Goal: Task Accomplishment & Management: Use online tool/utility

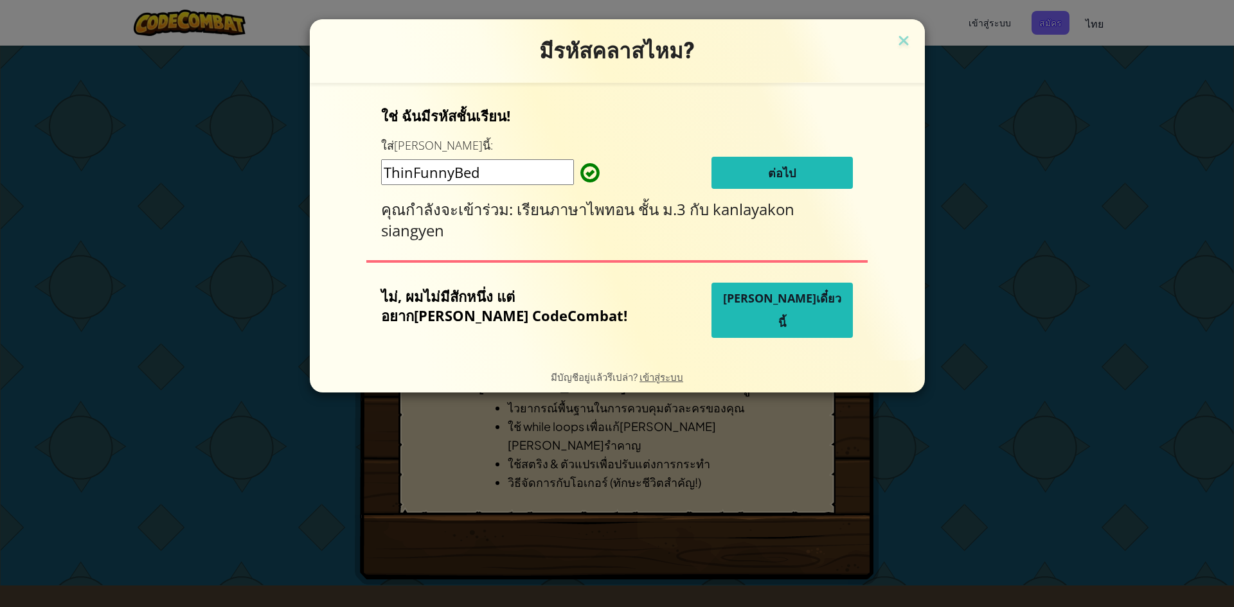
click at [744, 309] on span "[PERSON_NAME]เดี๋ยวนี้" at bounding box center [782, 311] width 118 height 40
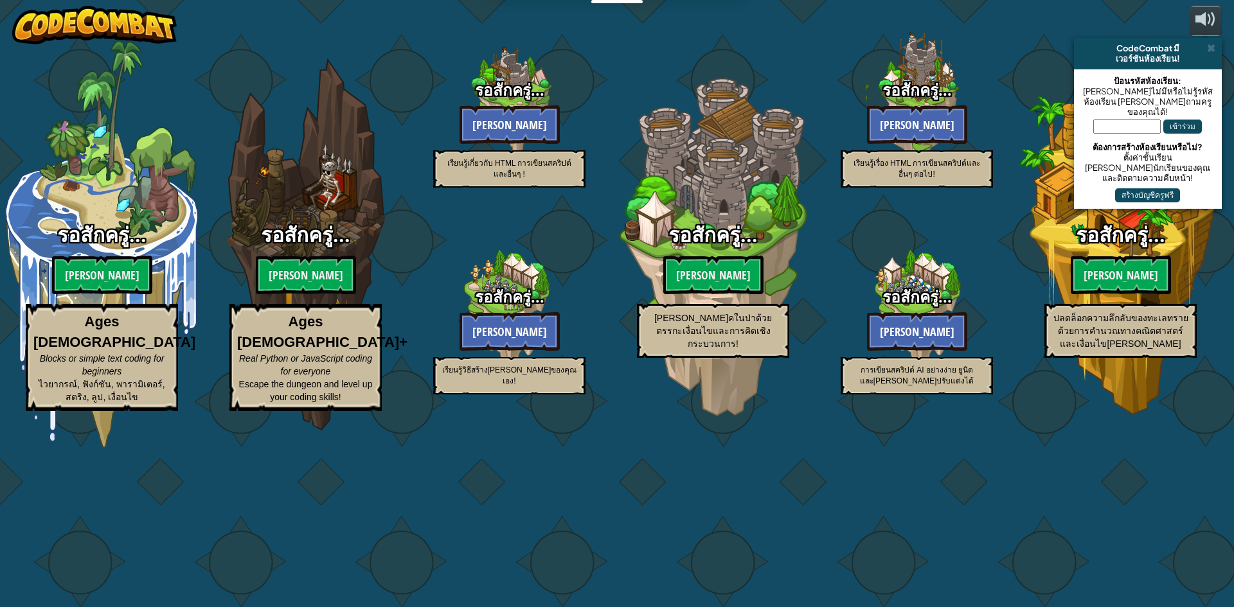
select select "th"
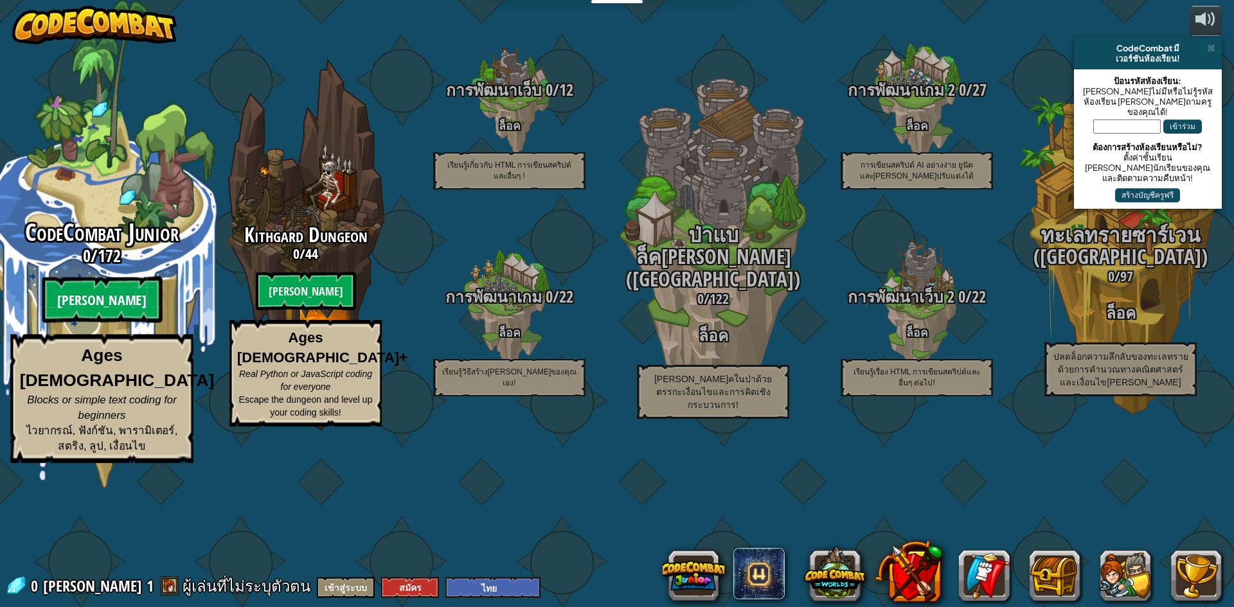
click at [102, 323] on btn "[PERSON_NAME]" at bounding box center [102, 300] width 120 height 46
select select "th"
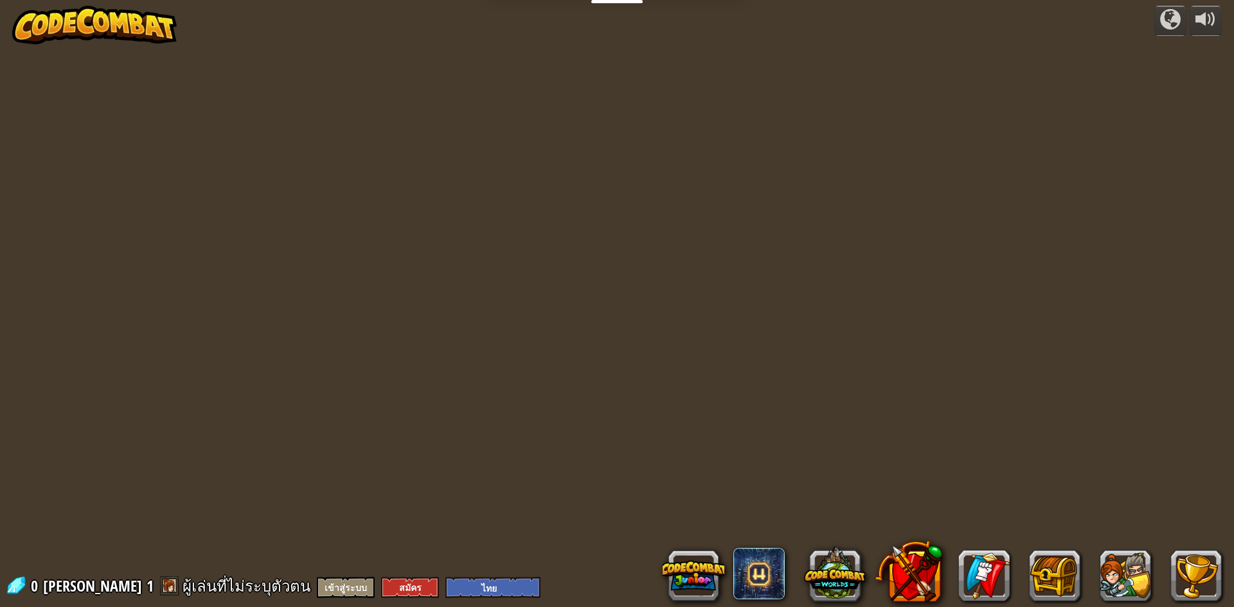
select select "th"
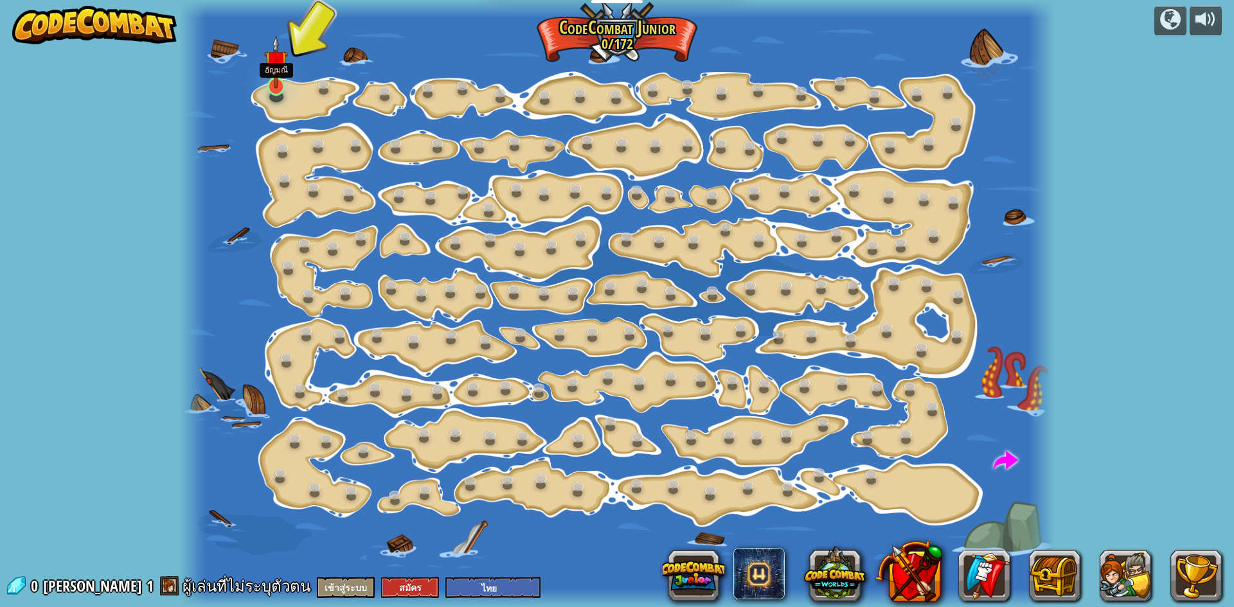
click at [268, 86] on img at bounding box center [275, 61] width 23 height 53
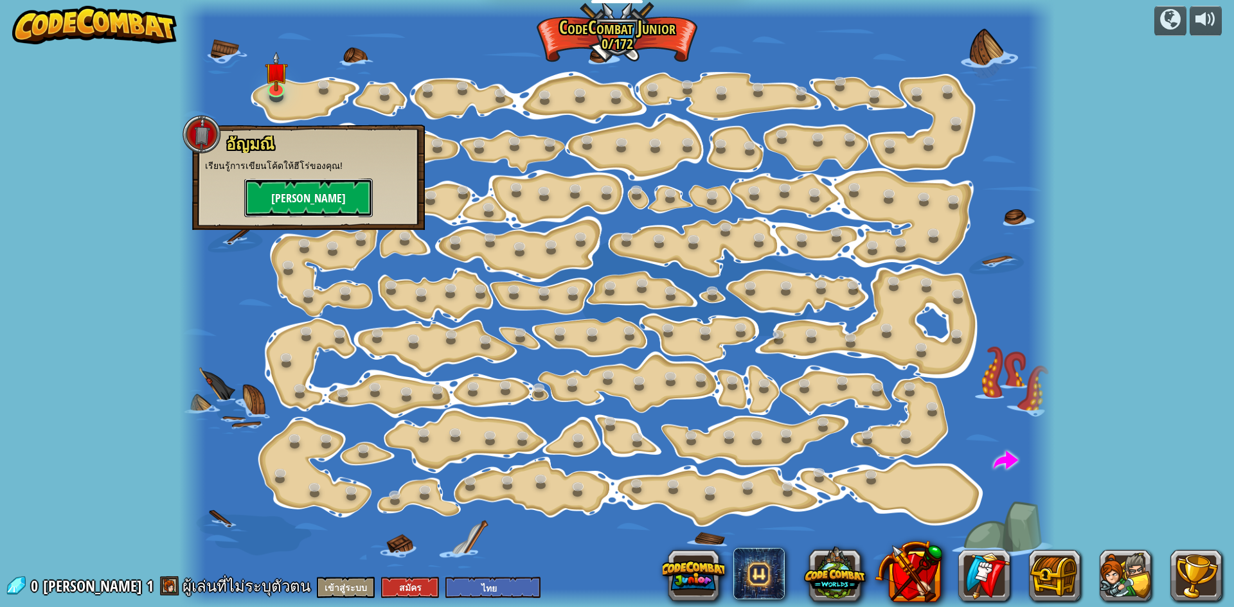
click at [285, 187] on button "[PERSON_NAME]" at bounding box center [308, 198] width 129 height 39
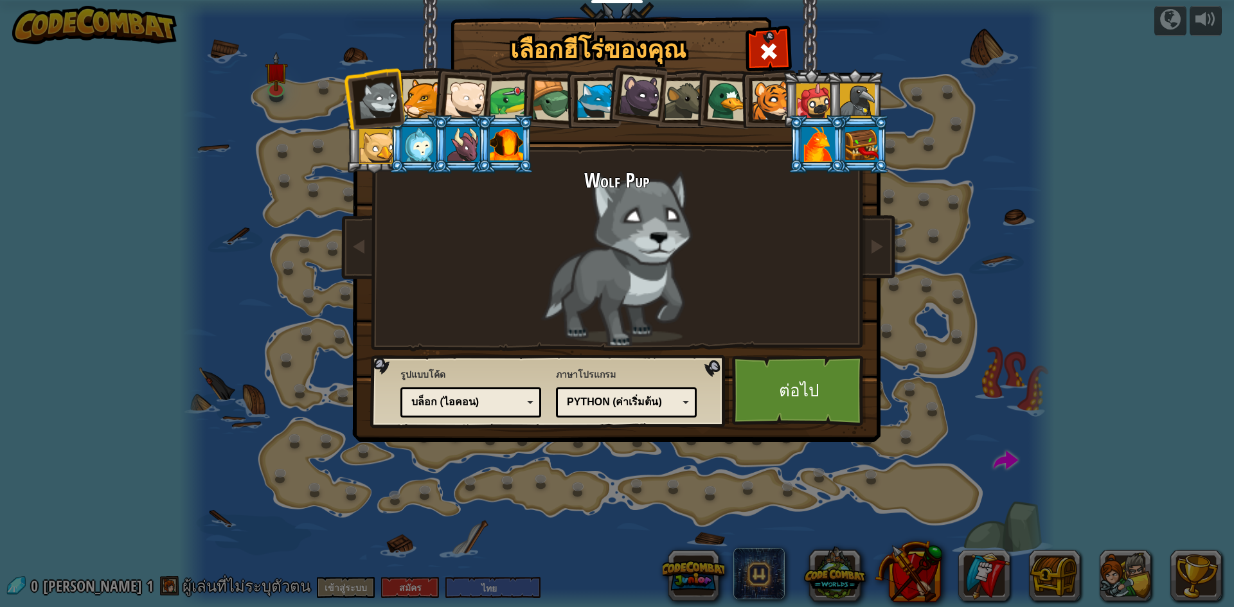
click at [481, 98] on div at bounding box center [465, 99] width 42 height 42
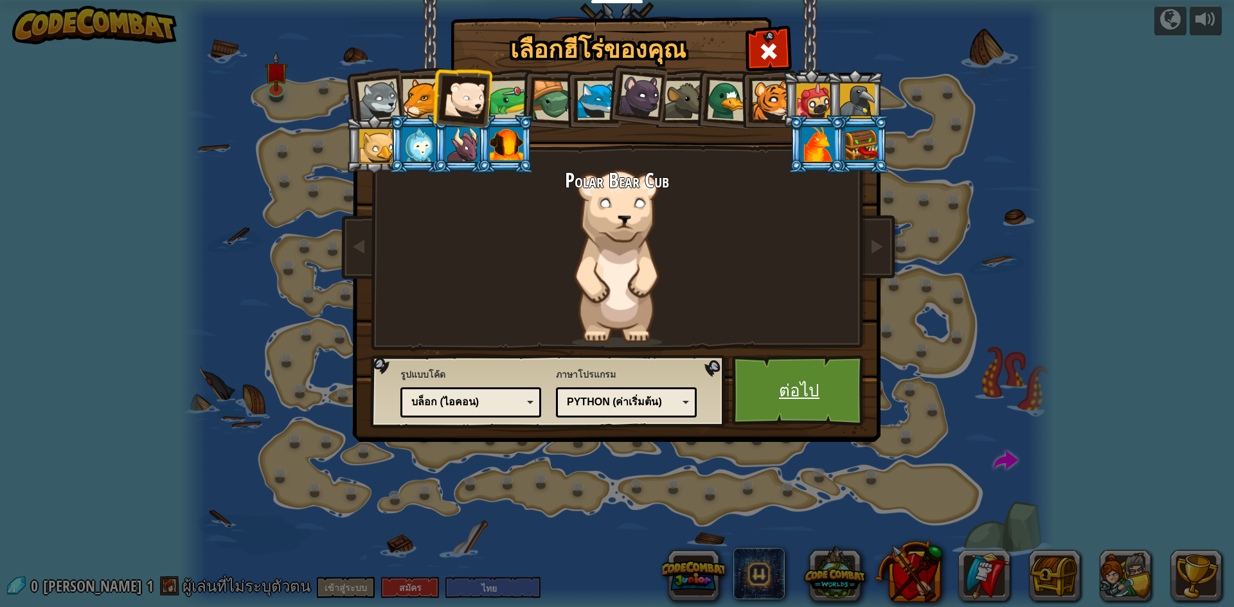
click at [817, 400] on link "ต่อไป" at bounding box center [799, 390] width 134 height 71
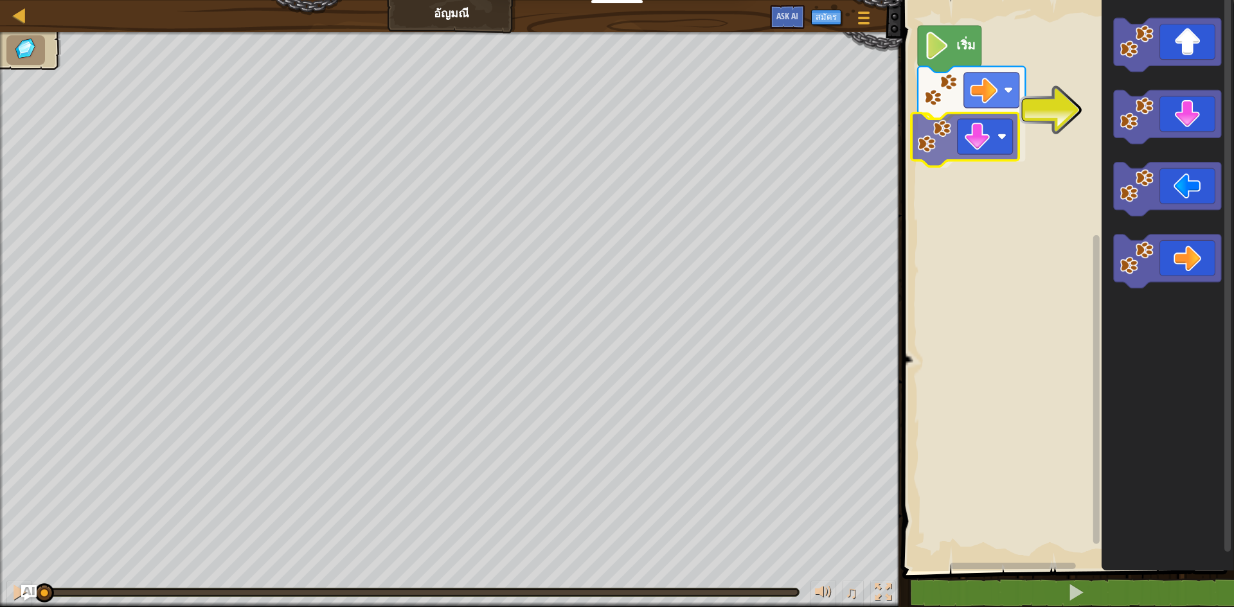
click at [977, 152] on div "เริ่ม" at bounding box center [1067, 283] width 336 height 578
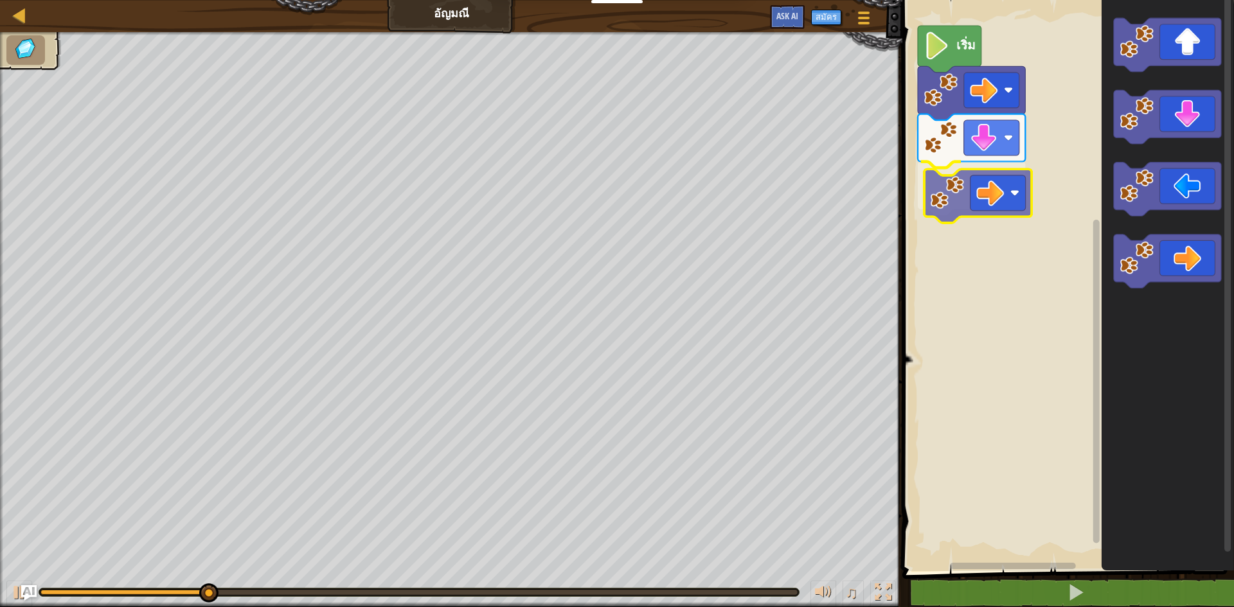
click at [990, 185] on div "เริ่ม" at bounding box center [1067, 283] width 336 height 578
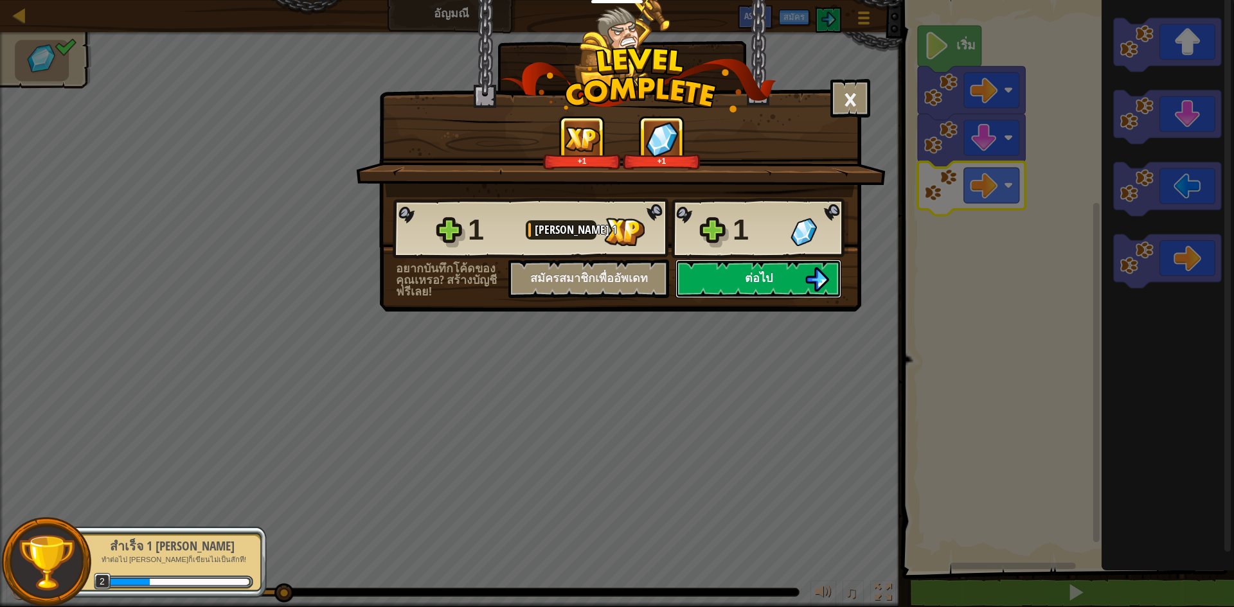
click at [799, 278] on button "ต่อไป" at bounding box center [759, 279] width 166 height 39
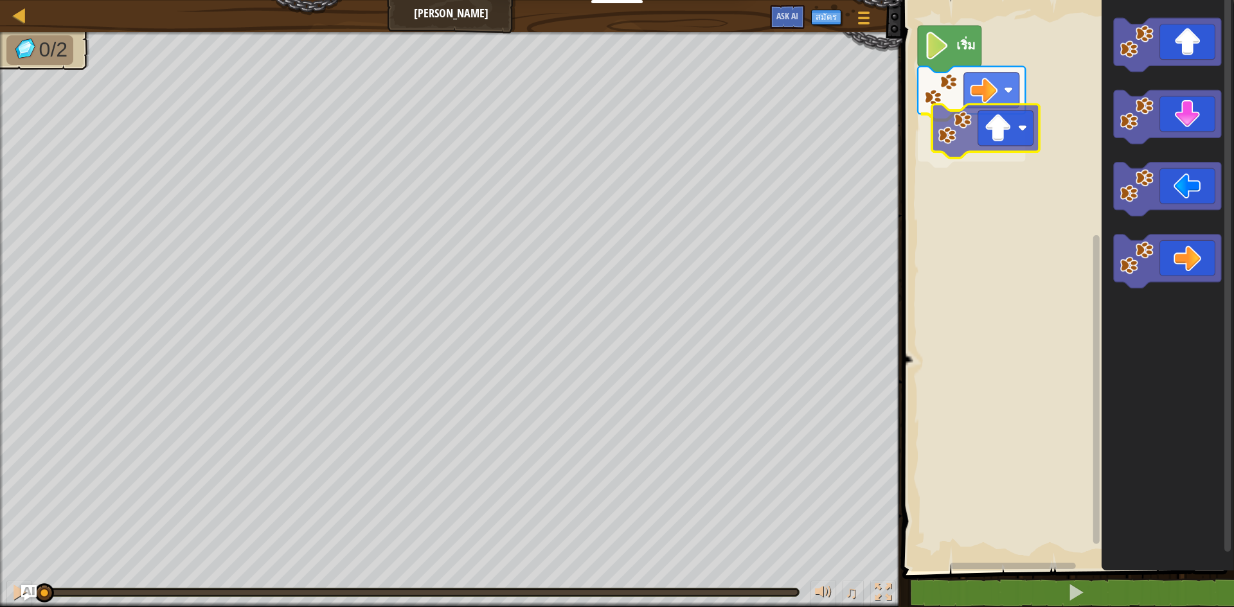
click at [978, 144] on div "เริ่ม" at bounding box center [1067, 283] width 336 height 578
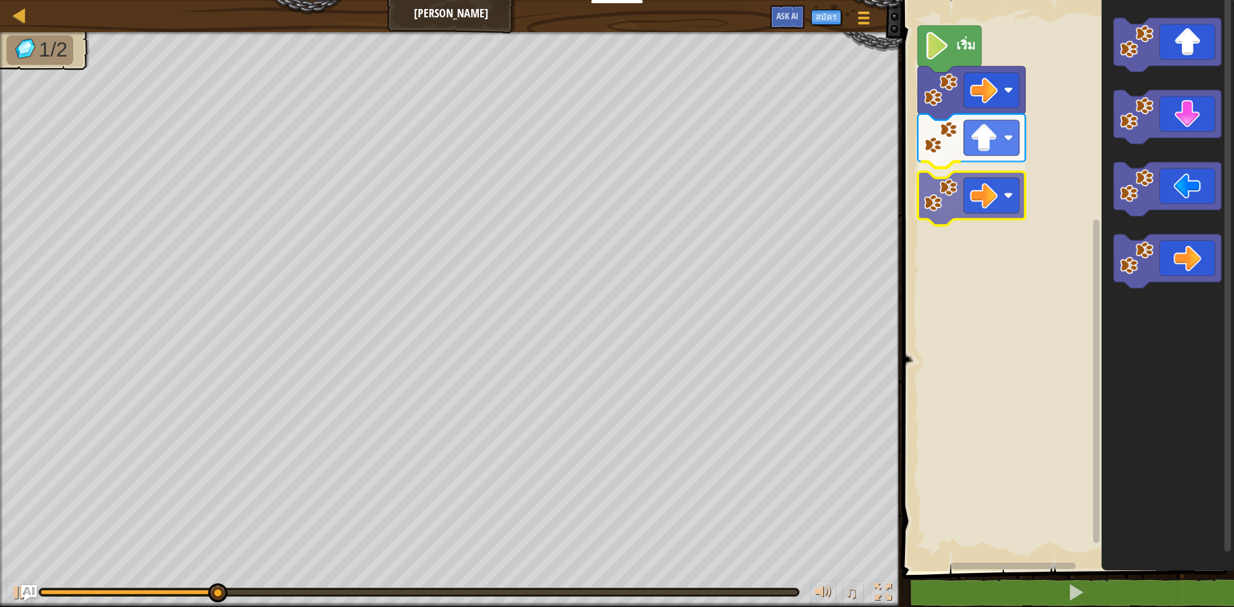
click at [993, 210] on div "เริ่ม" at bounding box center [1067, 283] width 336 height 578
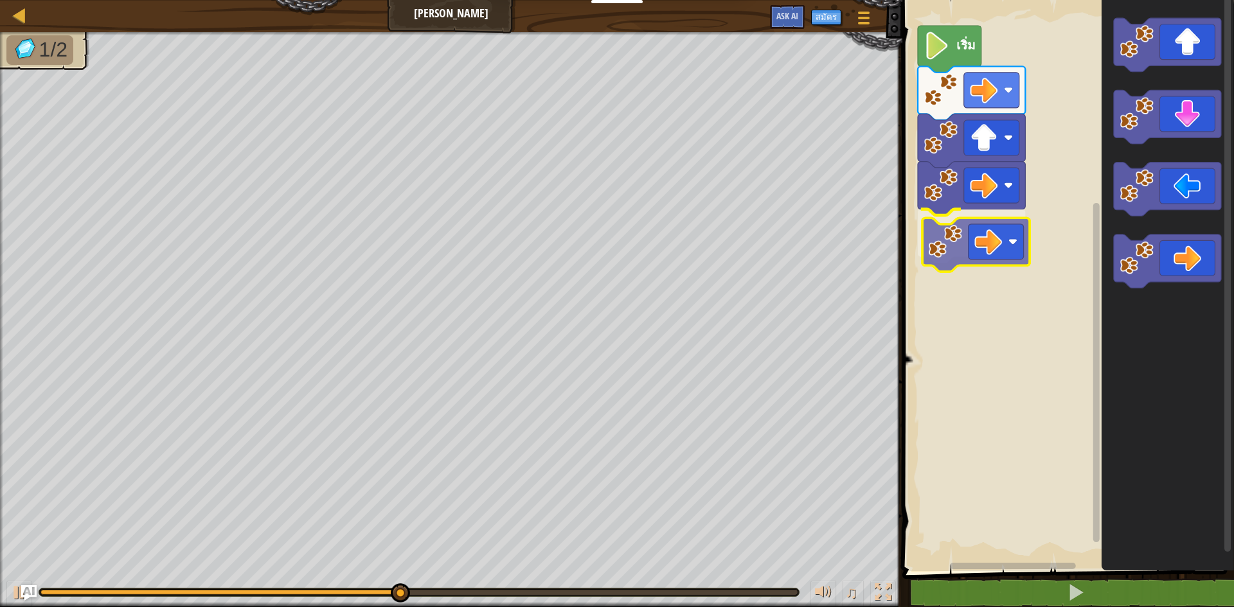
click at [996, 241] on div "เริ่ม" at bounding box center [1067, 283] width 336 height 578
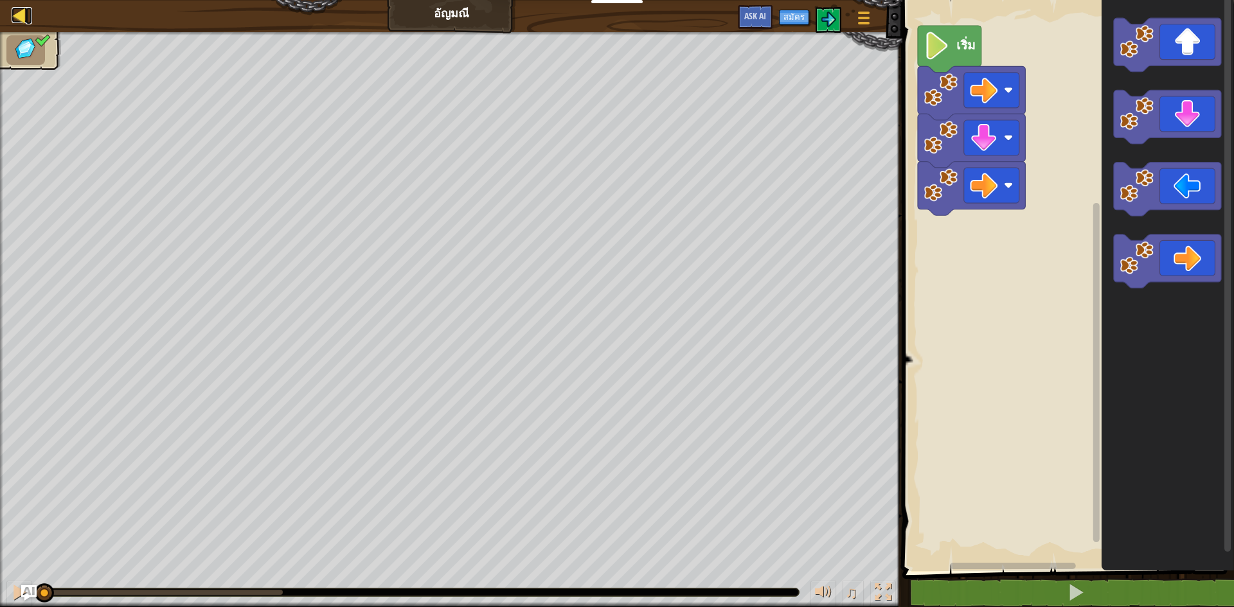
click at [13, 12] on div at bounding box center [20, 15] width 16 height 16
select select "th"
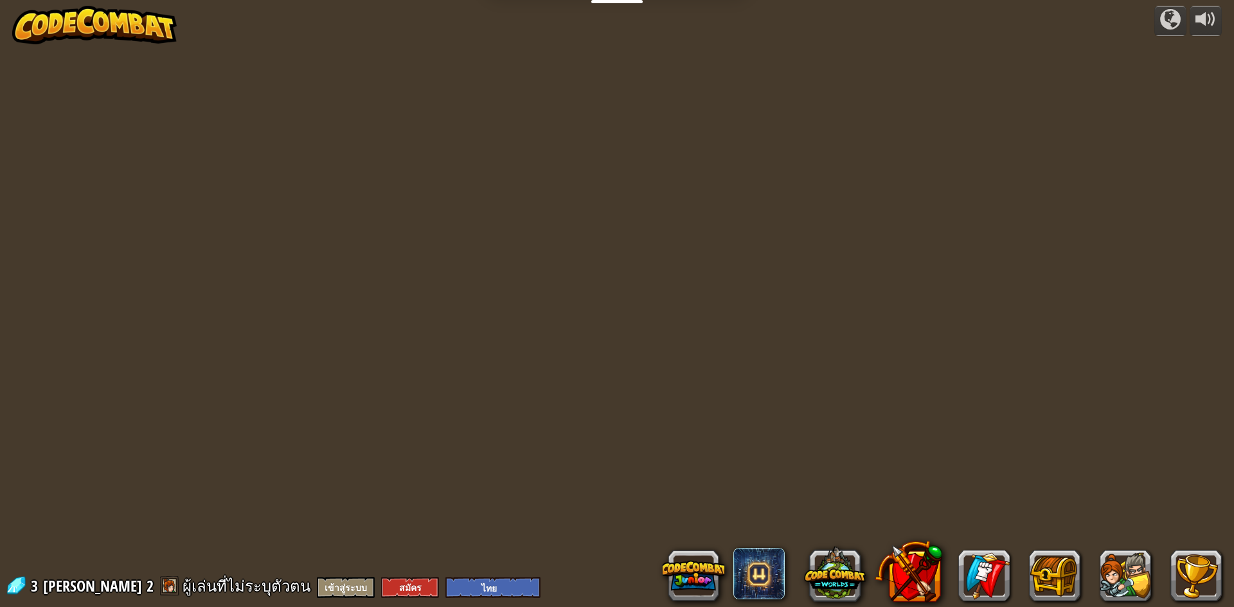
select select "th"
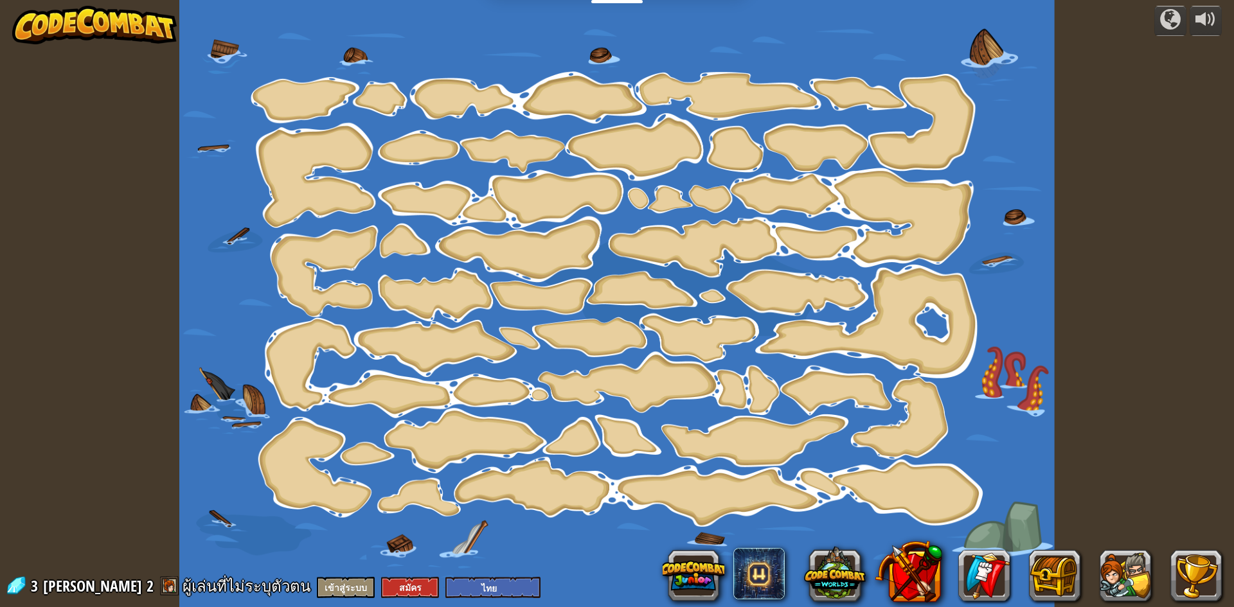
select select "th"
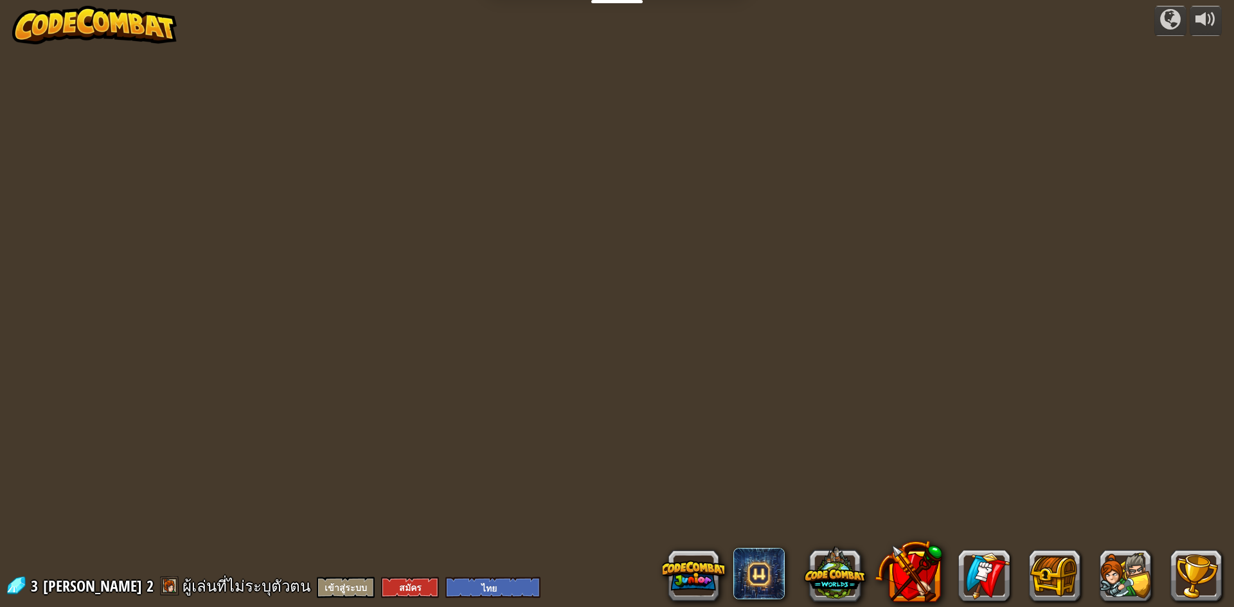
select select "th"
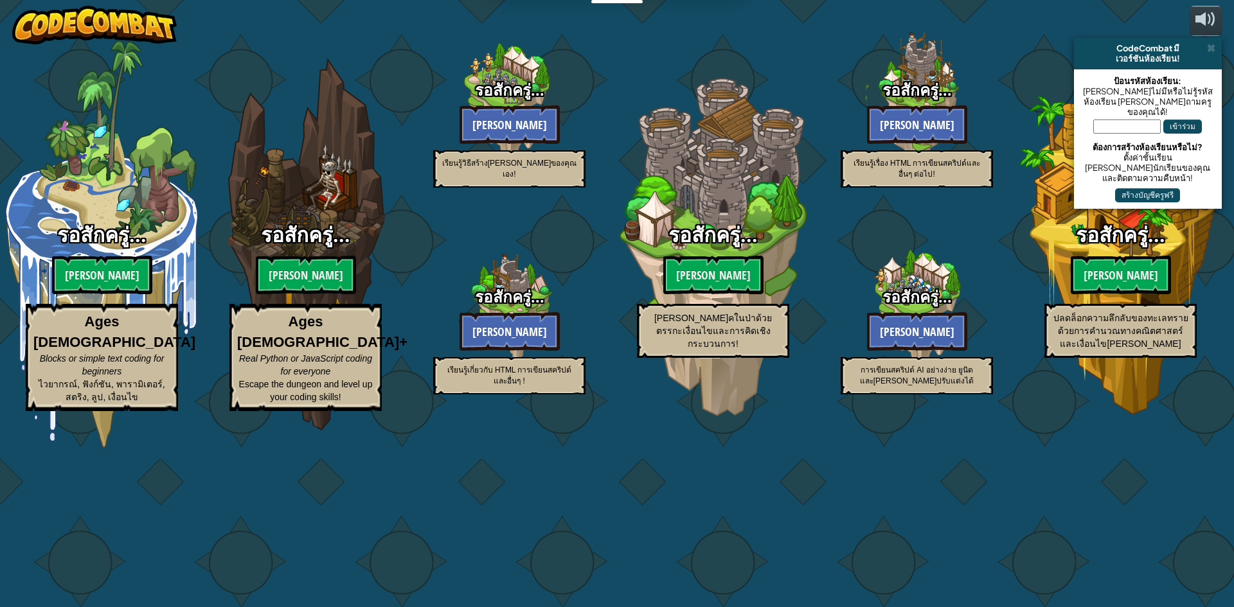
select select "th"
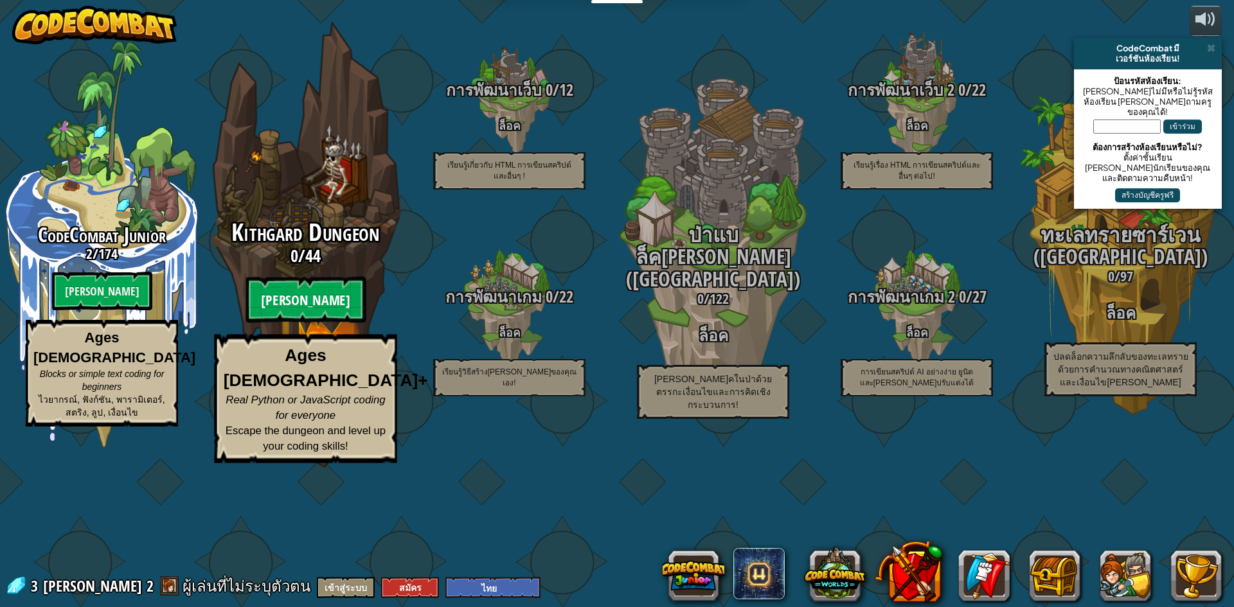
click at [320, 323] on btn "[PERSON_NAME]" at bounding box center [306, 300] width 120 height 46
select select "th"
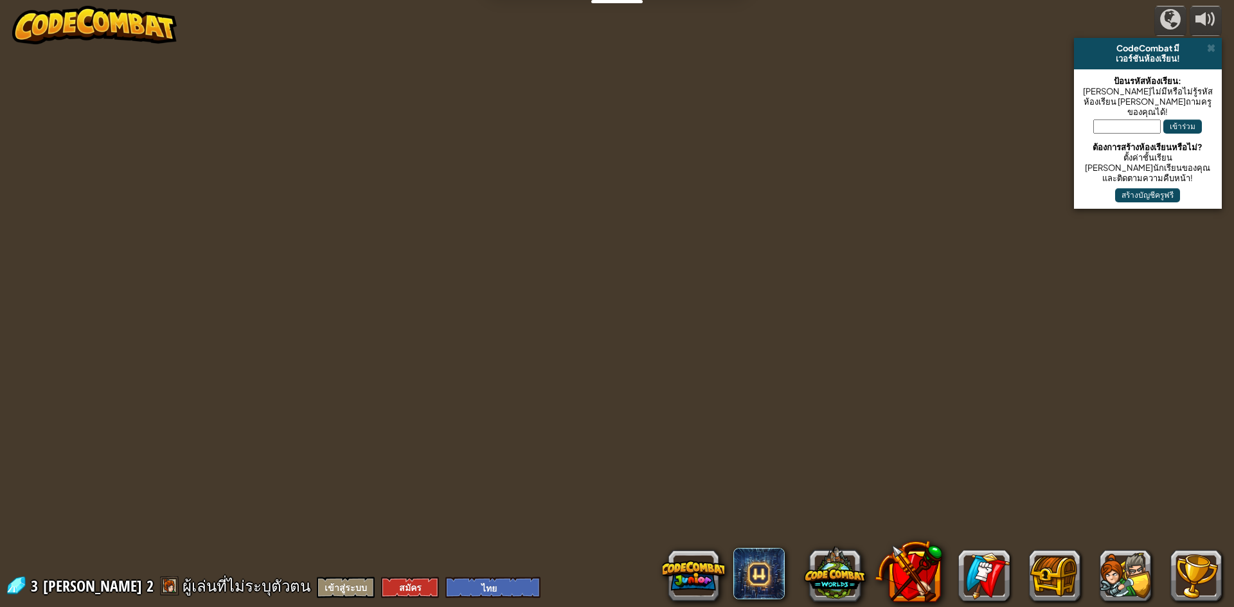
select select "th"
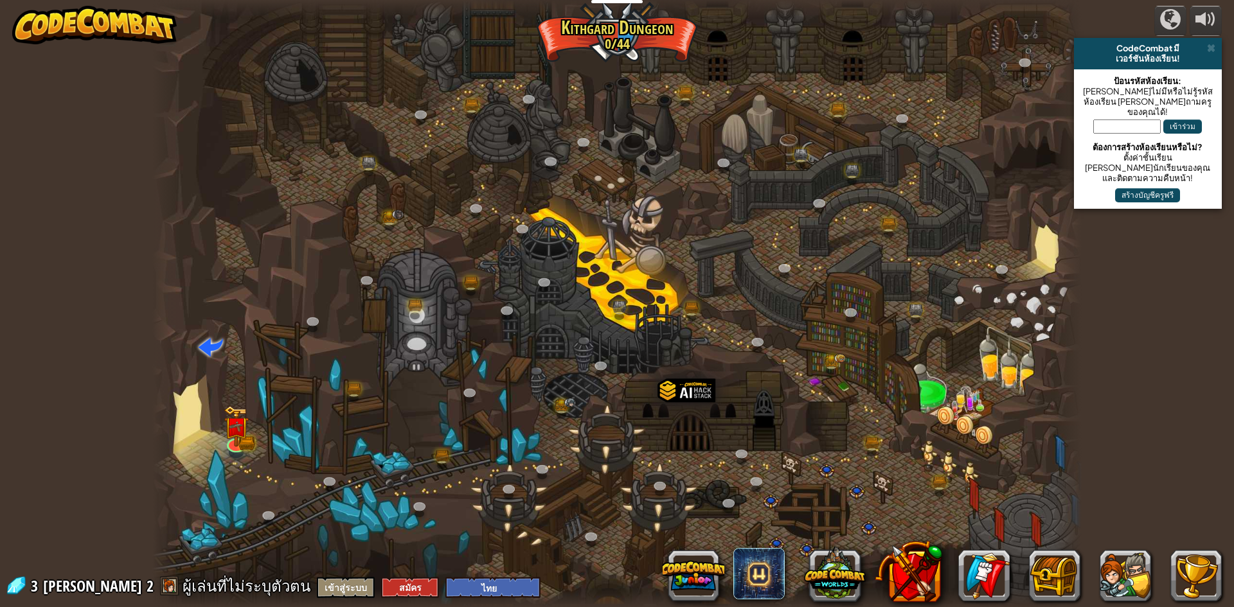
click at [253, 429] on div at bounding box center [616, 303] width 929 height 607
click at [240, 442] on img at bounding box center [236, 416] width 25 height 55
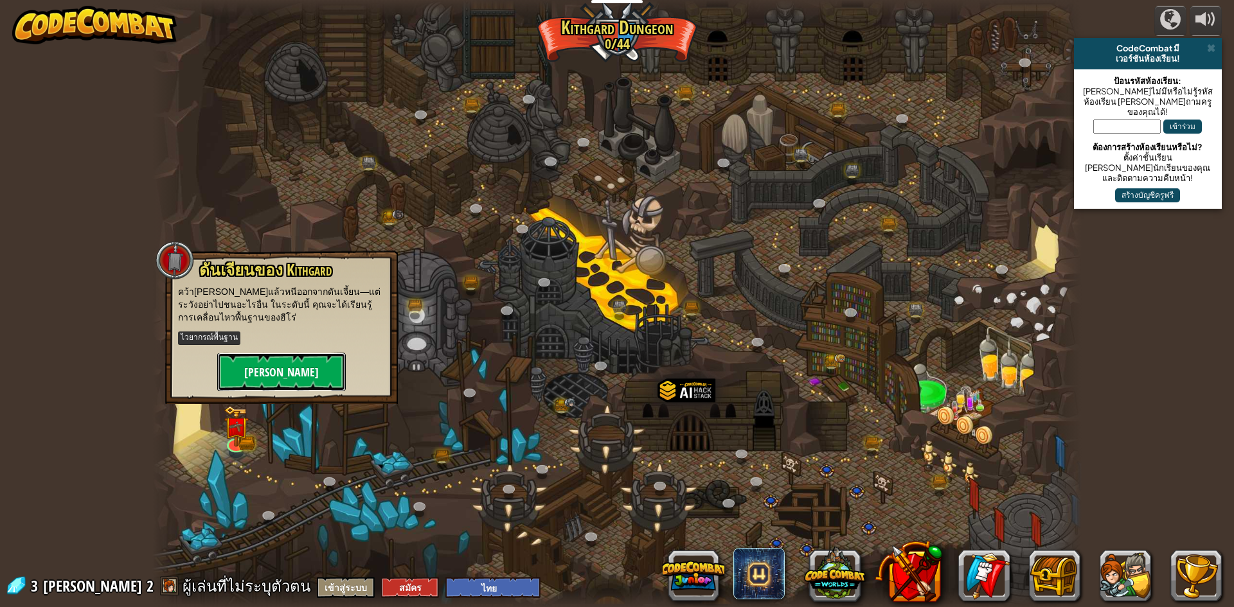
click at [281, 366] on button "[PERSON_NAME]" at bounding box center [281, 372] width 129 height 39
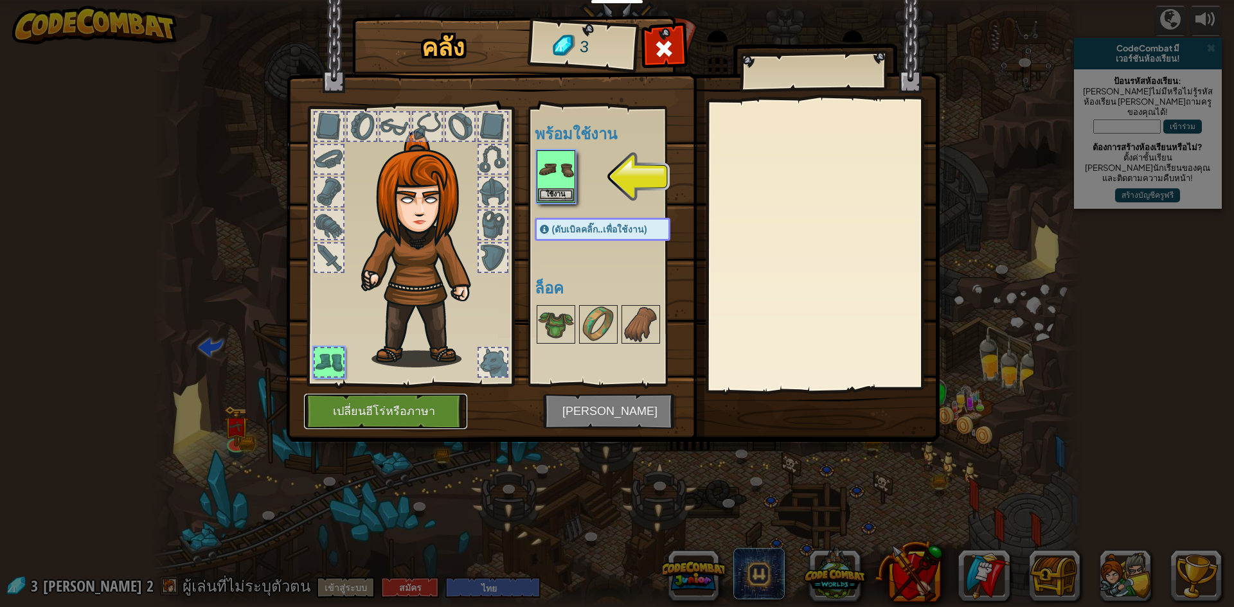
click at [409, 409] on button "เปลี่ยนฮีโร่หรือภาษา" at bounding box center [385, 411] width 163 height 35
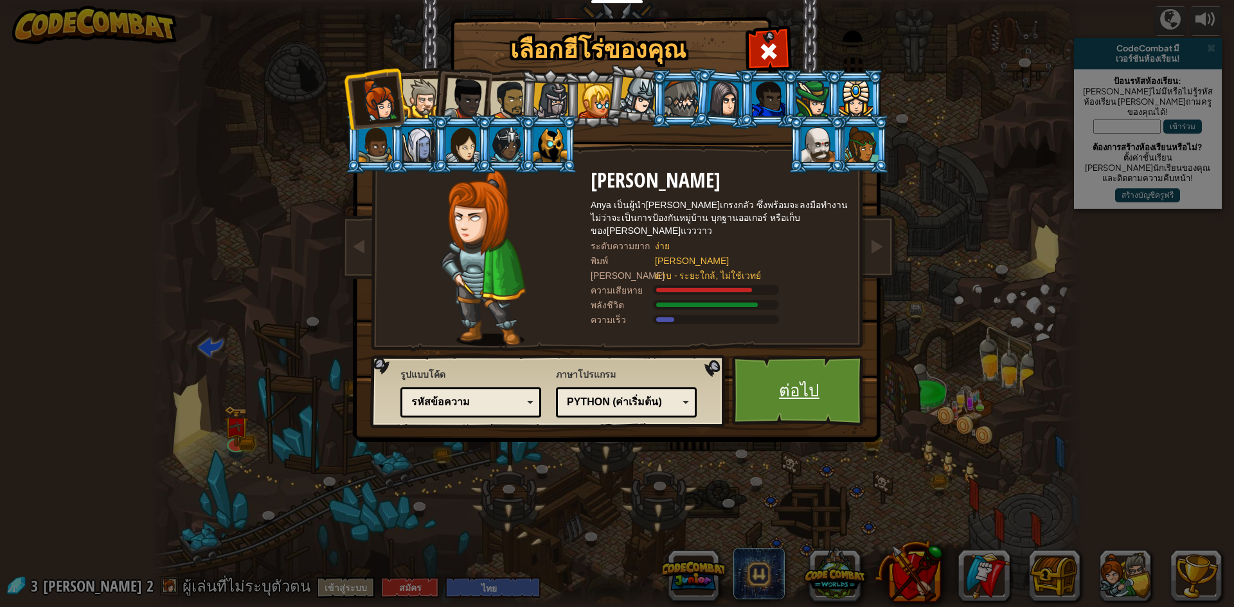
click at [807, 381] on link "ต่อไป" at bounding box center [799, 390] width 134 height 71
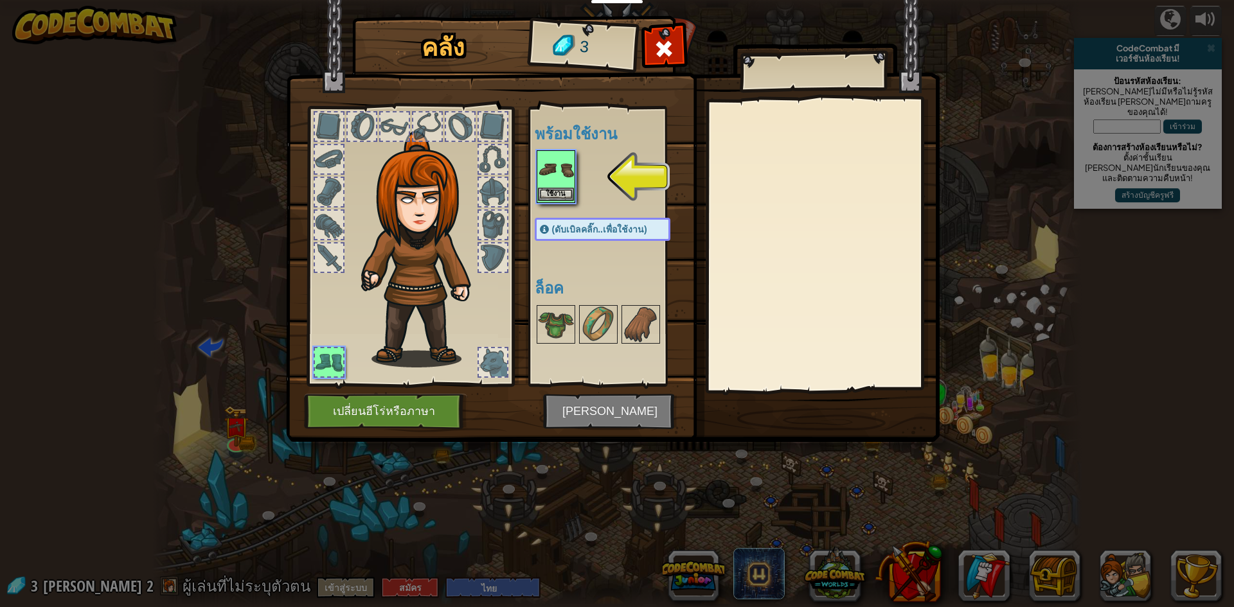
click at [544, 170] on img at bounding box center [556, 170] width 36 height 36
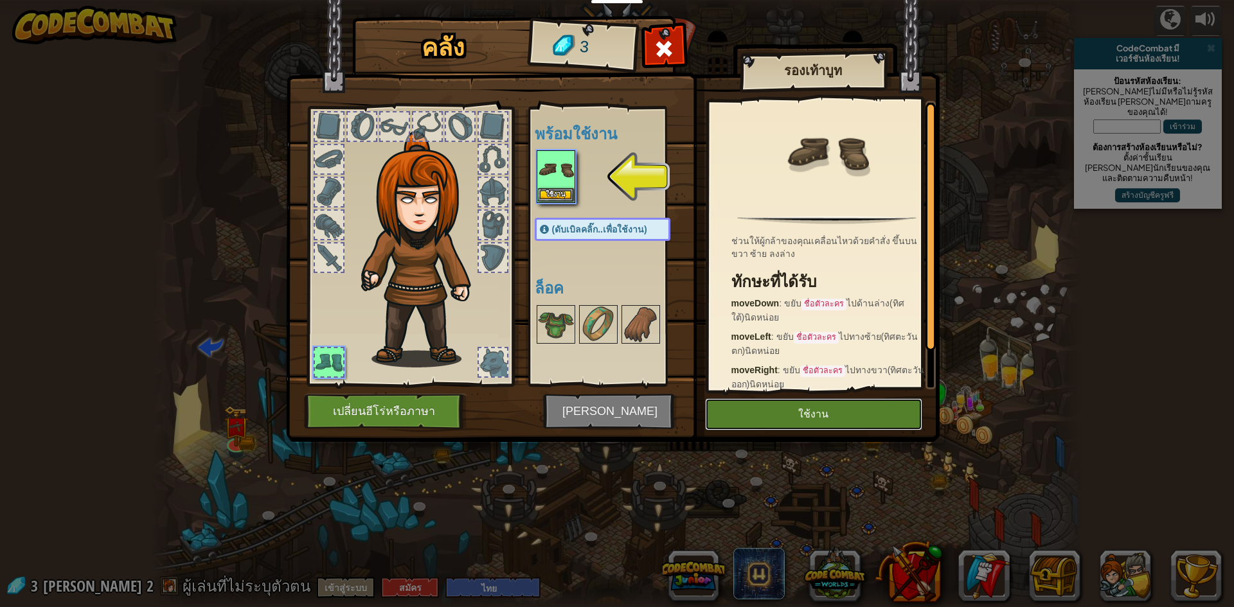
click at [747, 417] on button "ใช้งาน" at bounding box center [813, 415] width 217 height 32
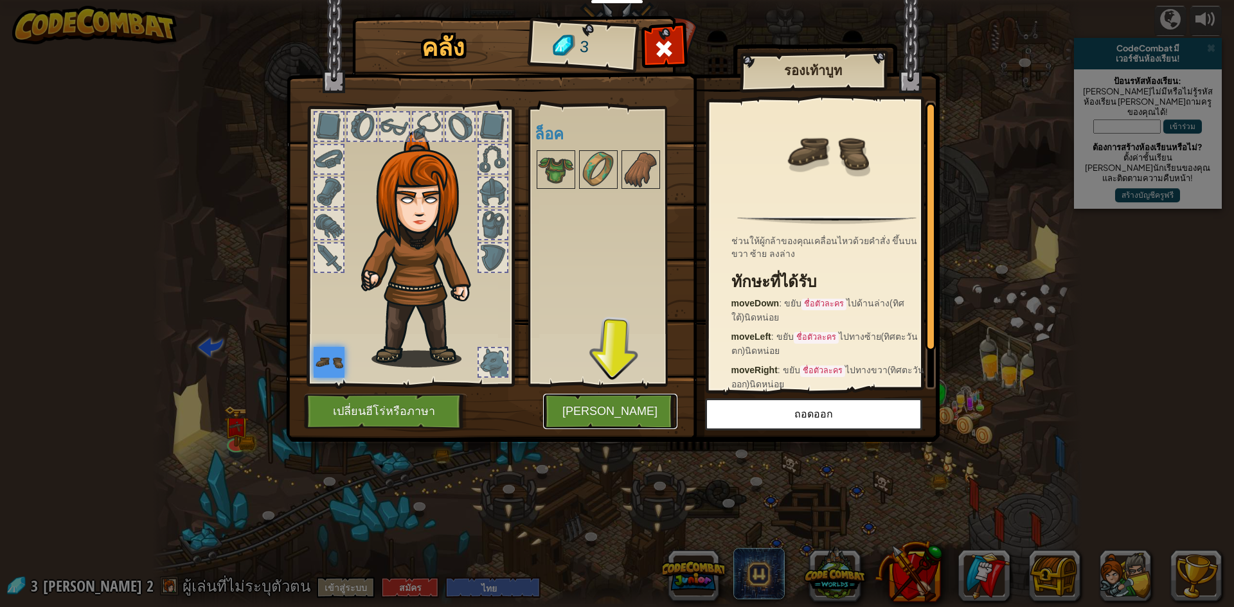
click at [598, 400] on button "[PERSON_NAME]" at bounding box center [610, 411] width 134 height 35
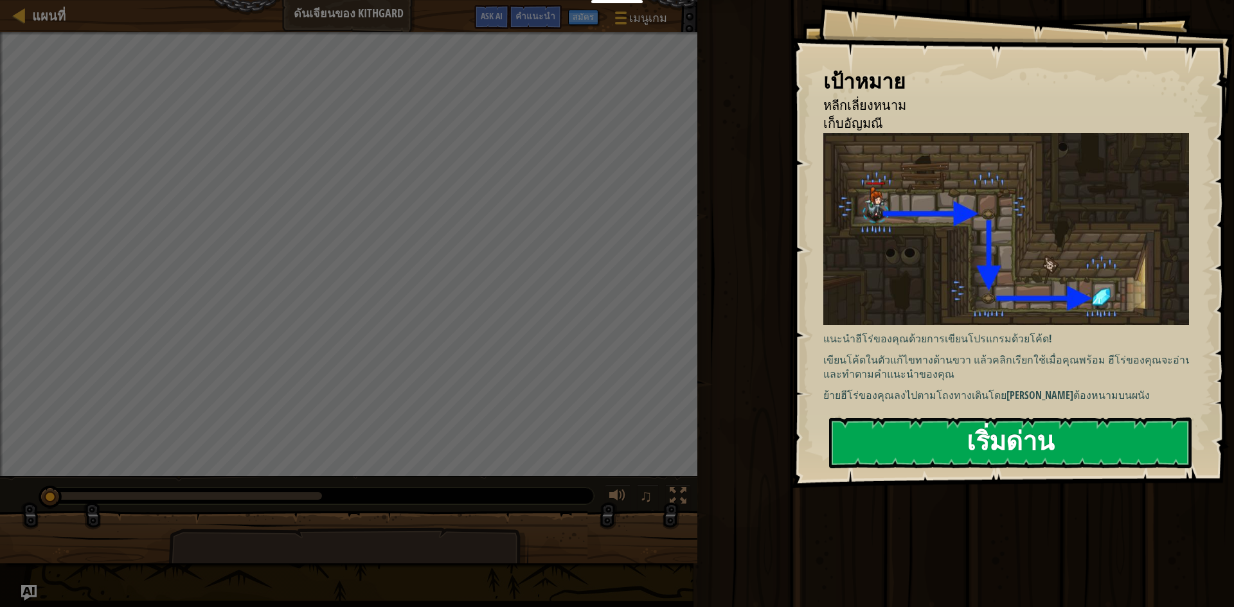
click at [1081, 447] on button "เริ่มด่าน" at bounding box center [1010, 443] width 363 height 51
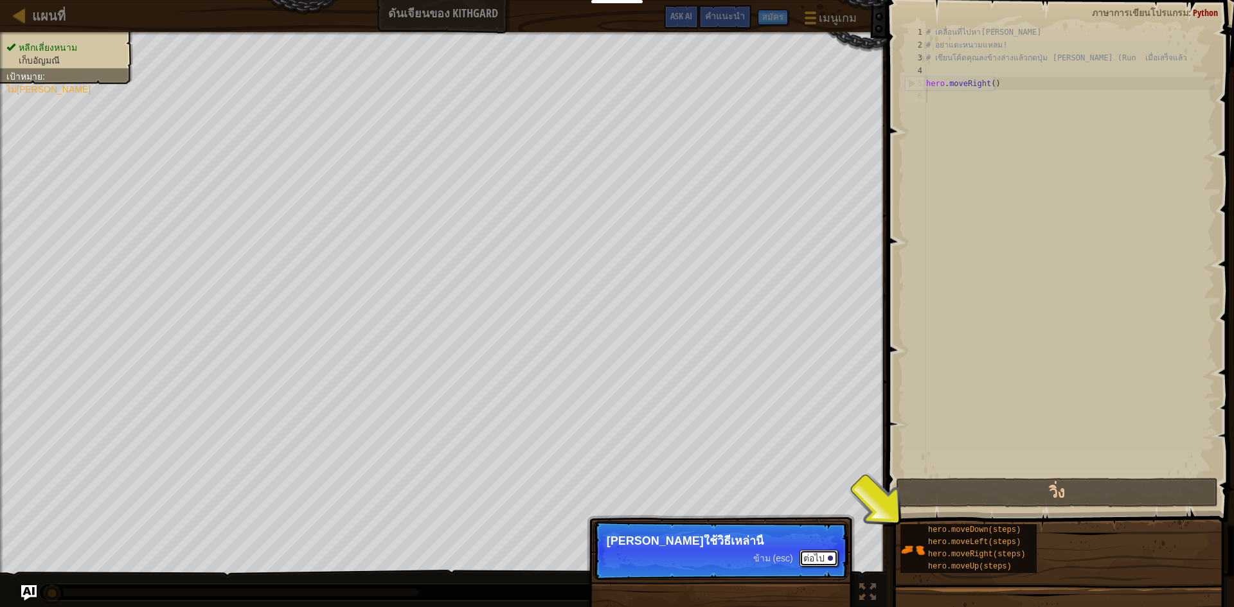
click at [821, 555] on button "ต่อไป" at bounding box center [819, 558] width 39 height 17
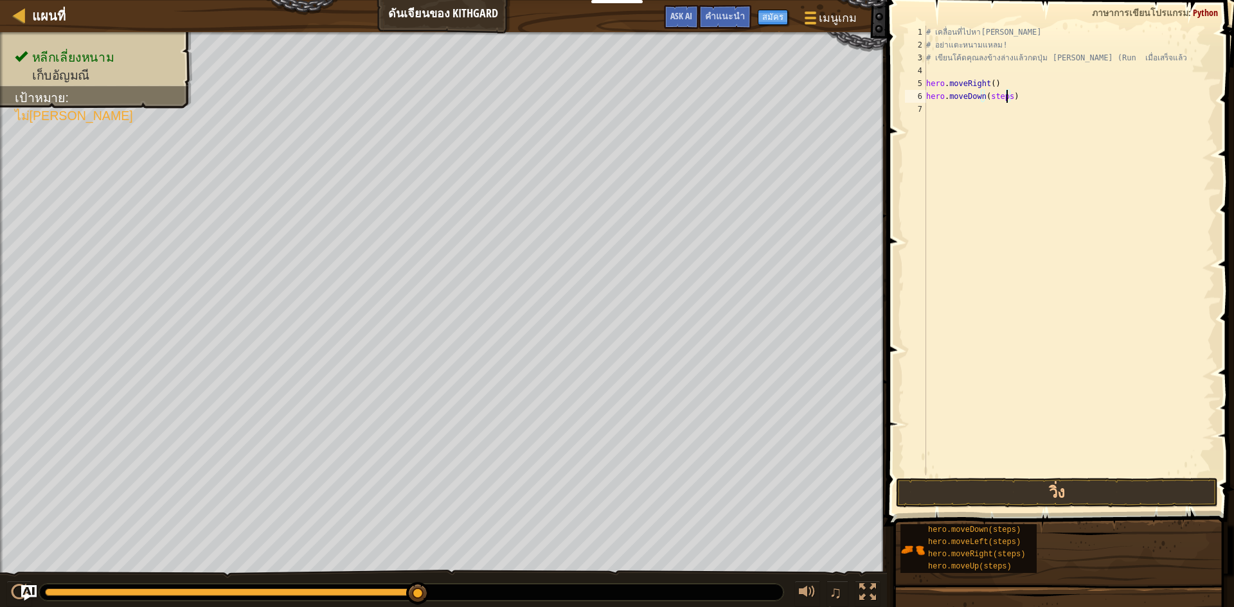
click at [1005, 94] on div "# เคลื่อนที่ไปหา[PERSON_NAME] # อย่าแตะหนามแหลม! # เขียนโค้ดคุณลงข้างล่างแล้วกด…" at bounding box center [1069, 264] width 291 height 476
type textarea "hero.moveDown(1)"
click at [1029, 132] on div "# เคลื่อนที่ไปหา[PERSON_NAME] # อย่าแตะหนามแหลม! # เขียนโค้ดคุณลงข้างล่างแล้วกด…" at bounding box center [1069, 264] width 291 height 476
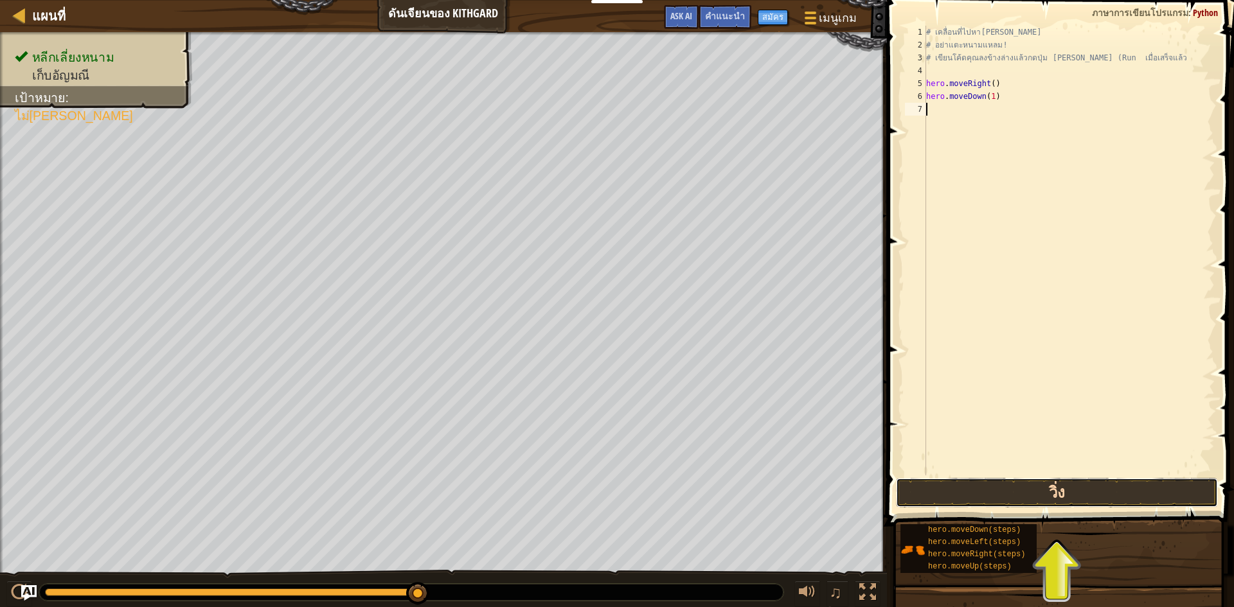
click at [915, 487] on button "วิ่ง" at bounding box center [1057, 493] width 322 height 30
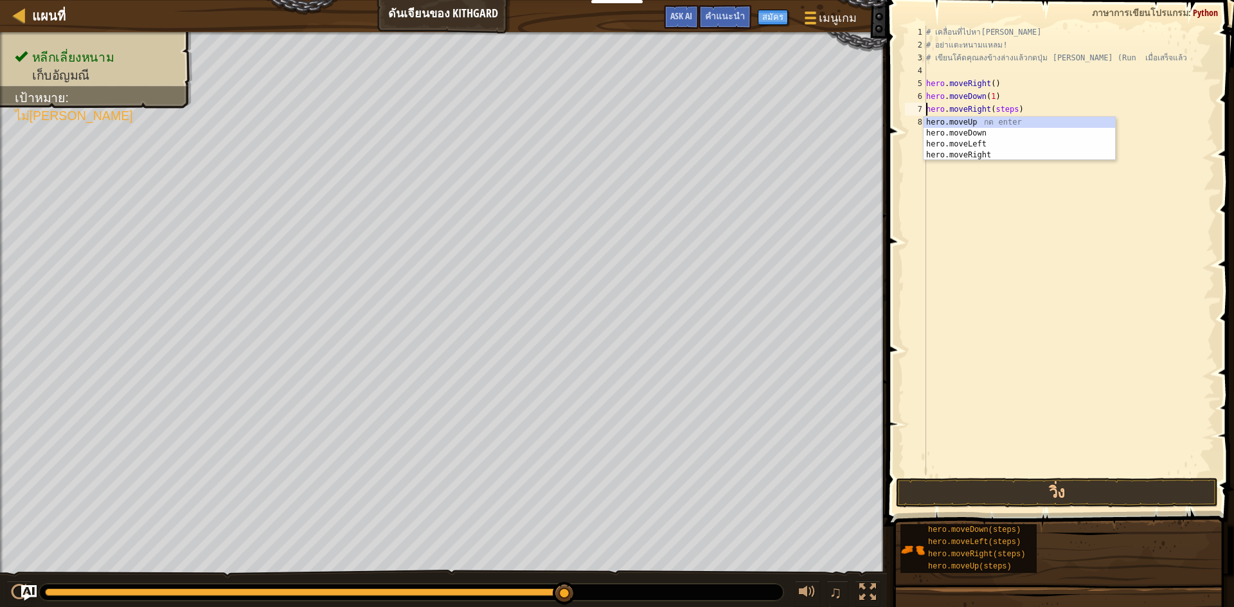
click at [1014, 107] on div "# เคลื่อนที่ไปหา[PERSON_NAME] # อย่าแตะหนามแหลม! # เขียนโค้ดคุณลงข้างล่างแล้วกด…" at bounding box center [1069, 264] width 291 height 476
click at [1009, 107] on div "# เคลื่อนที่ไปหา[PERSON_NAME] # อย่าแตะหนามแหลม! # เขียนโค้ดคุณลงข้างล่างแล้วกด…" at bounding box center [1069, 264] width 291 height 476
type textarea "hero.moveRight(1)"
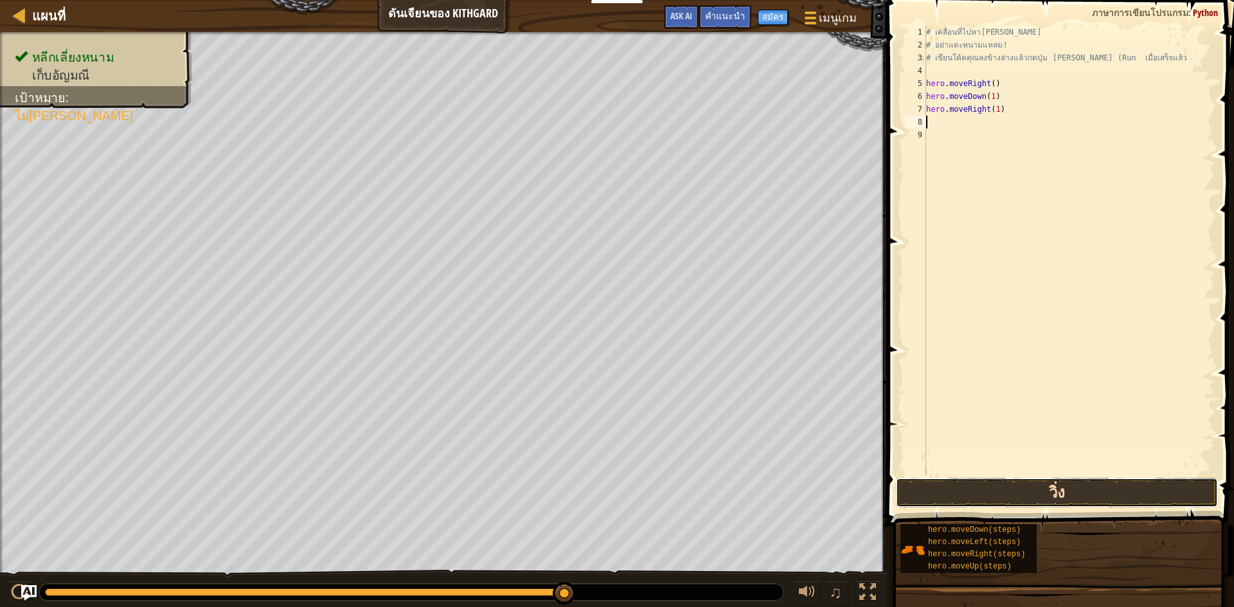
click at [1090, 499] on button "วิ่ง" at bounding box center [1057, 493] width 322 height 30
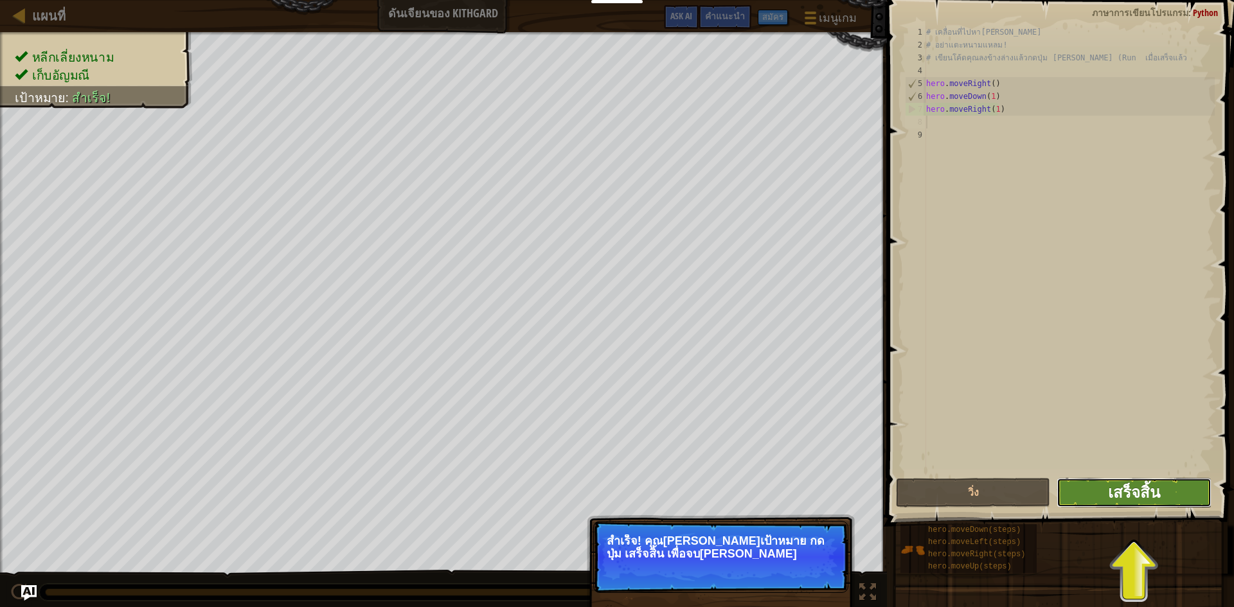
click at [1151, 495] on span "เสร็จสิ้น" at bounding box center [1134, 492] width 52 height 21
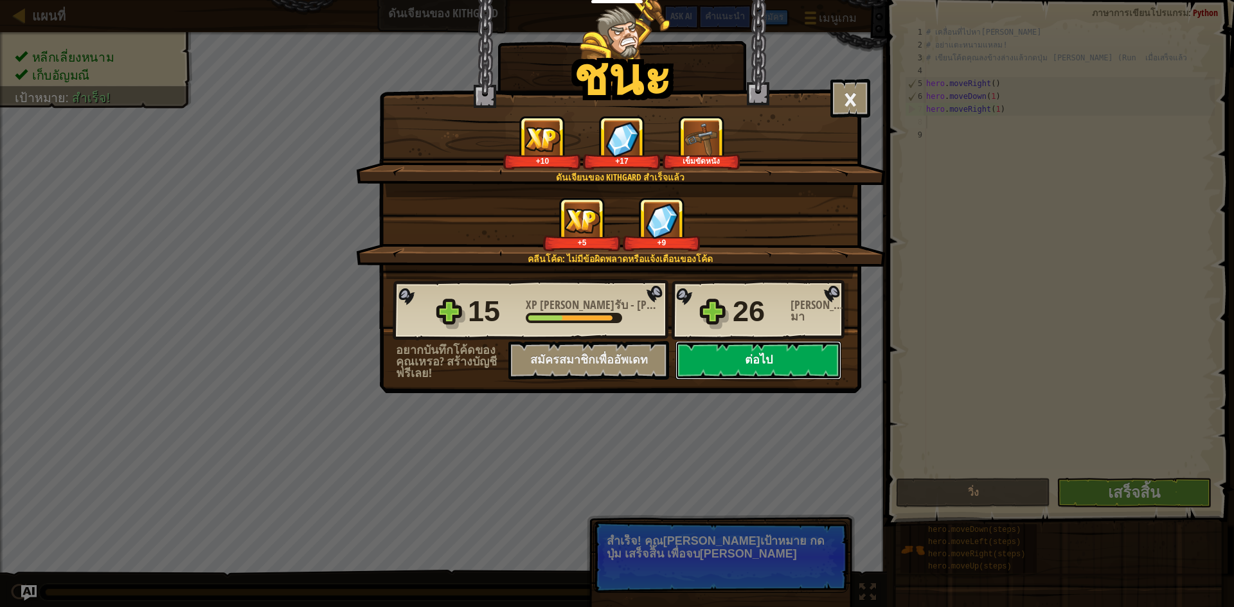
click at [789, 358] on button "ต่อไป" at bounding box center [759, 360] width 166 height 39
select select "th"
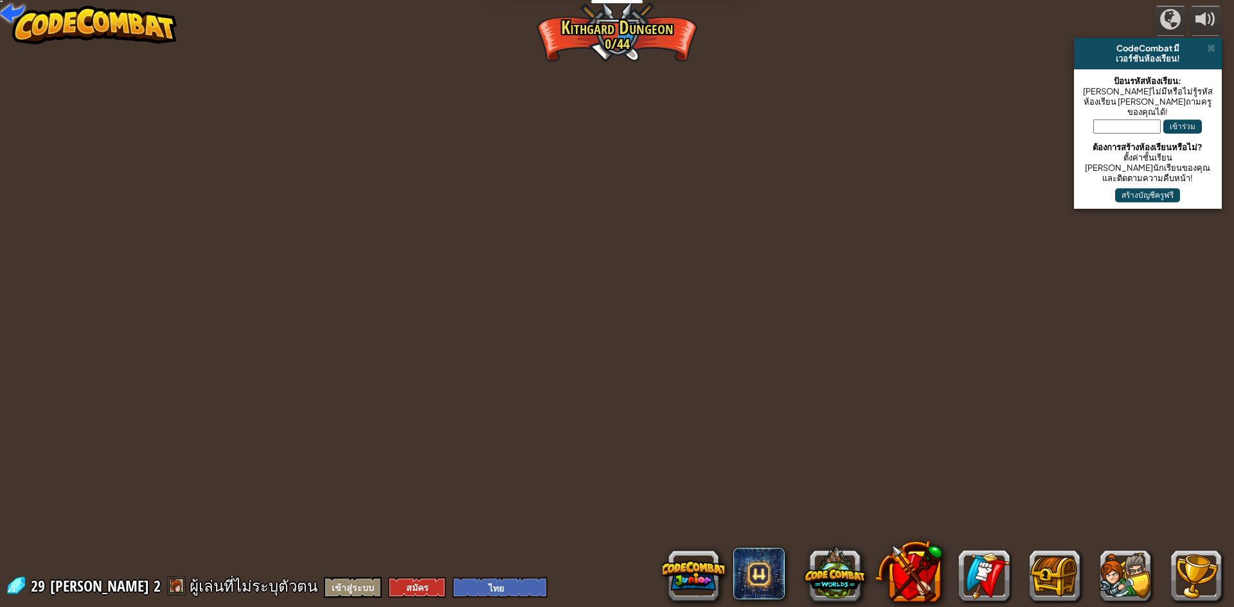
select select "th"
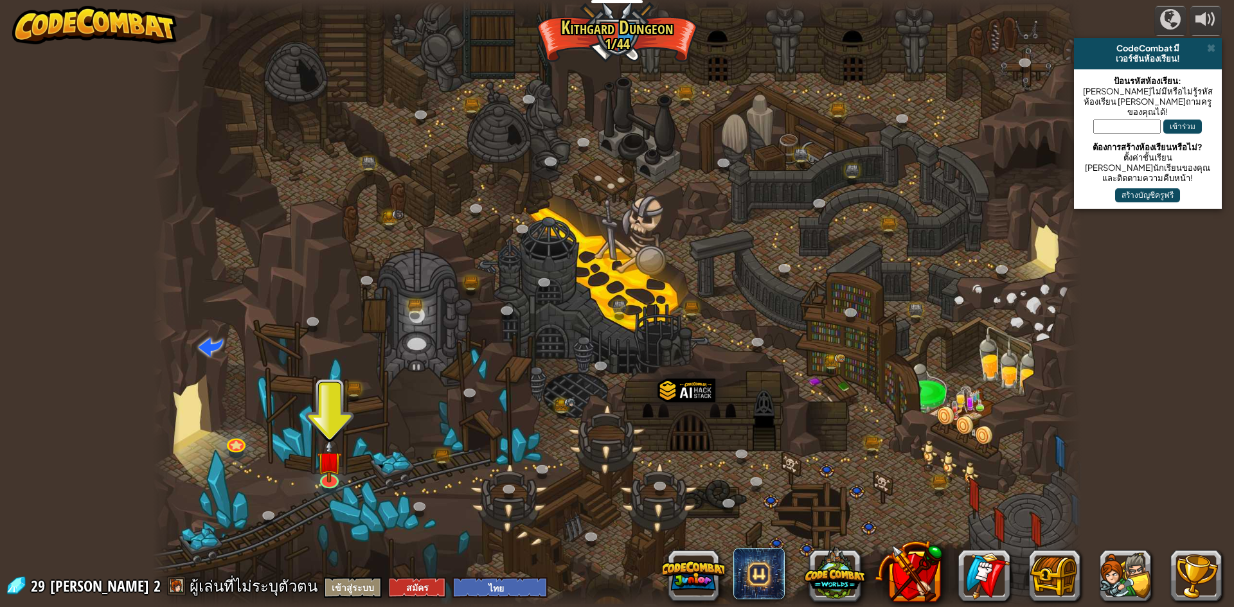
click at [721, 267] on div at bounding box center [616, 303] width 929 height 607
click at [332, 485] on link at bounding box center [329, 477] width 26 height 26
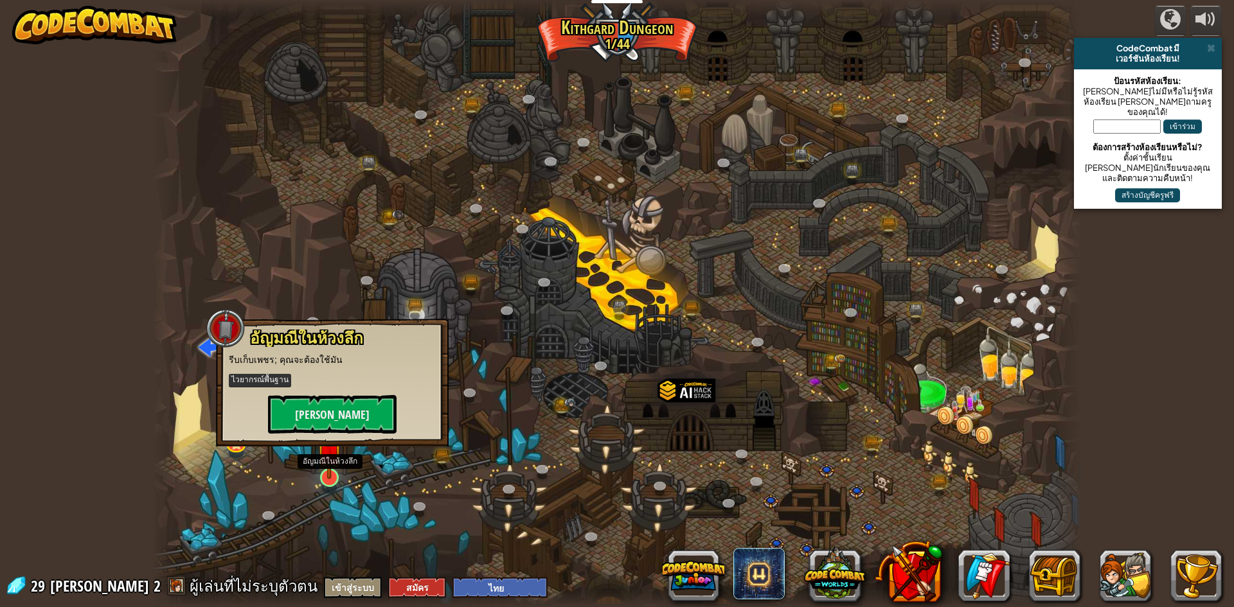
click at [336, 475] on img at bounding box center [329, 450] width 25 height 57
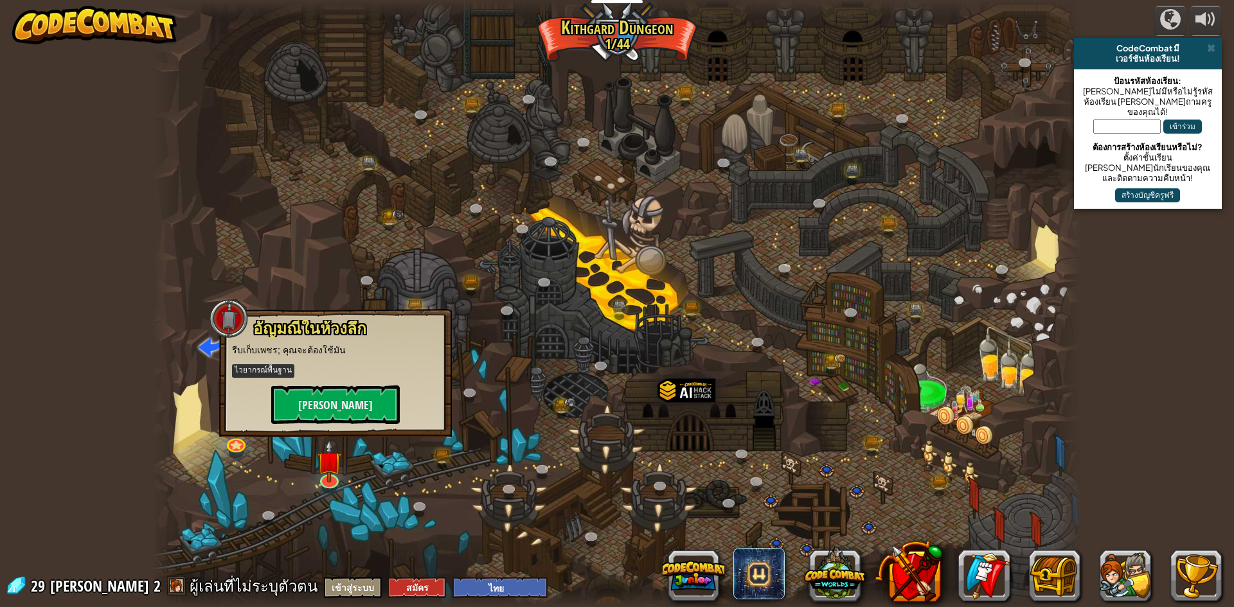
click at [332, 429] on div "[PERSON_NAME]ในห้วงลึก รีบเก็บเพชร; คุณจะต้องใช้มัน ไวยากรณ์พื้นฐาน [PERSON_NAM…" at bounding box center [335, 373] width 233 height 128
click at [346, 405] on button "[PERSON_NAME]" at bounding box center [335, 405] width 129 height 39
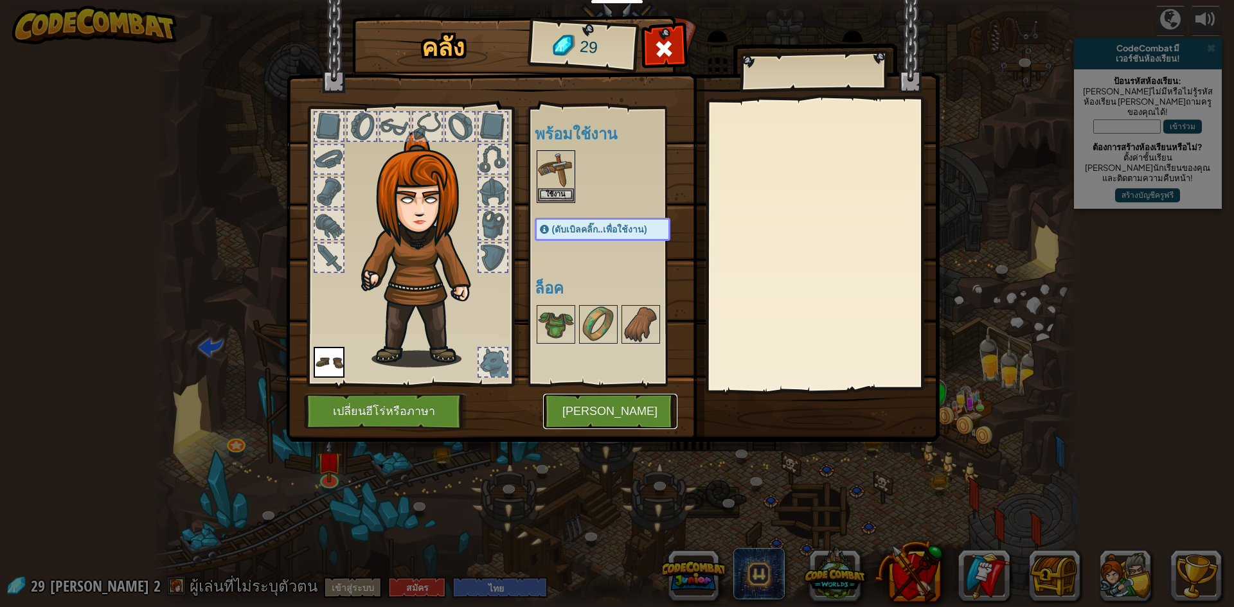
click at [632, 410] on button "[PERSON_NAME]" at bounding box center [610, 411] width 134 height 35
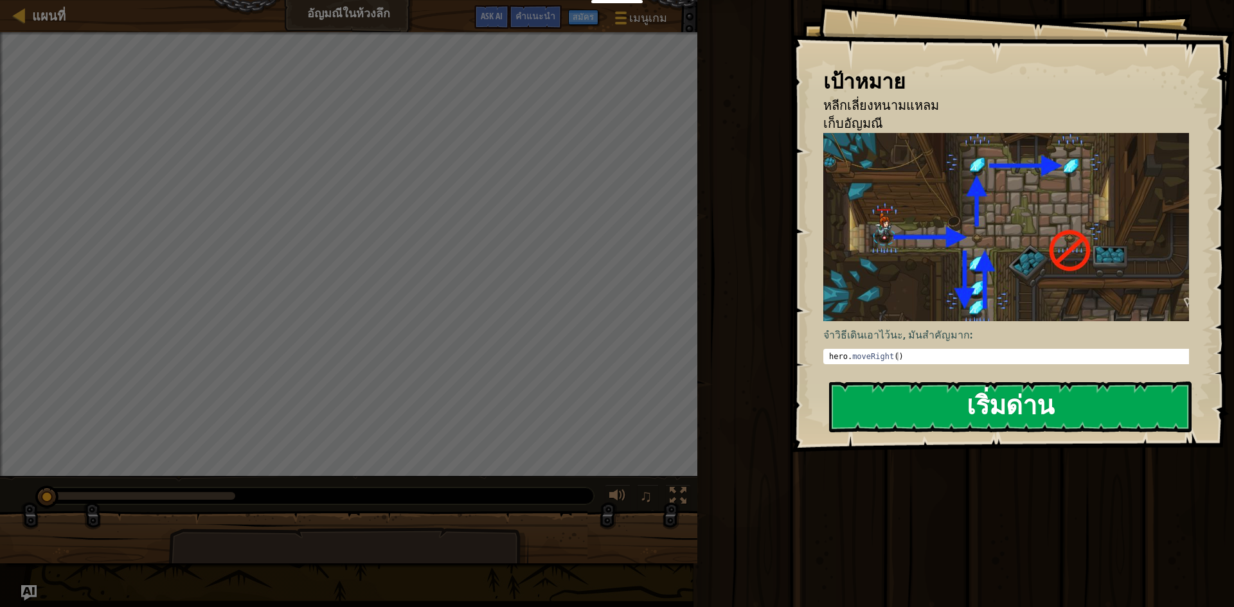
click at [1118, 406] on button "เริ่มด่าน" at bounding box center [1010, 407] width 363 height 51
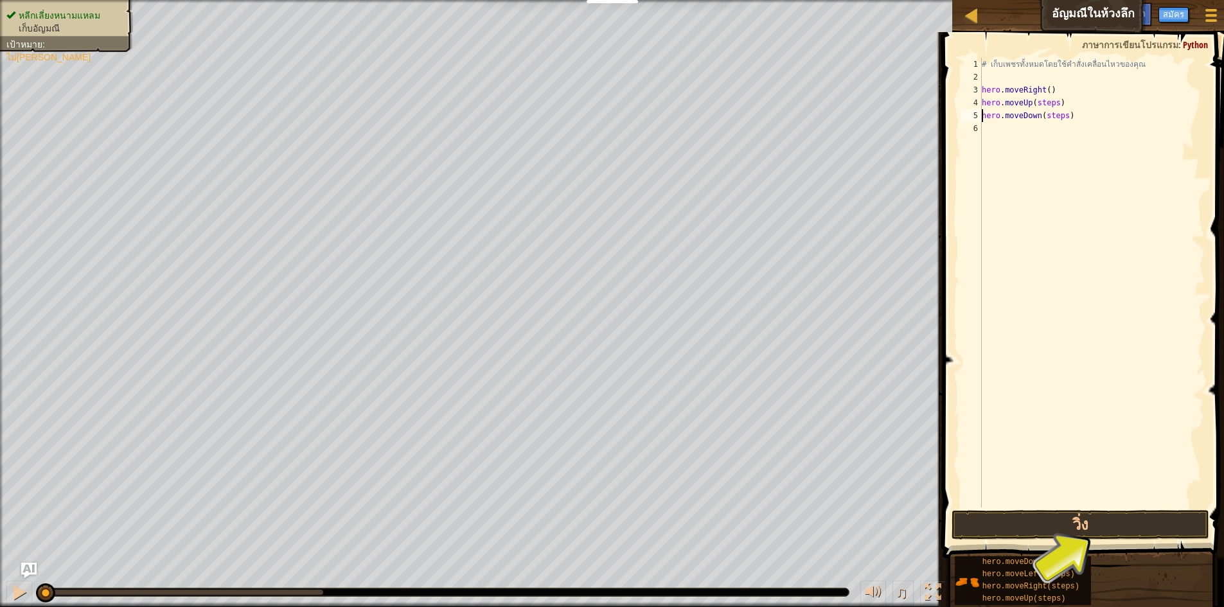
click at [1064, 117] on div "# เก็บเพชรทั้งหมดโดยใช้คำสั่งเคลื่อนไหวของคุณ hero . moveRight ( ) hero . moveU…" at bounding box center [1093, 296] width 226 height 476
click at [1055, 104] on div "# เก็บเพชรทั้งหมดโดยใช้คำสั่งเคลื่อนไหวของคุณ hero . moveRight ( ) hero . moveU…" at bounding box center [1093, 296] width 226 height 476
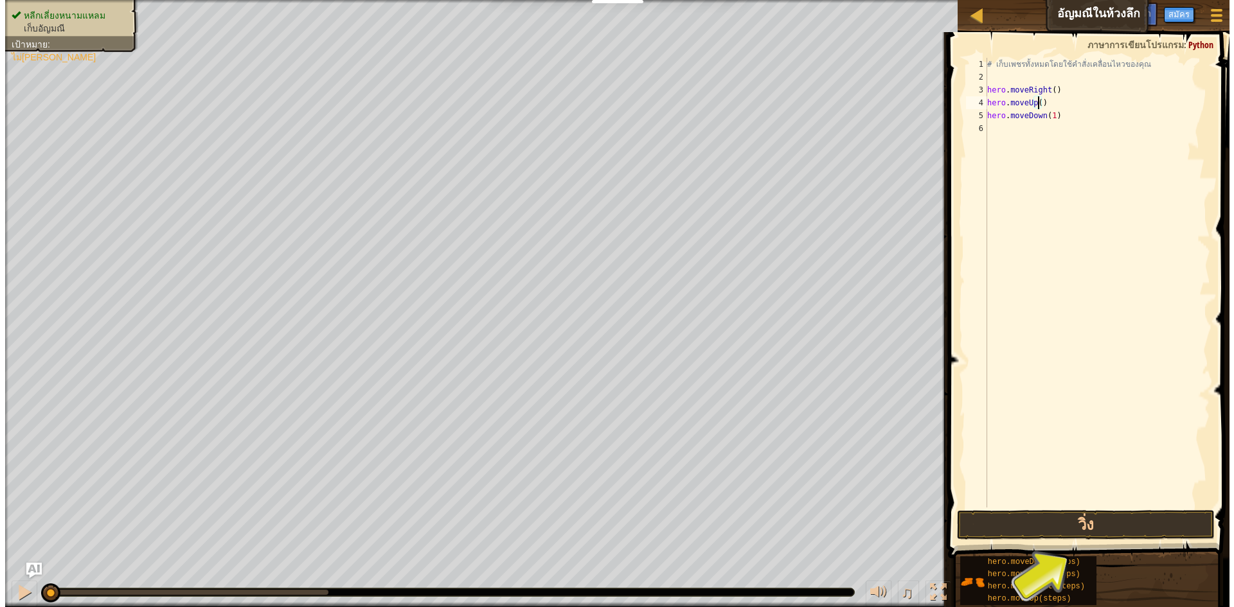
scroll to position [6, 4]
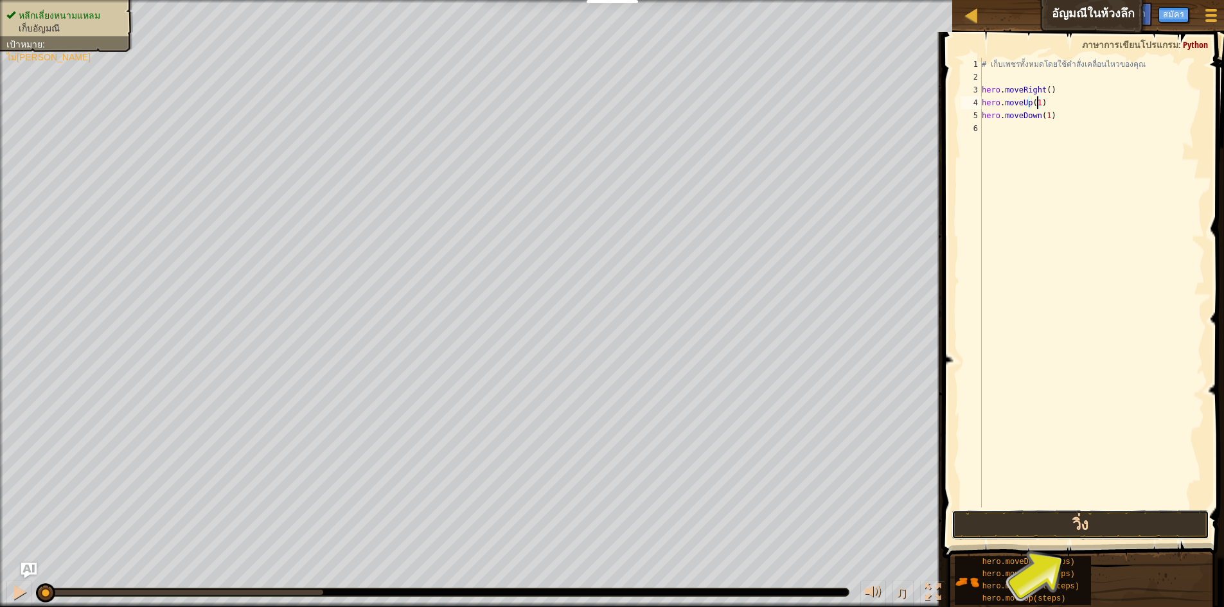
click at [1050, 522] on button "วิ่ง" at bounding box center [1081, 525] width 258 height 30
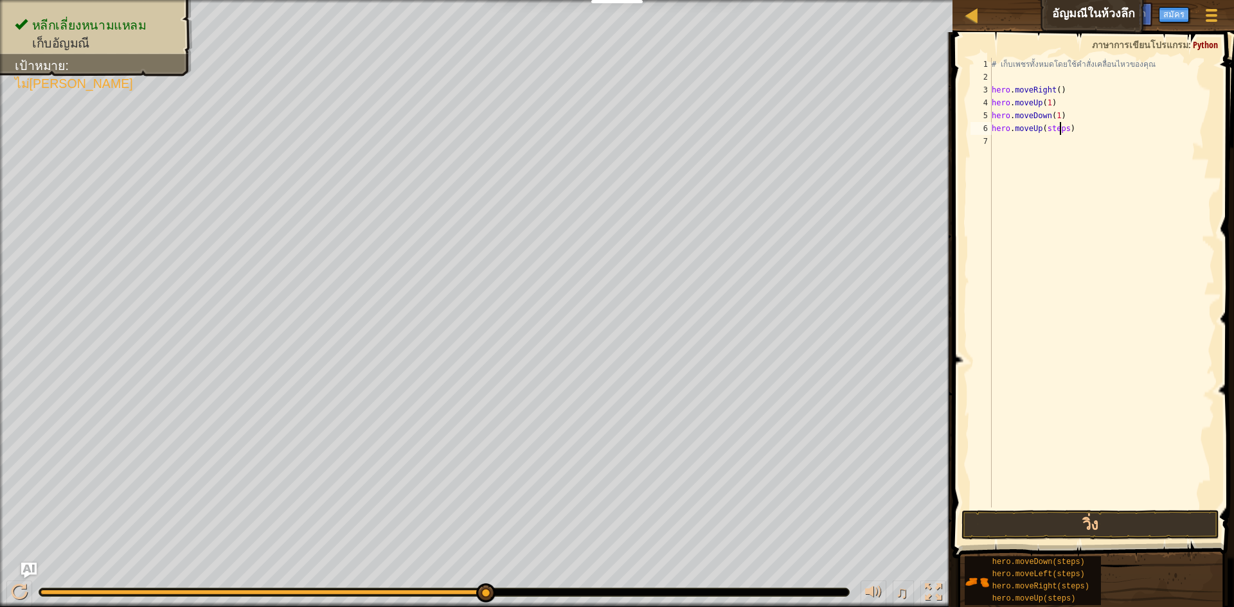
click at [1059, 127] on div "# เก็บเพชรทั้งหมดโดยใช้คำสั่งเคลื่อนไหวของคุณ hero . moveRight ( ) hero . moveU…" at bounding box center [1102, 296] width 226 height 476
click at [1061, 127] on div "# เก็บเพชรทั้งหมดโดยใช้คำสั่งเคลื่อนไหวของคุณ hero . moveRight ( ) hero . moveU…" at bounding box center [1102, 296] width 226 height 476
click at [1061, 128] on div "# เก็บเพชรทั้งหมดโดยใช้คำสั่งเคลื่อนไหวของคุณ hero . moveRight ( ) hero . moveU…" at bounding box center [1102, 296] width 226 height 476
click at [1034, 131] on div "# เก็บเพชรทั้งหมดโดยใช้คำสั่งเคลื่อนไหวของคุณ hero . moveRight ( ) hero . moveU…" at bounding box center [1102, 296] width 226 height 476
click at [1028, 130] on div "# เก็บเพชรทั้งหมดโดยใช้คำสั่งเคลื่อนไหวของคุณ hero . moveRight ( ) hero . moveU…" at bounding box center [1102, 296] width 226 height 476
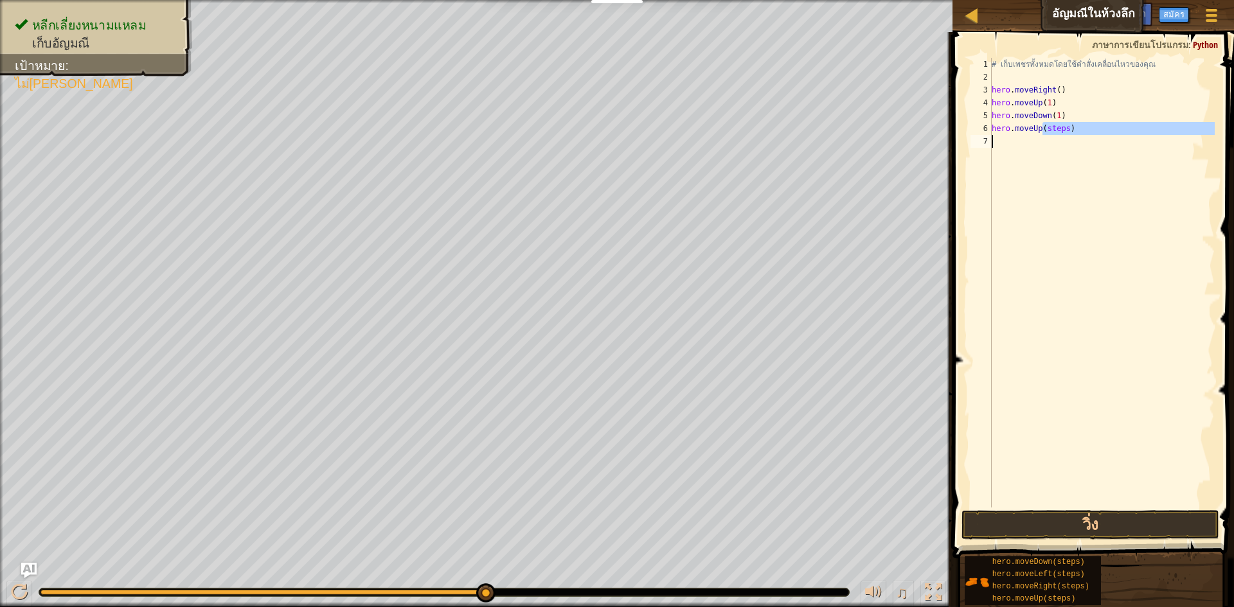
drag, startPoint x: 1044, startPoint y: 131, endPoint x: 1010, endPoint y: 141, distance: 35.4
click at [1010, 141] on div "# เก็บเพชรทั้งหมดโดยใช้คำสั่งเคลื่อนไหวของคุณ hero . moveRight ( ) hero . moveU…" at bounding box center [1102, 296] width 226 height 476
type textarea "h"
click at [1142, 519] on button "วิ่ง" at bounding box center [1091, 525] width 258 height 30
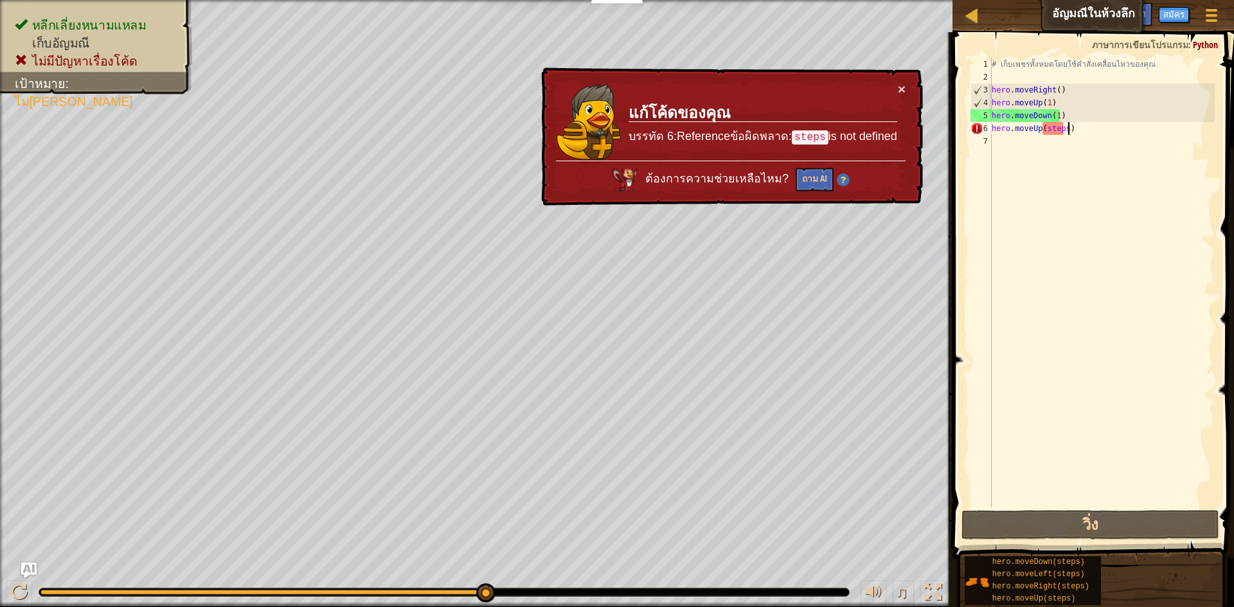
click at [1064, 130] on div "# เก็บเพชรทั้งหมดโดยใช้คำสั่งเคลื่อนไหวของคุณ hero . moveRight ( ) hero . moveU…" at bounding box center [1102, 296] width 226 height 476
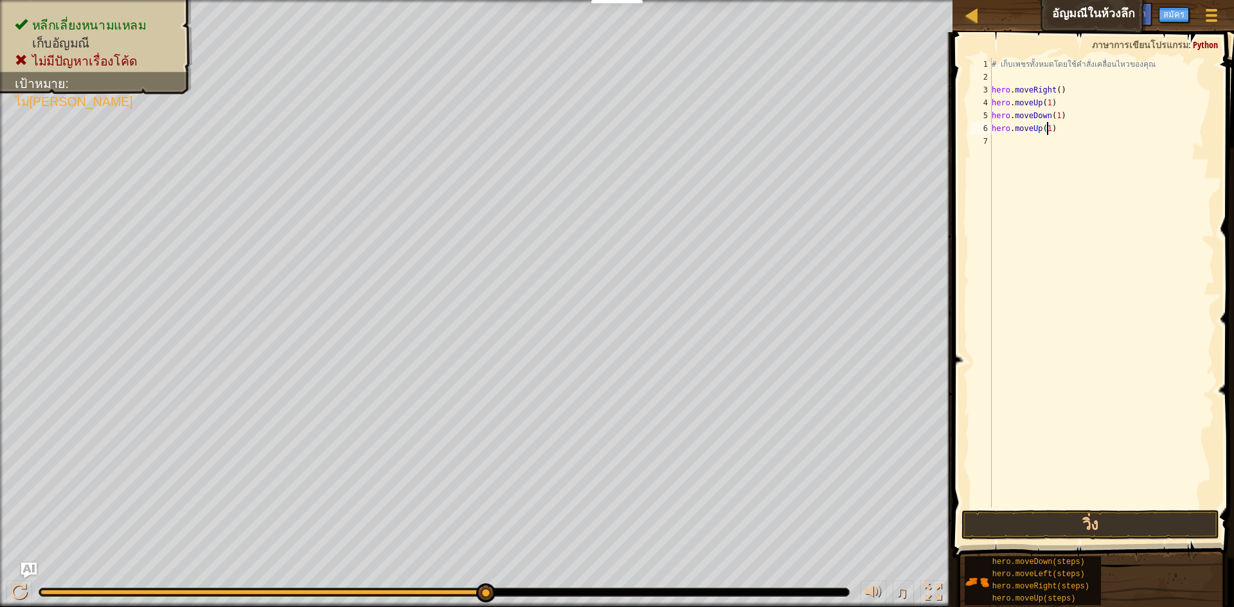
scroll to position [6, 4]
click at [1169, 514] on button "วิ่ง" at bounding box center [1091, 525] width 258 height 30
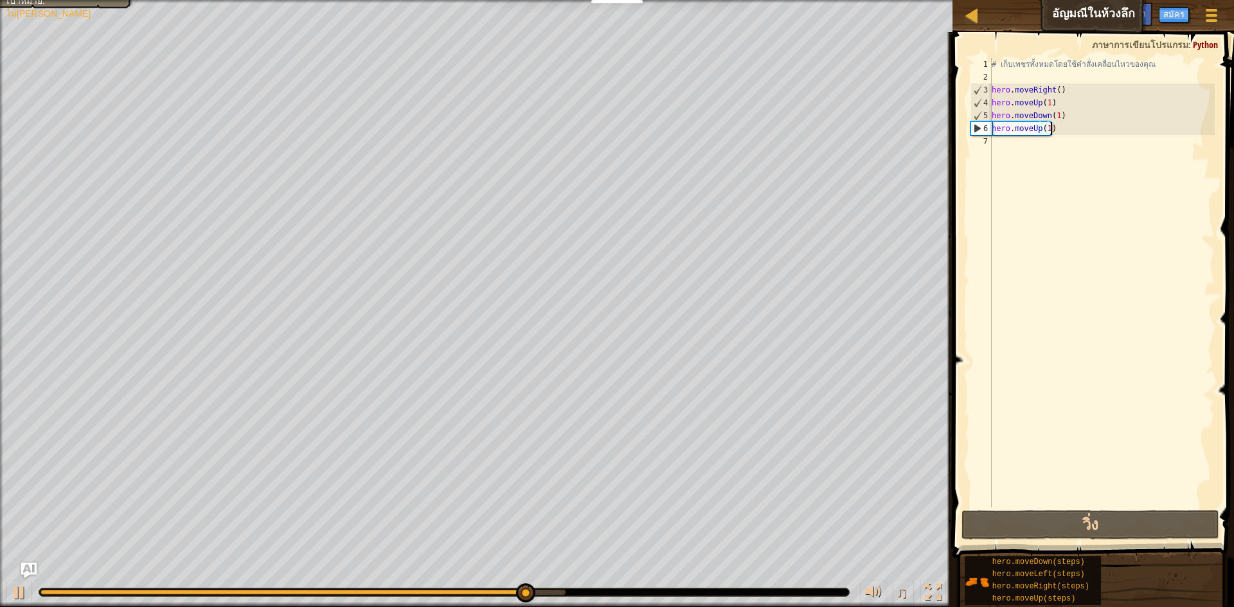
click at [1059, 133] on div "# เก็บเพชรทั้งหมดโดยใช้คำสั่งเคลื่อนไหวของคุณ hero . moveRight ( ) hero . moveU…" at bounding box center [1102, 296] width 226 height 476
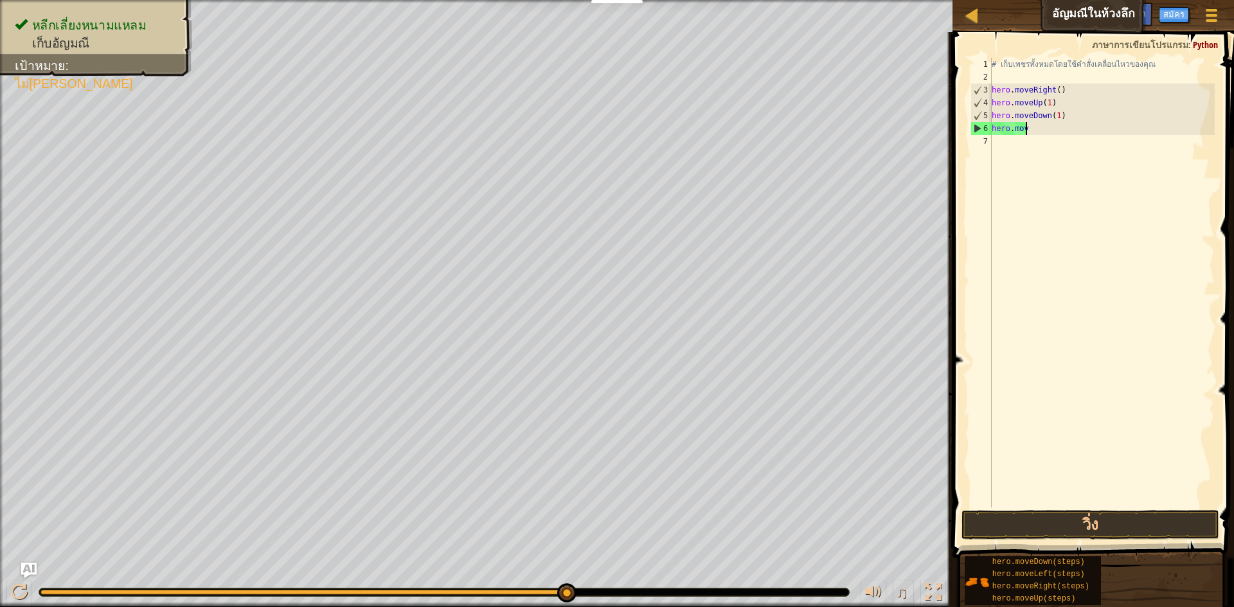
scroll to position [6, 0]
type textarea "h"
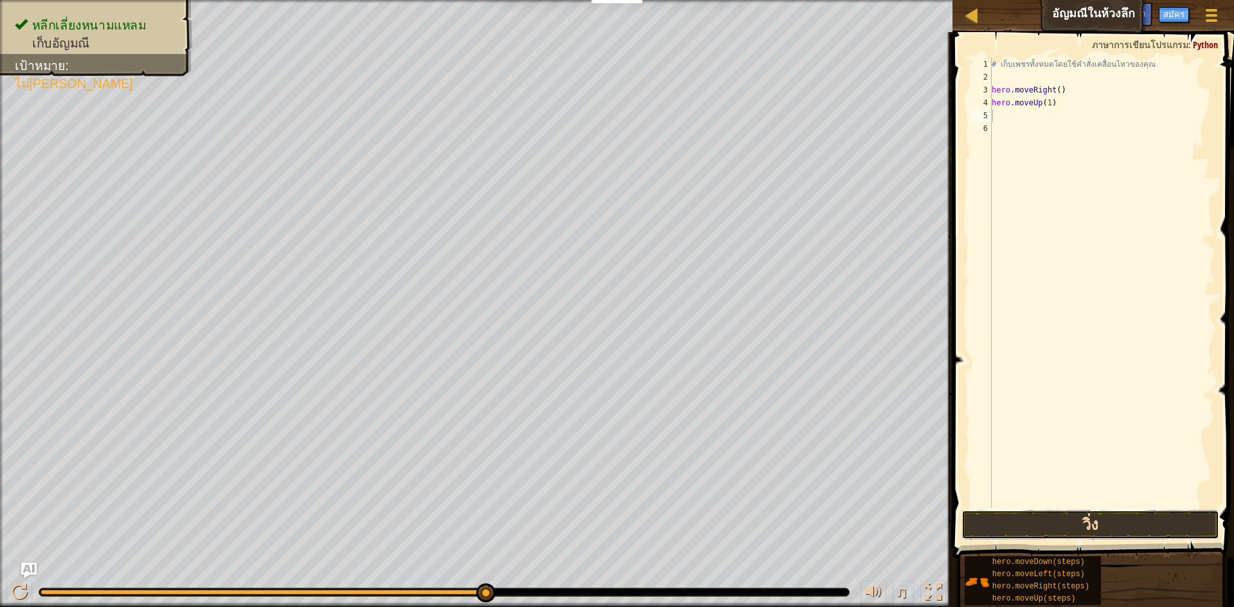
click at [1107, 531] on button "วิ่ง" at bounding box center [1091, 525] width 258 height 30
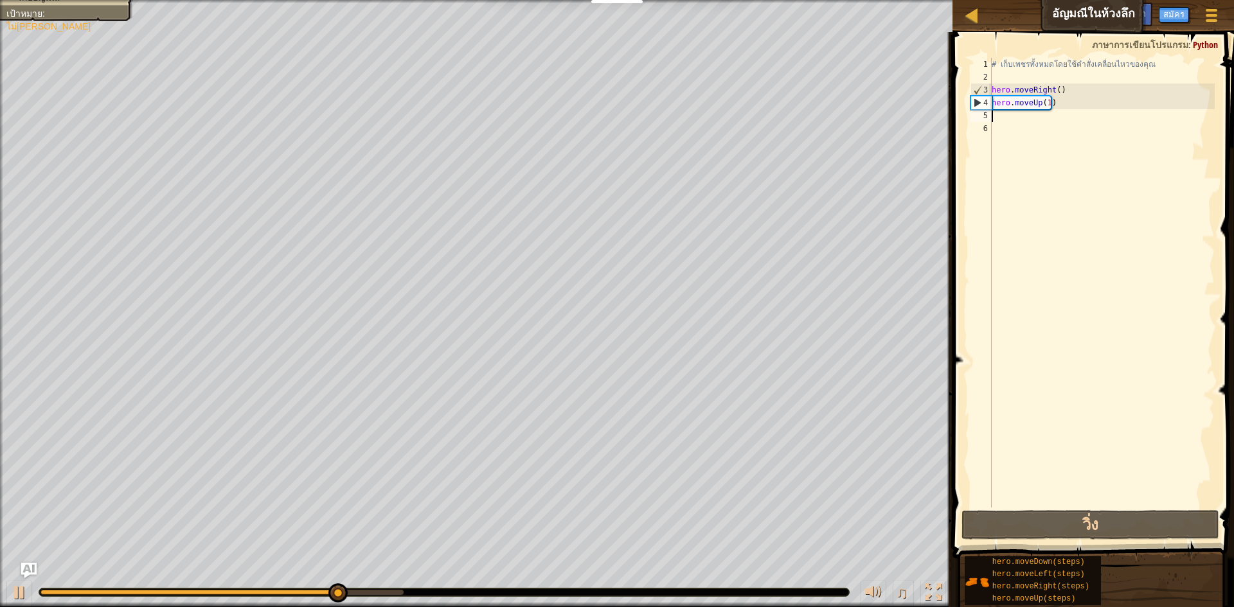
click at [1057, 110] on div "# เก็บเพชรทั้งหมดโดยใช้คำสั่งเคลื่อนไหวของคุณ hero . moveRight ( ) hero . moveU…" at bounding box center [1102, 296] width 226 height 476
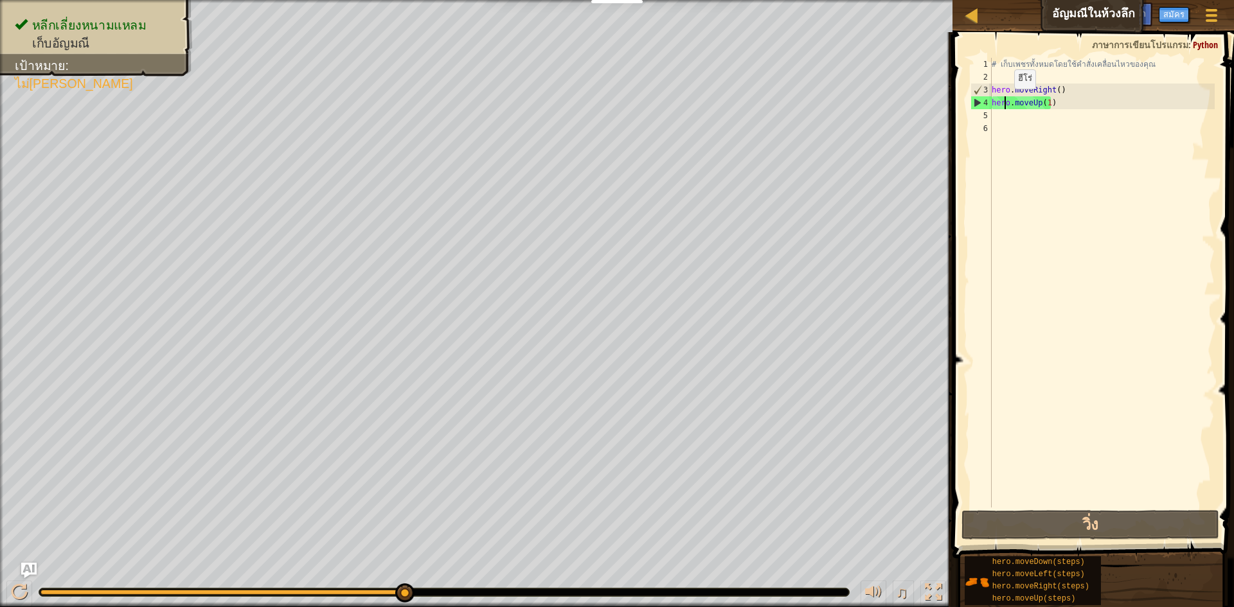
click at [1003, 102] on div "# เก็บเพชรทั้งหมดโดยใช้คำสั่งเคลื่อนไหวของคุณ hero . moveRight ( ) hero . moveU…" at bounding box center [1102, 296] width 226 height 476
drag, startPoint x: 1039, startPoint y: 103, endPoint x: 1048, endPoint y: 103, distance: 9.6
click at [1045, 103] on div "# เก็บเพชรทั้งหมดโดยใช้คำสั่งเคลื่อนไหวของคุณ hero . moveRight ( ) hero . moveU…" at bounding box center [1102, 296] width 226 height 476
click at [1051, 101] on div "# เก็บเพชรทั้งหมดโดยใช้คำสั่งเคลื่อนไหวของคุณ hero . moveRight ( ) hero . moveU…" at bounding box center [1102, 296] width 226 height 476
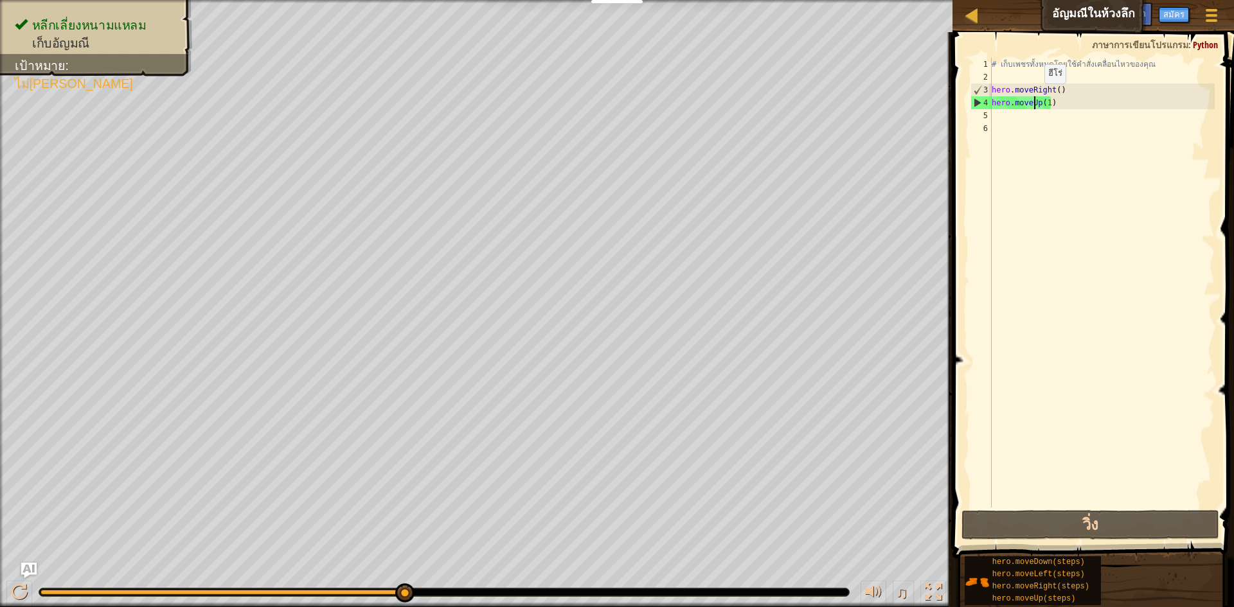
drag, startPoint x: 1051, startPoint y: 100, endPoint x: 1034, endPoint y: 96, distance: 17.6
click at [1034, 96] on div "# เก็บเพชรทั้งหมดโดยใช้คำสั่งเคลื่อนไหวของคุณ hero . moveRight ( ) hero . moveU…" at bounding box center [1102, 296] width 226 height 476
click at [1050, 105] on div "# เก็บเพชรทั้งหมดโดยใช้คำสั่งเคลื่อนไหวของคุณ hero . moveRight ( ) hero . moveU…" at bounding box center [1102, 296] width 226 height 476
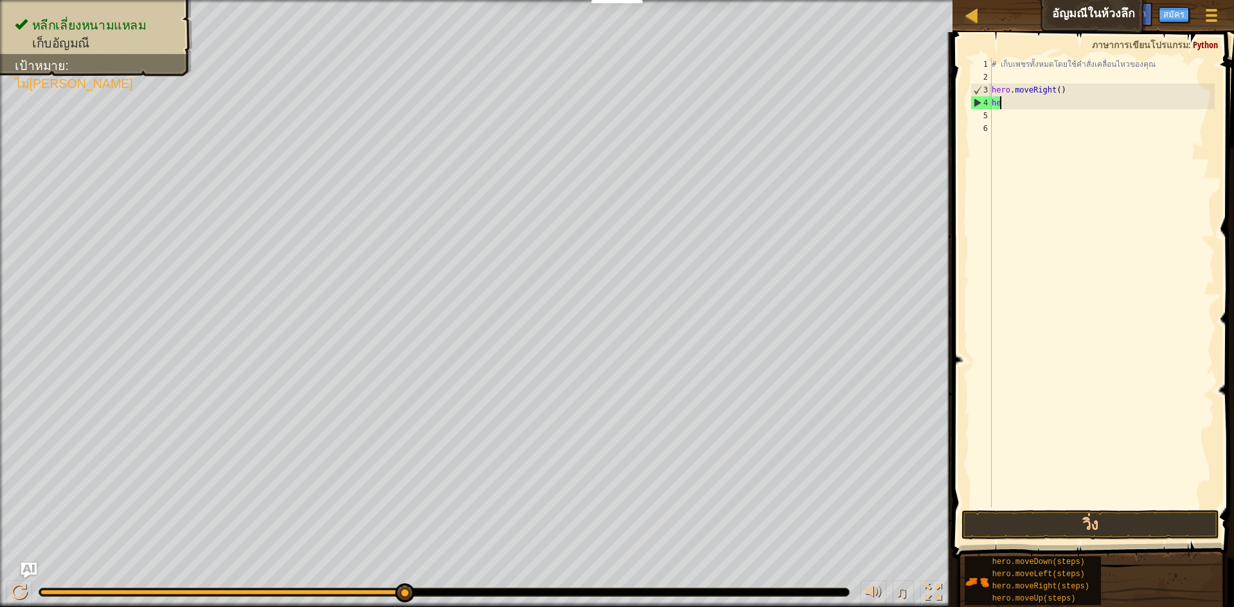
type textarea "h"
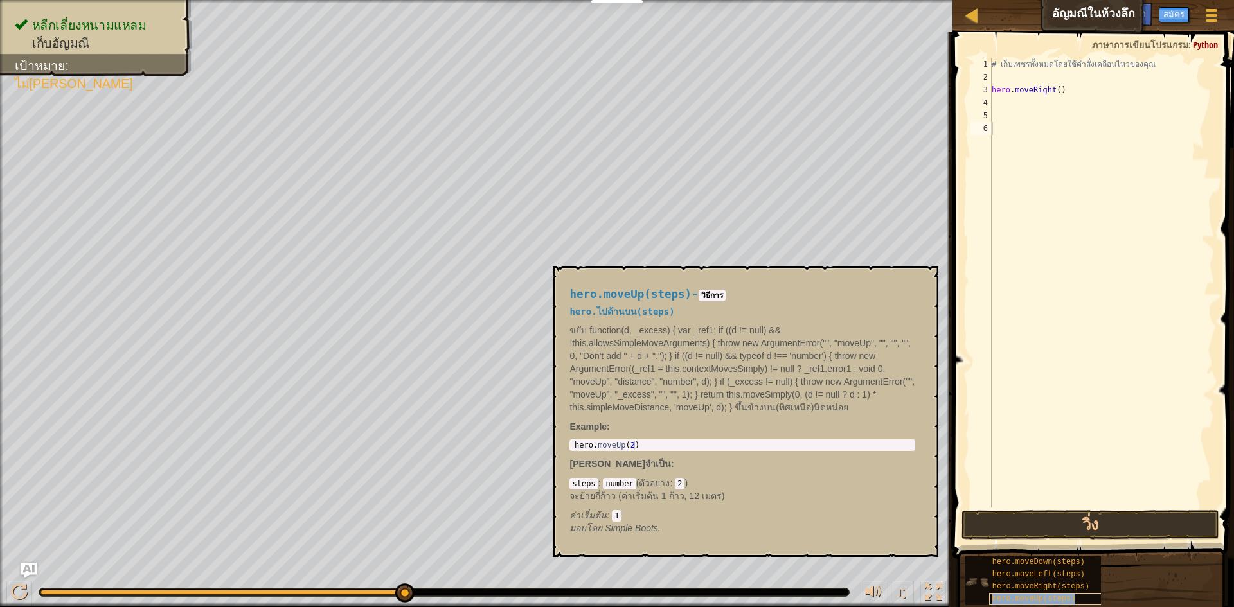
type textarea "hero.moveRight()"
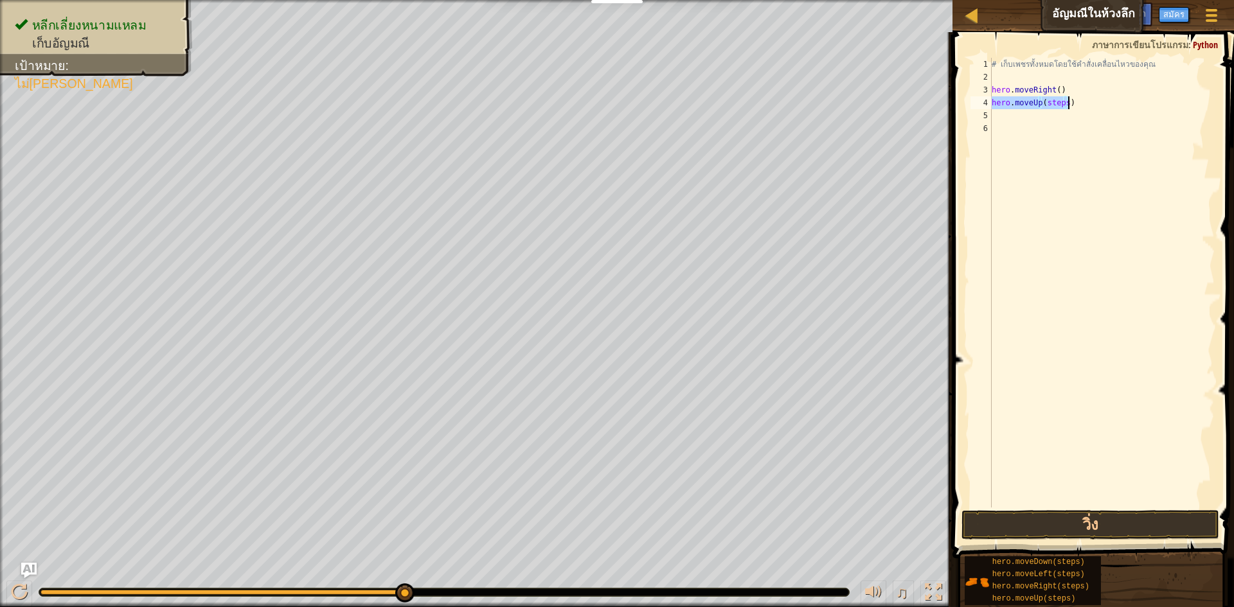
click at [1061, 105] on div "# เก็บเพชรทั้งหมดโดยใช้คำสั่งเคลื่อนไหวของคุณ hero . moveRight ( ) hero . moveU…" at bounding box center [1102, 283] width 226 height 450
click at [1064, 105] on div "# เก็บเพชรทั้งหมดโดยใช้คำสั่งเคลื่อนไหวของคุณ hero . moveRight ( ) hero . moveU…" at bounding box center [1102, 296] width 226 height 476
click at [1074, 114] on div "# เก็บเพชรทั้งหมดโดยใช้คำสั่งเคลื่อนไหวของคุณ hero . moveRight ( ) hero . moveU…" at bounding box center [1102, 283] width 226 height 450
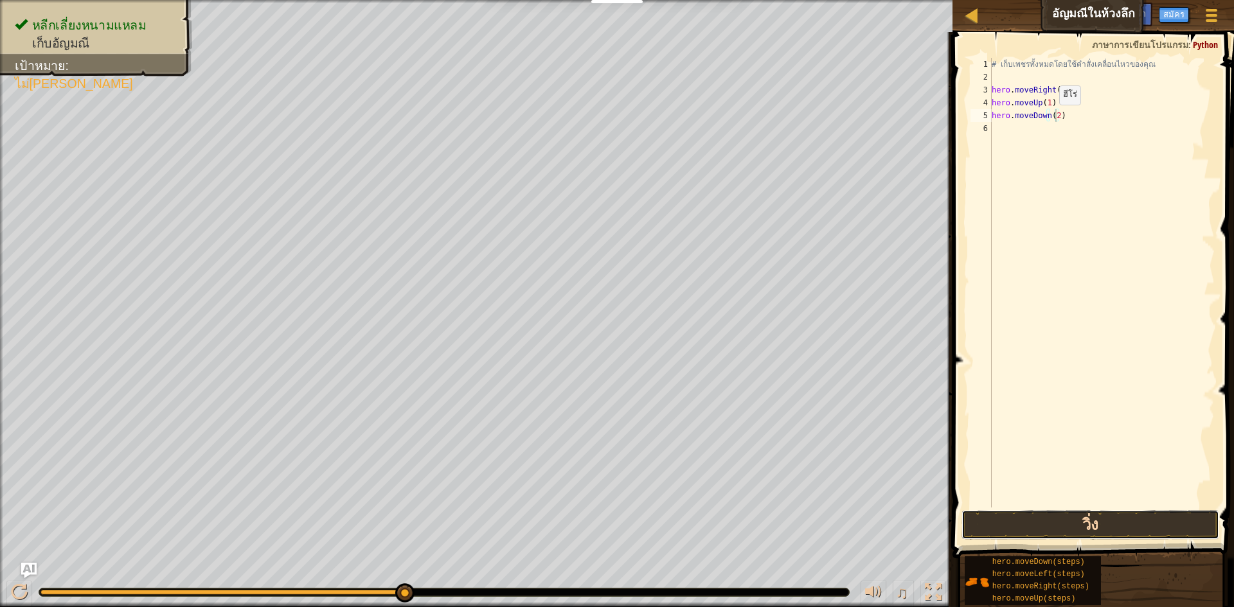
click at [1015, 519] on button "วิ่ง" at bounding box center [1091, 525] width 258 height 30
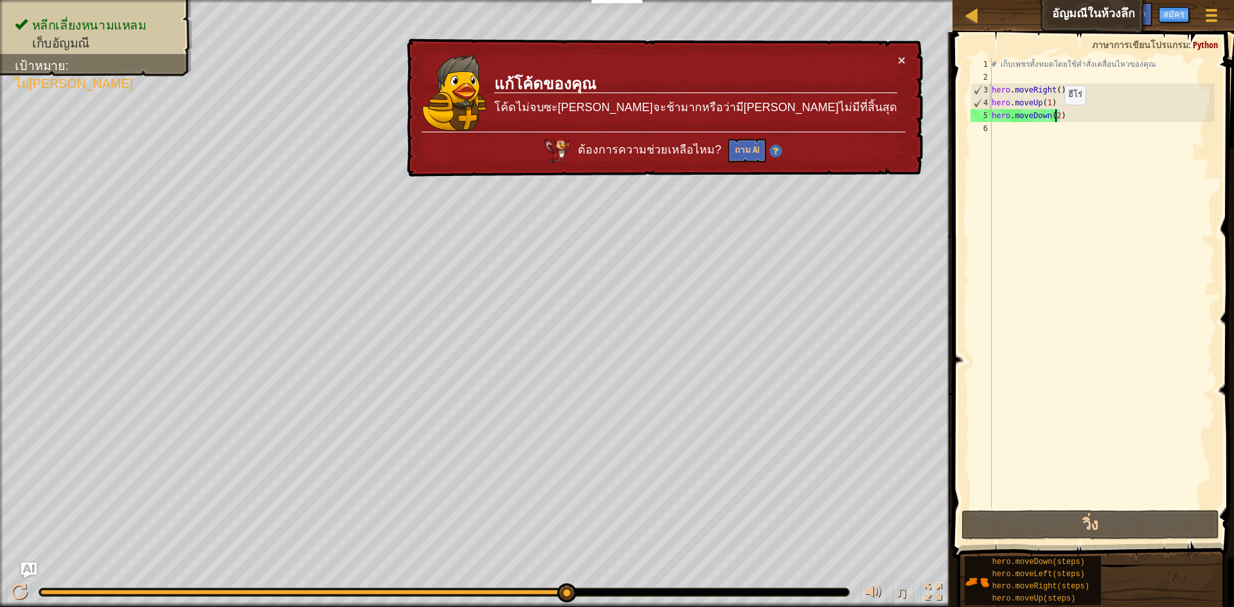
click at [1053, 118] on div "# เก็บเพชรทั้งหมดโดยใช้คำสั่งเคลื่อนไหวของคุณ hero . moveRight ( ) hero . moveU…" at bounding box center [1102, 296] width 226 height 476
click at [1056, 118] on div "# เก็บเพชรทั้งหมดโดยใช้คำสั่งเคลื่อนไหวของคุณ hero . moveRight ( ) hero . moveU…" at bounding box center [1102, 296] width 226 height 476
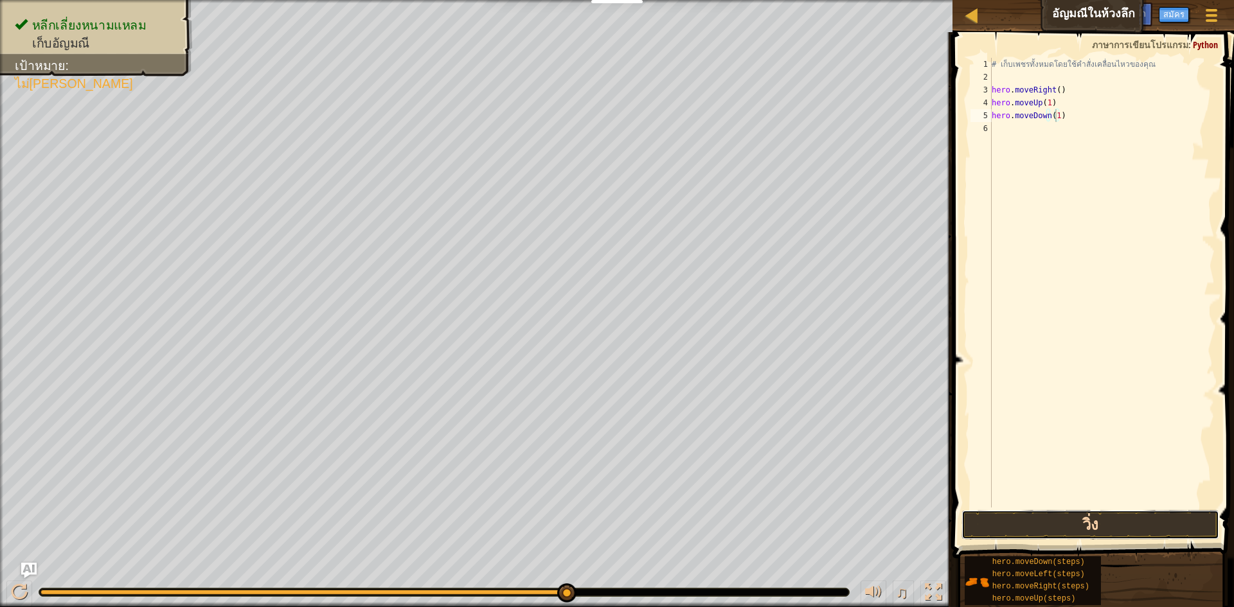
click at [1175, 521] on button "วิ่ง" at bounding box center [1091, 525] width 258 height 30
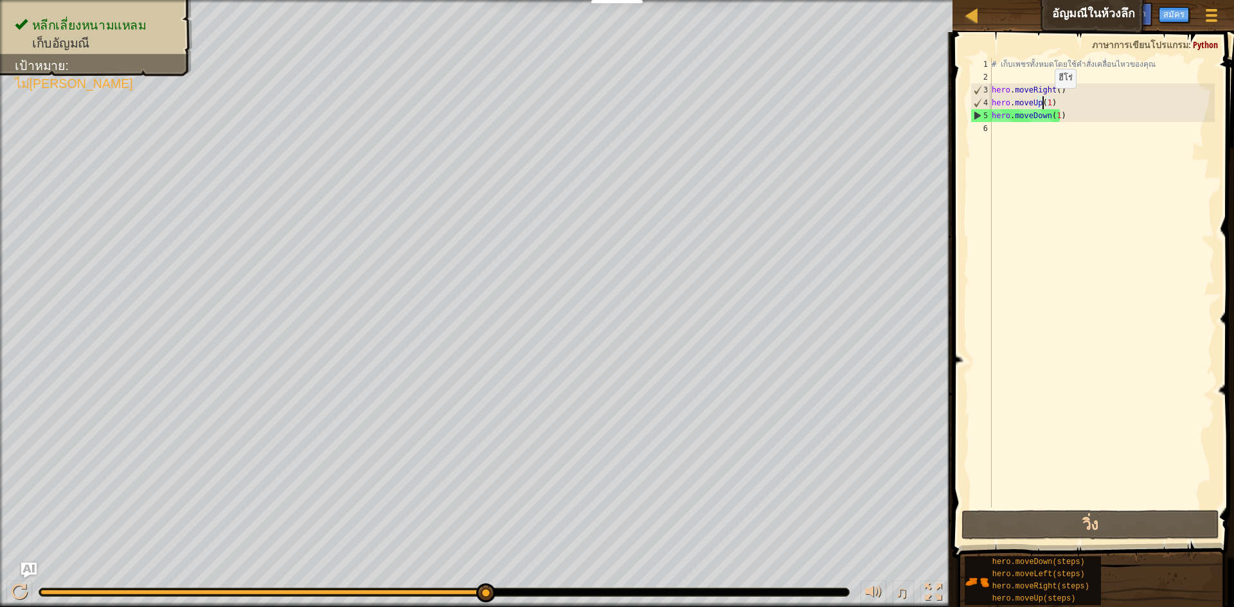
click at [1044, 101] on div "# เก็บเพชรทั้งหมดโดยใช้คำสั่งเคลื่อนไหวของคุณ hero . moveRight ( ) hero . moveU…" at bounding box center [1102, 296] width 226 height 476
click at [1049, 101] on div "# เก็บเพชรทั้งหมดโดยใช้คำสั่งเคลื่อนไหวของคุณ hero . moveRight ( ) hero . moveU…" at bounding box center [1102, 296] width 226 height 476
click at [1053, 101] on div "# เก็บเพชรทั้งหมดโดยใช้คำสั่งเคลื่อนไหวของคุณ hero . moveRight ( ) hero . moveU…" at bounding box center [1102, 296] width 226 height 476
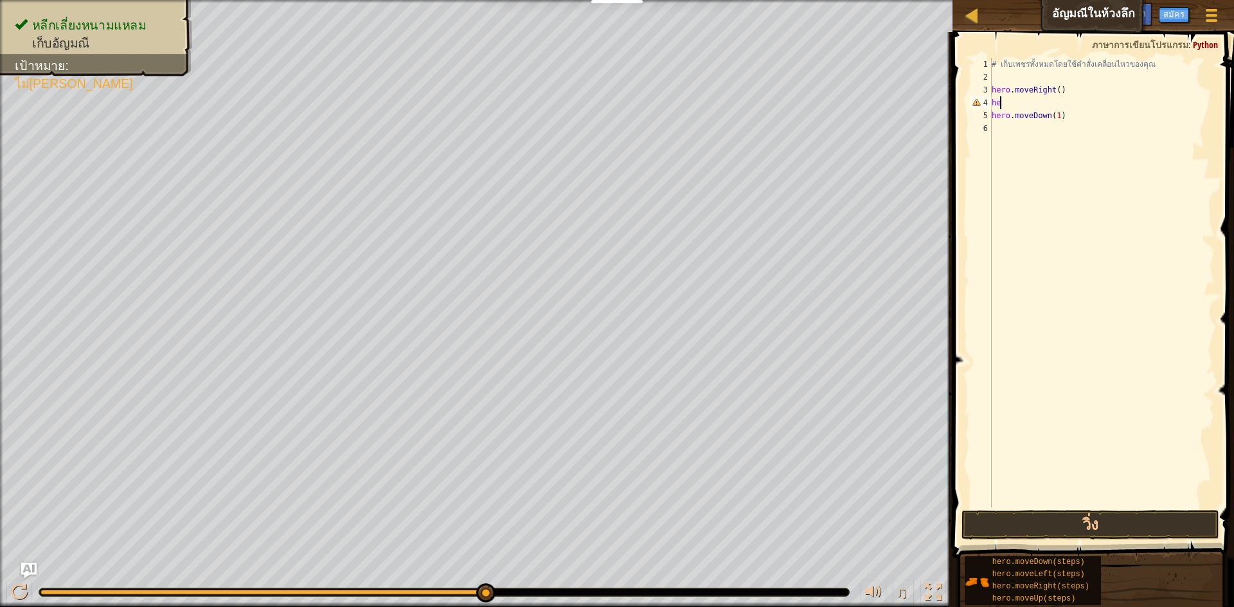
scroll to position [6, 0]
type textarea "h"
click at [1092, 520] on button "วิ่ง" at bounding box center [1091, 525] width 258 height 30
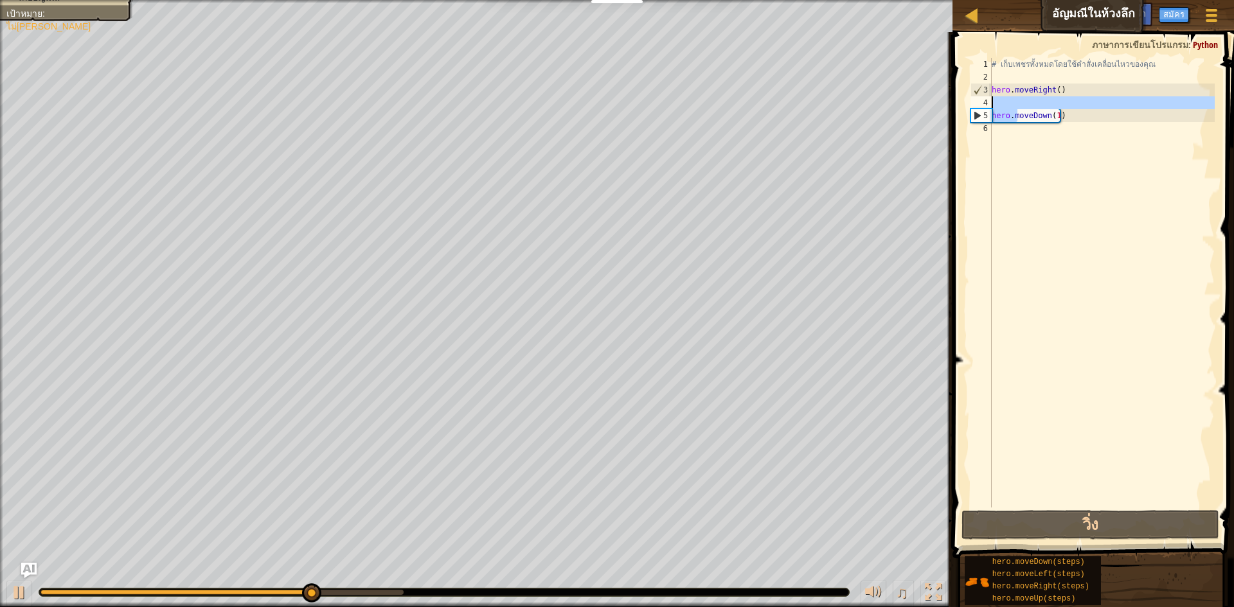
drag, startPoint x: 1017, startPoint y: 117, endPoint x: 1016, endPoint y: 109, distance: 8.6
click at [1016, 109] on div "# เก็บเพชรทั้งหมดโดยใช้คำสั่งเคลื่อนไหวของคุณ hero . moveRight ( ) hero . moveD…" at bounding box center [1102, 296] width 226 height 476
type textarea "hero.moveDown(1)"
click at [1010, 147] on div "# เก็บเพชรทั้งหมดโดยใช้คำสั่งเคลื่อนไหวของคุณ hero . moveRight ( ) hero . moveD…" at bounding box center [1102, 296] width 226 height 476
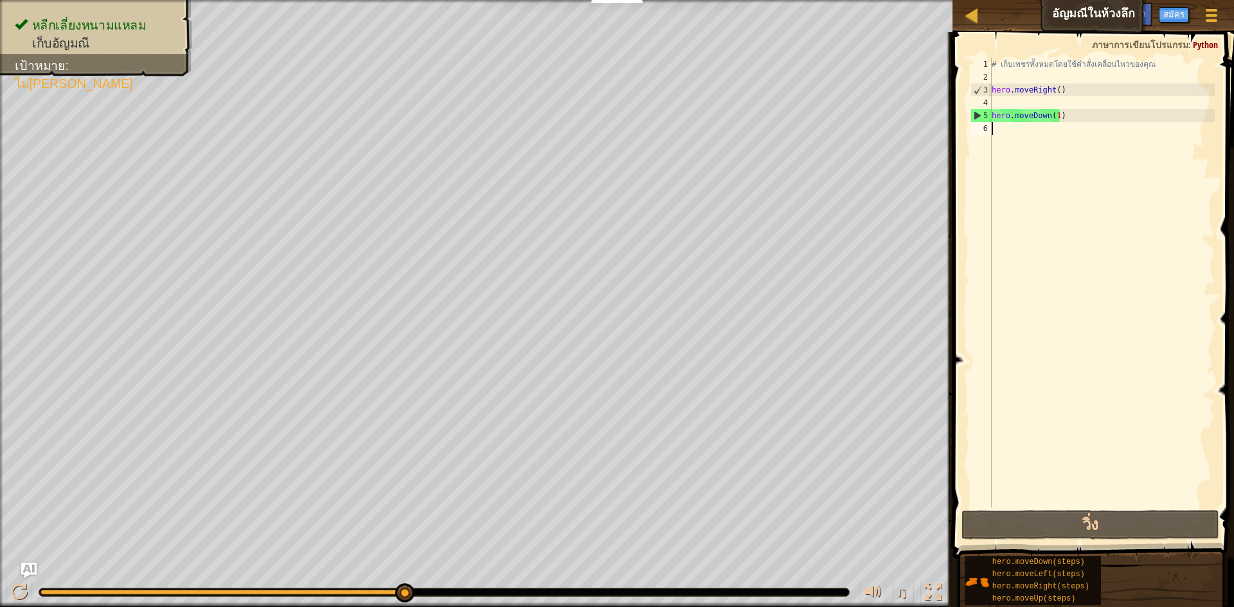
click at [1000, 129] on div "# เก็บเพชรทั้งหมดโดยใช้คำสั่งเคลื่อนไหวของคุณ hero . moveRight ( ) hero . moveD…" at bounding box center [1102, 296] width 226 height 476
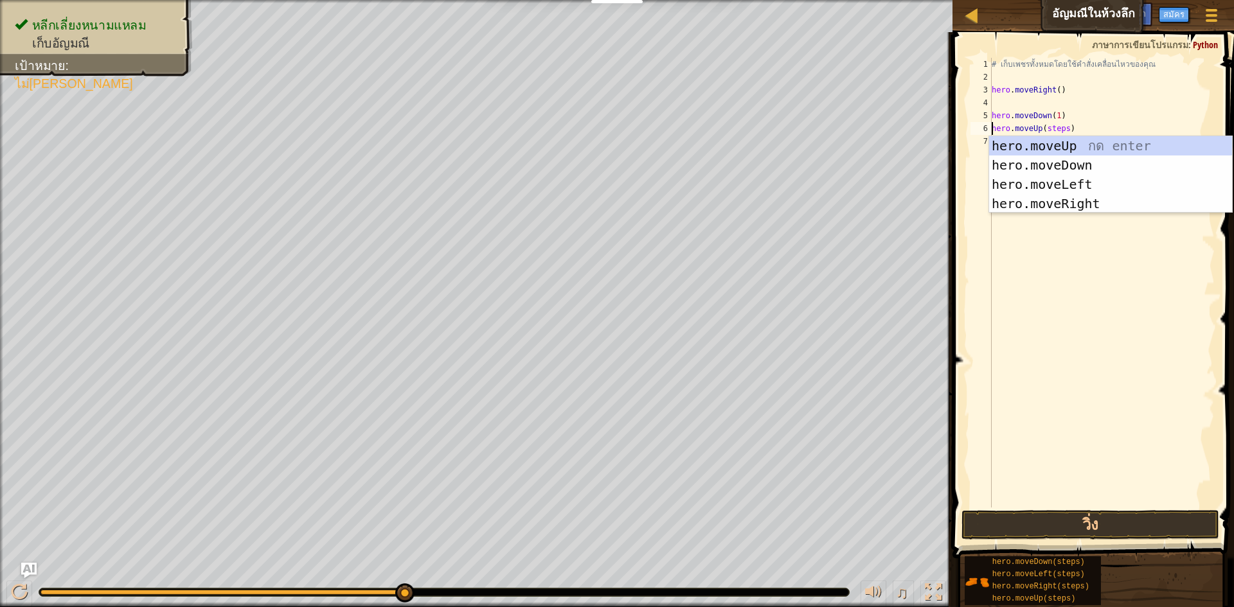
click at [1062, 134] on div "# เก็บเพชรทั้งหมดโดยใช้คำสั่งเคลื่อนไหวของคุณ hero . moveRight ( ) hero . moveD…" at bounding box center [1102, 296] width 226 height 476
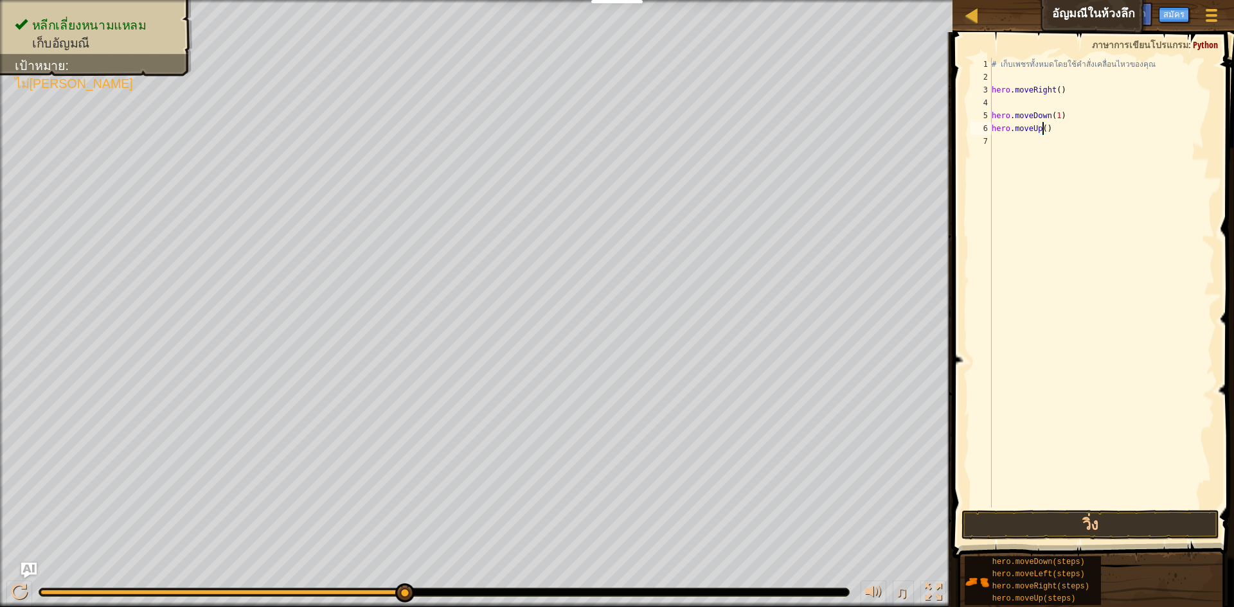
type textarea "hero.moveUp(2)"
click at [996, 525] on button "วิ่ง" at bounding box center [1091, 525] width 258 height 30
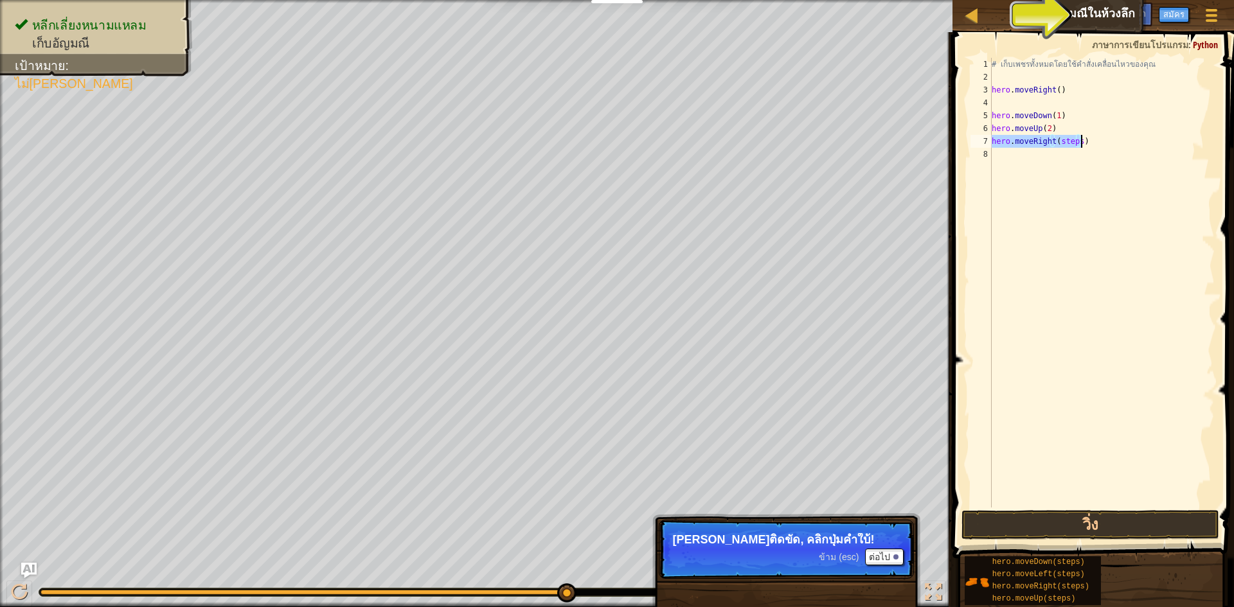
click at [1075, 144] on div "# เก็บเพชรทั้งหมดโดยใช้คำสั่งเคลื่อนไหวของคุณ hero . moveRight ( ) hero . moveD…" at bounding box center [1102, 283] width 226 height 450
click at [1075, 144] on div "# เก็บเพชรทั้งหมดโดยใช้คำสั่งเคลื่อนไหวของคุณ hero . moveRight ( ) hero . moveD…" at bounding box center [1102, 296] width 226 height 476
click at [1075, 143] on div "# เก็บเพชรทั้งหมดโดยใช้คำสั่งเคลื่อนไหวของคุณ hero . moveRight ( ) hero . moveD…" at bounding box center [1102, 296] width 226 height 476
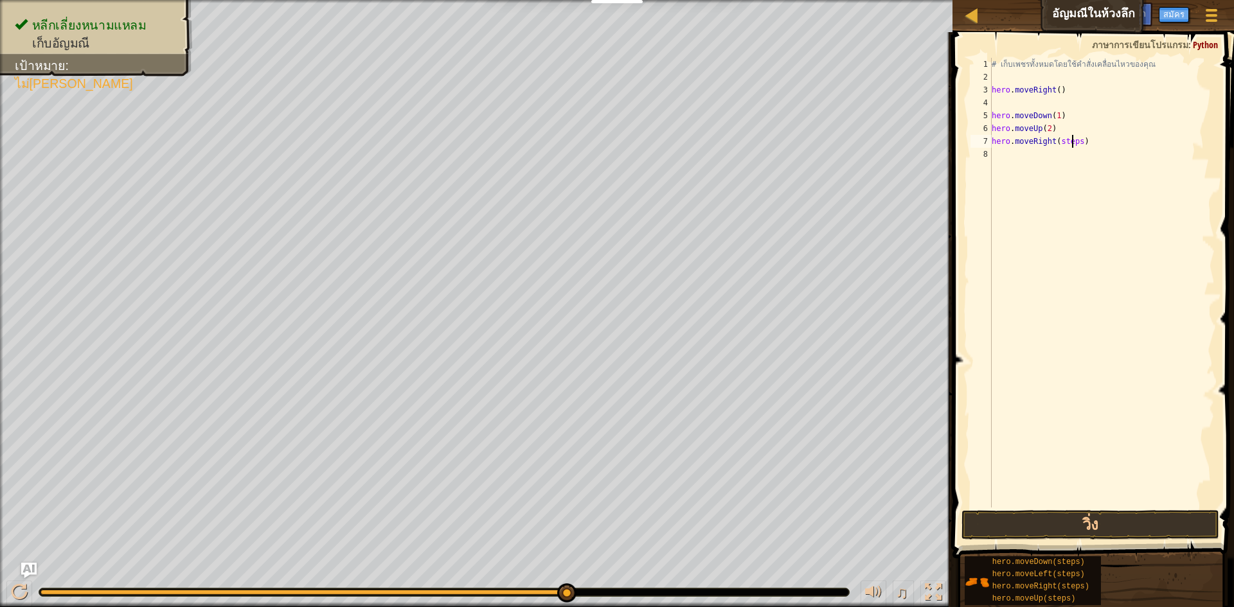
click at [1075, 142] on div "# เก็บเพชรทั้งหมดโดยใช้คำสั่งเคลื่อนไหวของคุณ hero . moveRight ( ) hero . moveD…" at bounding box center [1102, 296] width 226 height 476
click at [1077, 142] on div "# เก็บเพชรทั้งหมดโดยใช้คำสั่งเคลื่อนไหวของคุณ hero . moveRight ( ) hero . moveD…" at bounding box center [1102, 296] width 226 height 476
type textarea "hero.moveRight(1)"
click at [1083, 519] on button "วิ่ง" at bounding box center [1091, 525] width 258 height 30
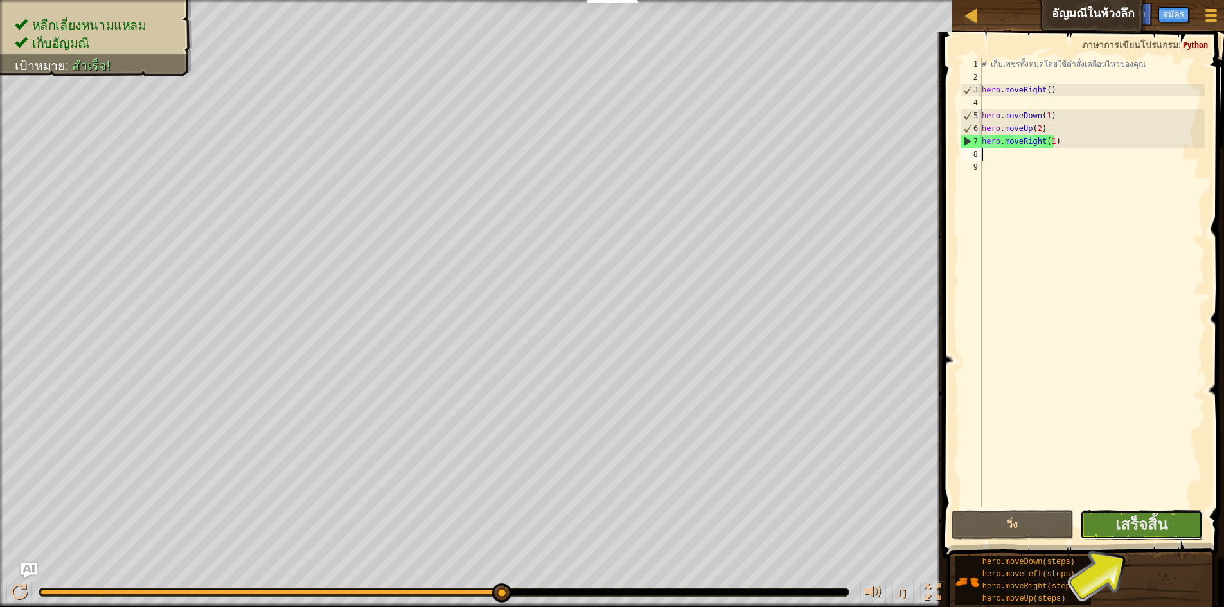
click at [1122, 510] on div "1 2 3 4 5 6 7 8 9 # เก็บเพชรทั้งหมดโดยใช้คำสั่งเคลื่อนไหวของคุณ hero . moveRigh…" at bounding box center [1081, 321] width 285 height 564
click at [1150, 533] on span "เสร็จสิ้น" at bounding box center [1142, 524] width 52 height 21
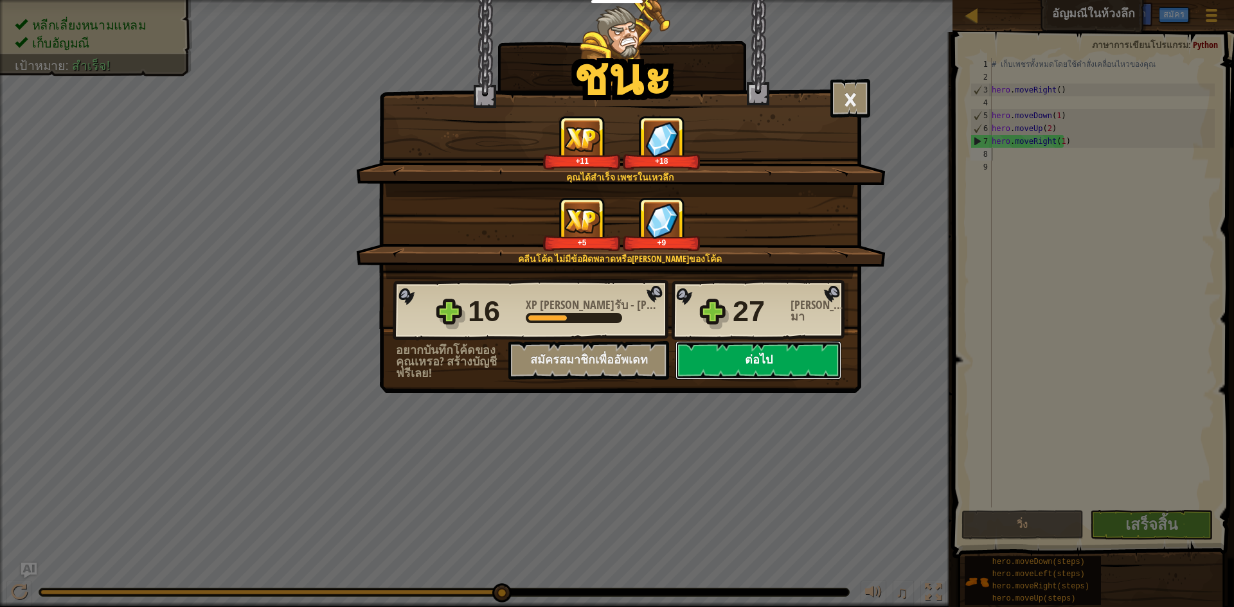
click at [812, 357] on button "ต่อไป" at bounding box center [759, 360] width 166 height 39
select select "th"
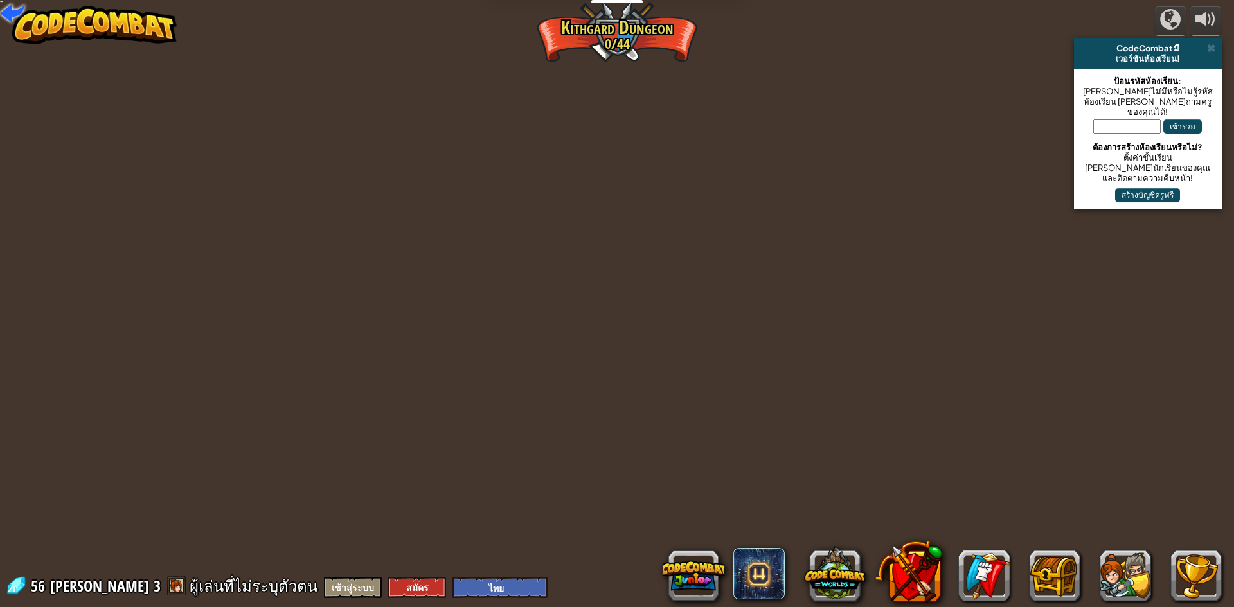
select select "th"
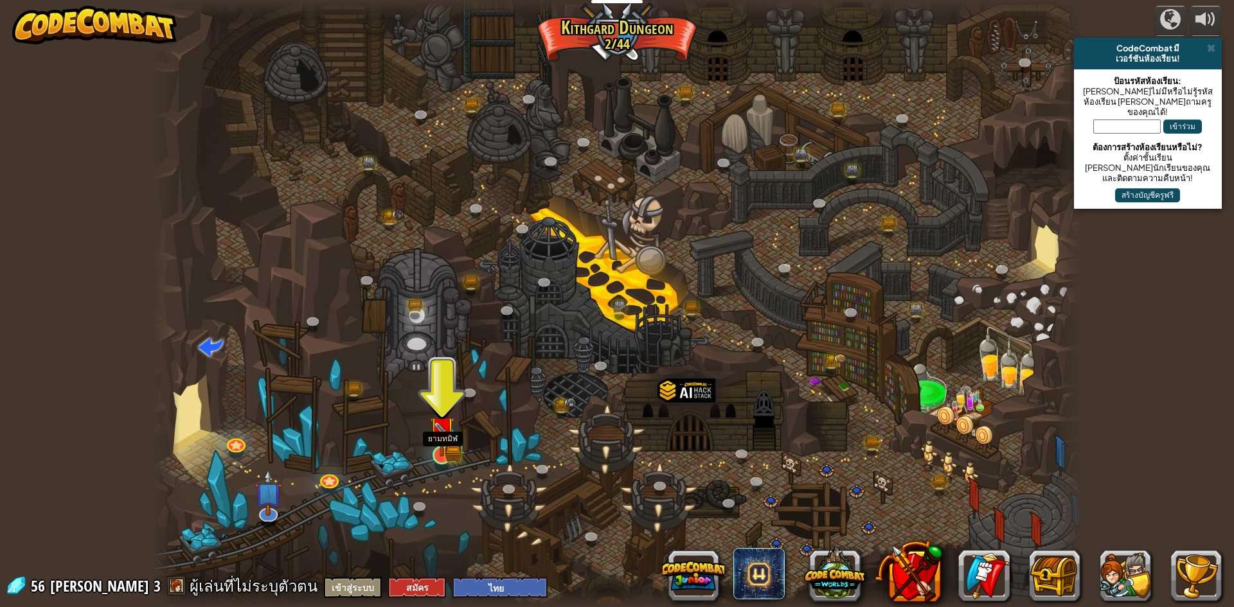
click at [454, 443] on img at bounding box center [441, 429] width 25 height 55
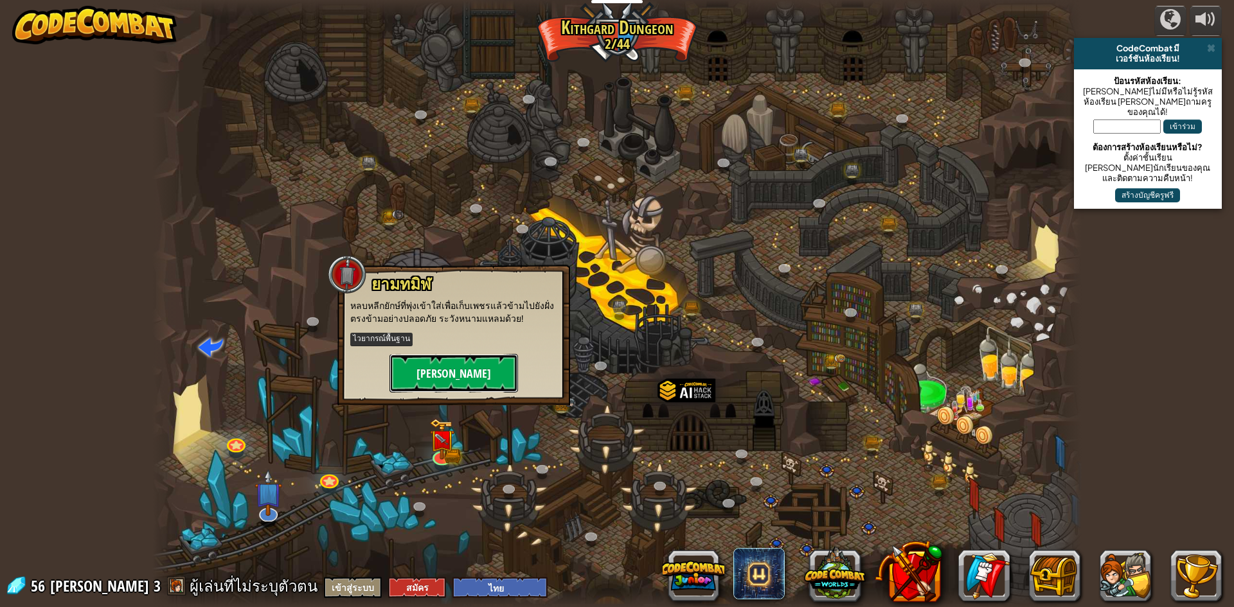
click at [461, 373] on button "[PERSON_NAME]" at bounding box center [454, 373] width 129 height 39
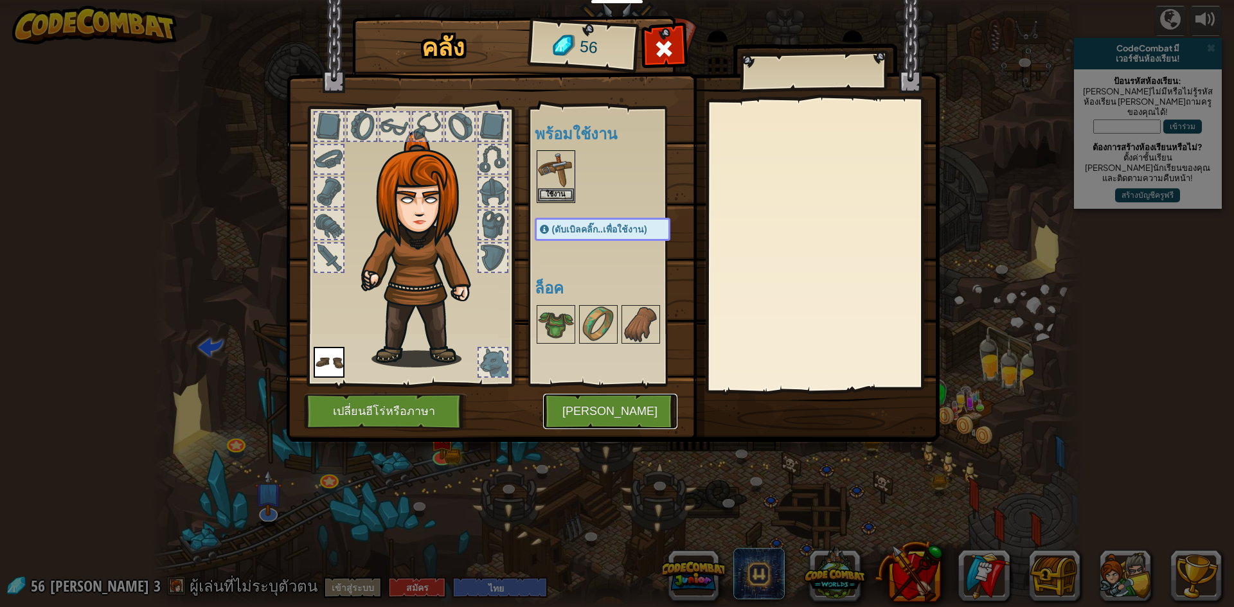
click at [568, 402] on button "[PERSON_NAME]" at bounding box center [610, 411] width 134 height 35
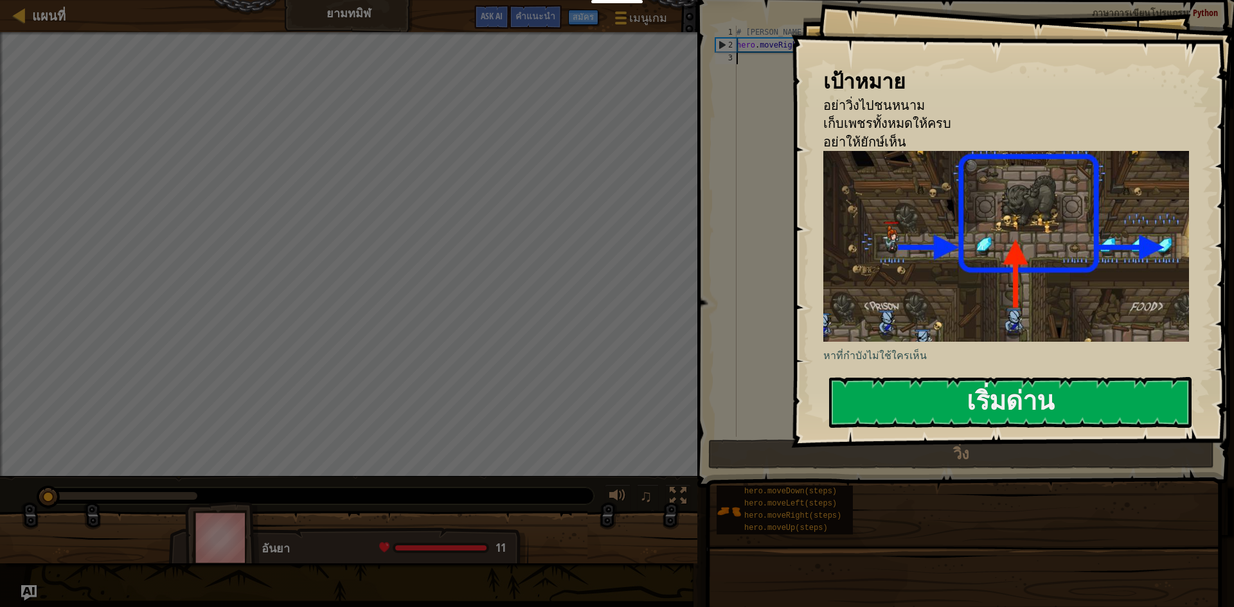
drag, startPoint x: 960, startPoint y: 400, endPoint x: 978, endPoint y: 336, distance: 66.9
click at [965, 375] on div "เป้าหมาย อย่าวิ่งไปชนหนาม เก็บเพชรทั้งหมดให้ครบ อย่าให้ยักษ์เห็น หาที่กำบังไม่ใ…" at bounding box center [1012, 224] width 443 height 448
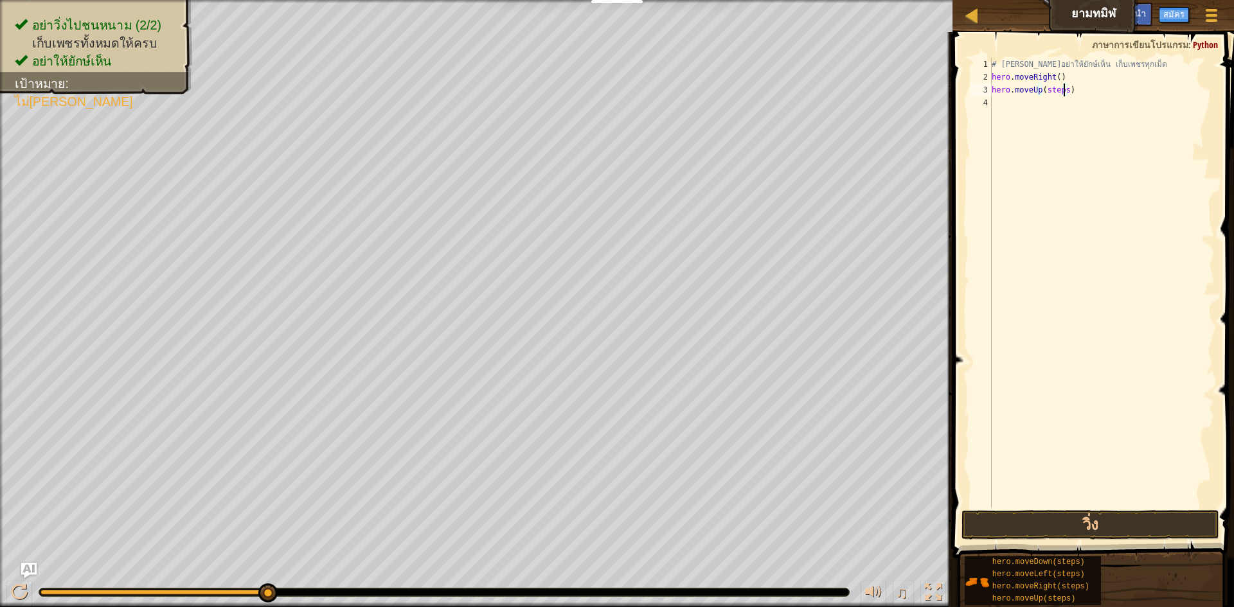
click at [1064, 96] on div "# [PERSON_NAME]อย่าให้ยักษ์เห็น เก็บเพชรทุกเม็ด hero . moveRight ( ) hero . mov…" at bounding box center [1102, 296] width 226 height 476
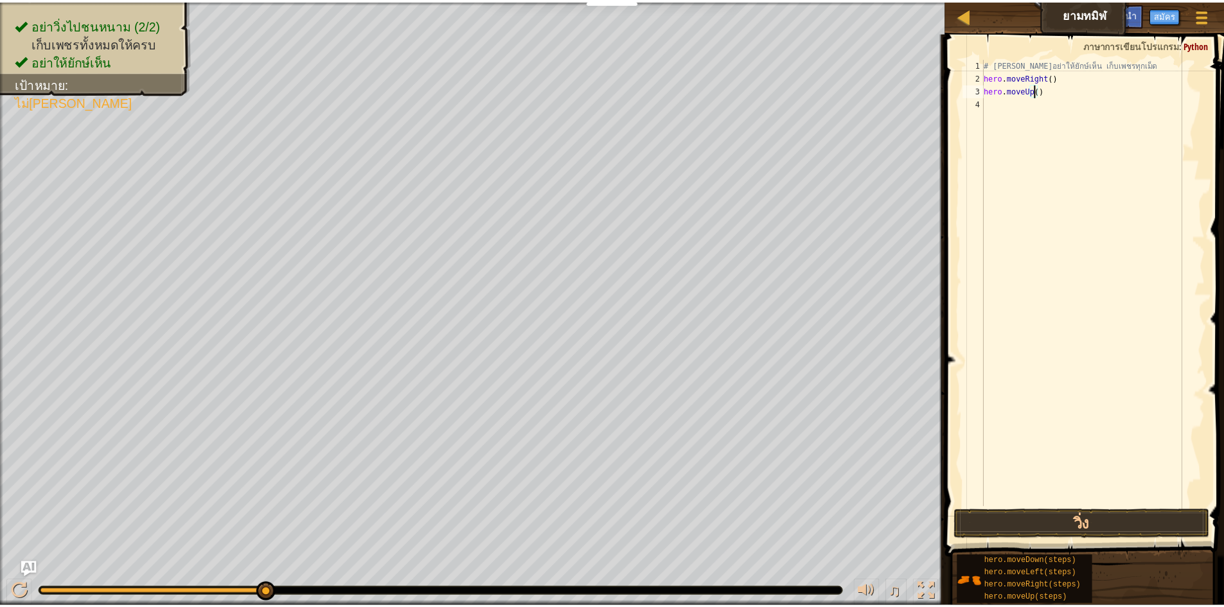
scroll to position [6, 4]
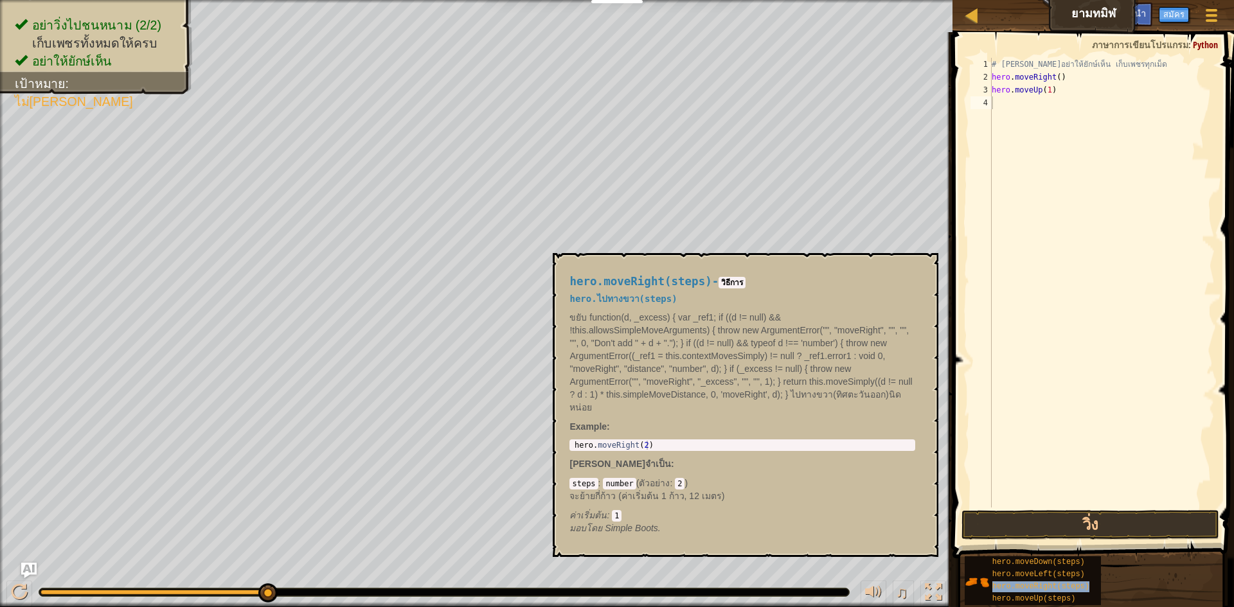
type textarea "hero.moveRight(steps)"
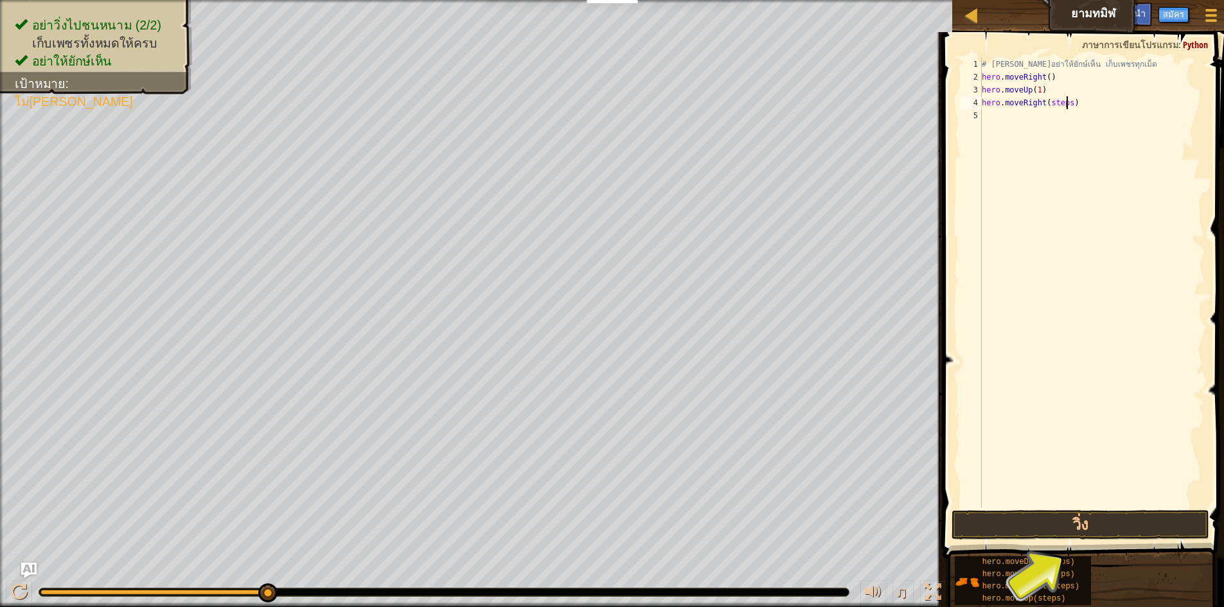
click at [1077, 101] on div "# [PERSON_NAME]อย่าให้ยักษ์เห็น เก็บเพชรทุกเม็ด hero . moveRight ( ) hero . mov…" at bounding box center [1093, 296] width 226 height 476
drag, startPoint x: 1056, startPoint y: 181, endPoint x: 1061, endPoint y: 159, distance: 22.3
click at [1056, 180] on div "# [PERSON_NAME]อย่าให้ยักษ์เห็น เก็บเพชรทุกเม็ด hero . moveRight ( ) hero . mov…" at bounding box center [1093, 296] width 226 height 476
click at [1066, 105] on div "# [PERSON_NAME]อย่าให้ยักษ์เห็น เก็บเพชรทุกเม็ด hero . moveRight ( ) hero . mov…" at bounding box center [1093, 296] width 226 height 476
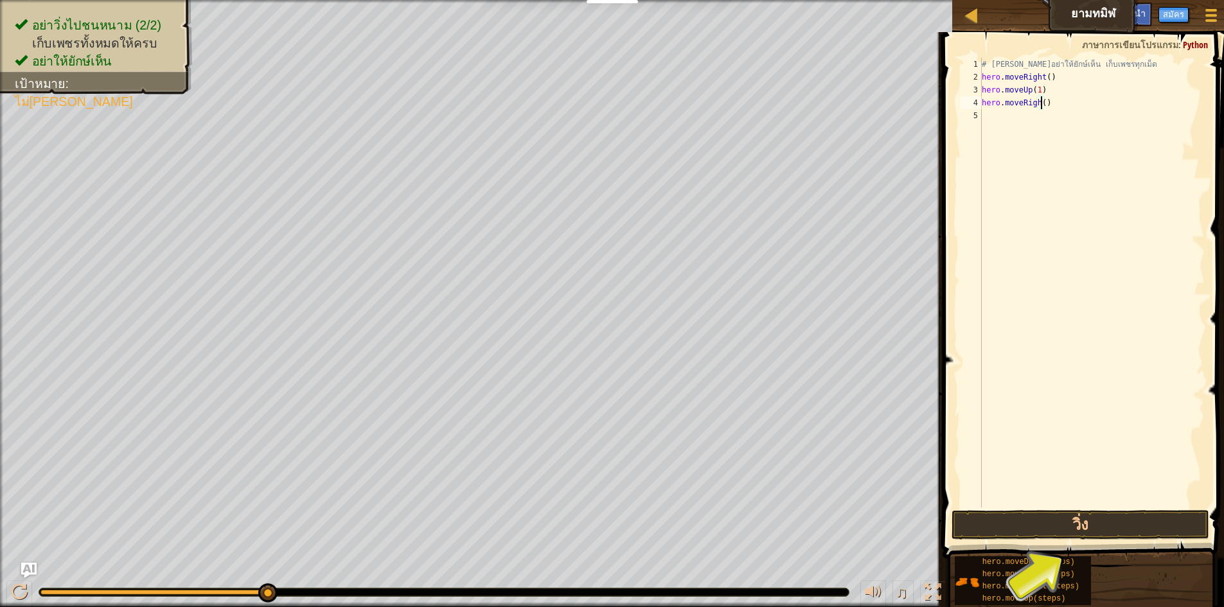
scroll to position [6, 5]
click at [1062, 114] on div "# [PERSON_NAME]อย่าให้ยักษ์เห็น เก็บเพชรทุกเม็ด hero . moveRight ( ) hero . mov…" at bounding box center [1093, 296] width 226 height 476
click at [1062, 130] on div "# [PERSON_NAME]อย่าให้ยักษ์เห็น เก็บเพชรทุกเม็ด hero . moveRight ( ) hero . mov…" at bounding box center [1093, 296] width 226 height 476
click at [1109, 521] on button "วิ่ง" at bounding box center [1081, 525] width 258 height 30
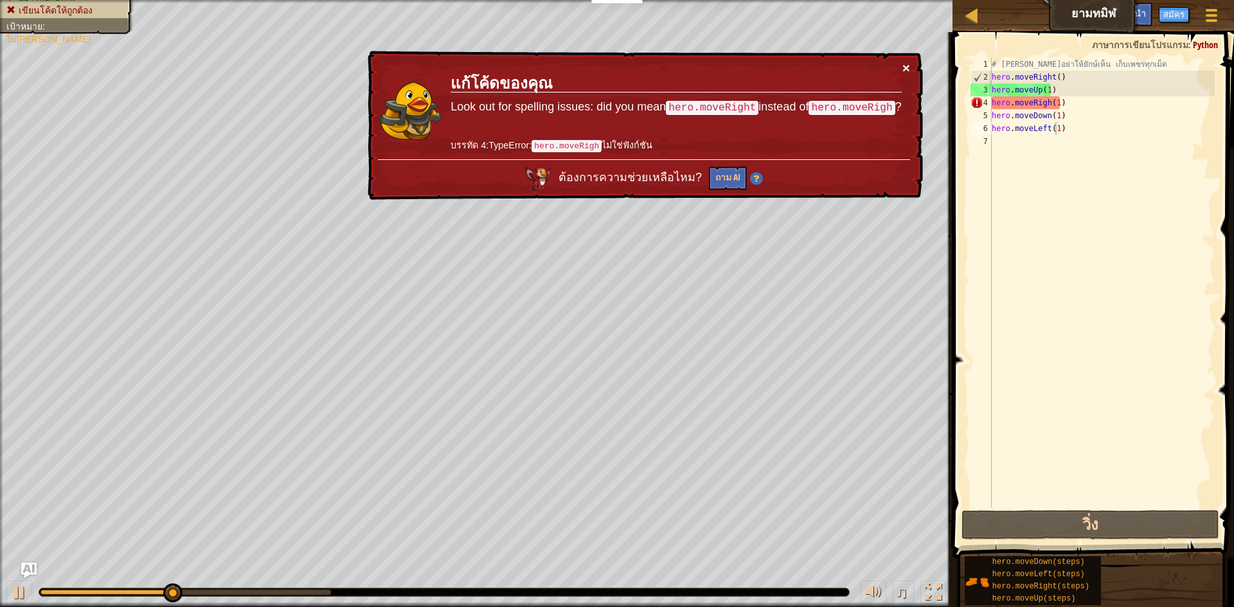
click at [908, 62] on button "×" at bounding box center [906, 67] width 8 height 13
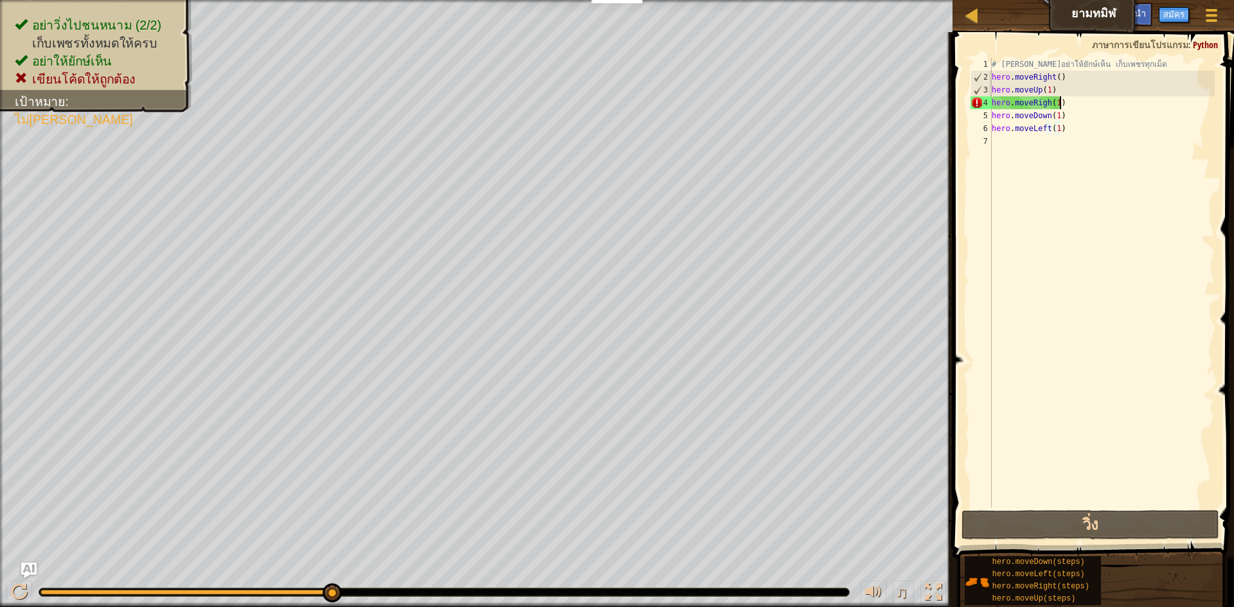
click at [1059, 99] on div "# [PERSON_NAME]อย่าให้ยักษ์เห็น เก็บเพชรทุกเม็ด hero . moveRight ( ) hero . mov…" at bounding box center [1102, 296] width 226 height 476
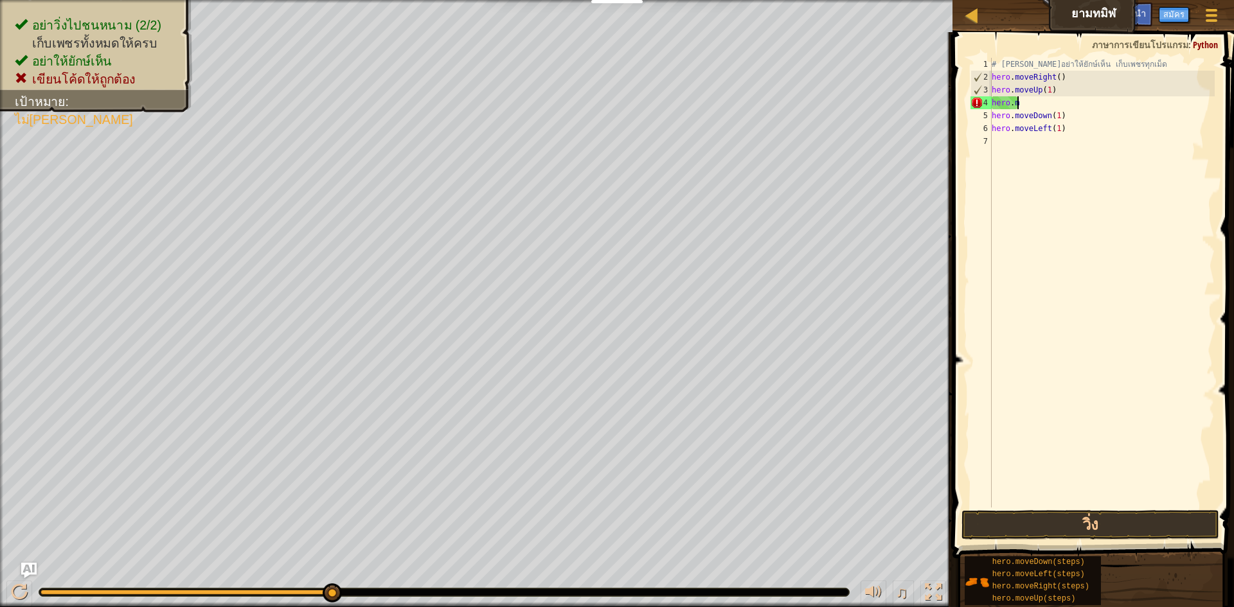
scroll to position [6, 0]
type textarea "h"
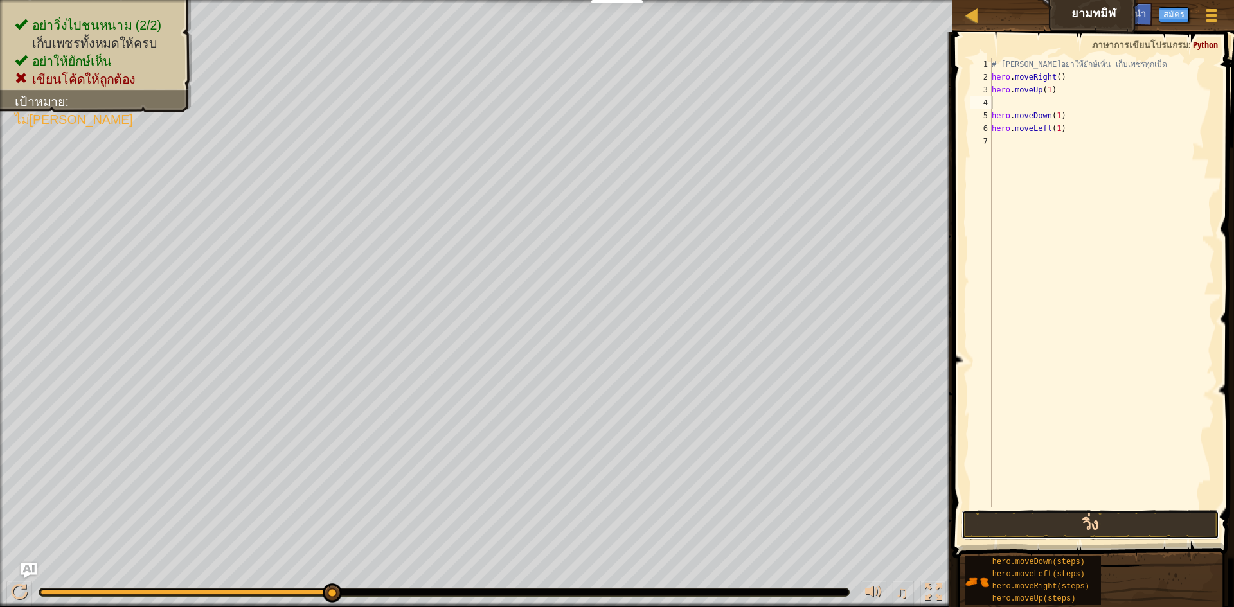
click at [1094, 514] on button "วิ่ง" at bounding box center [1091, 525] width 258 height 30
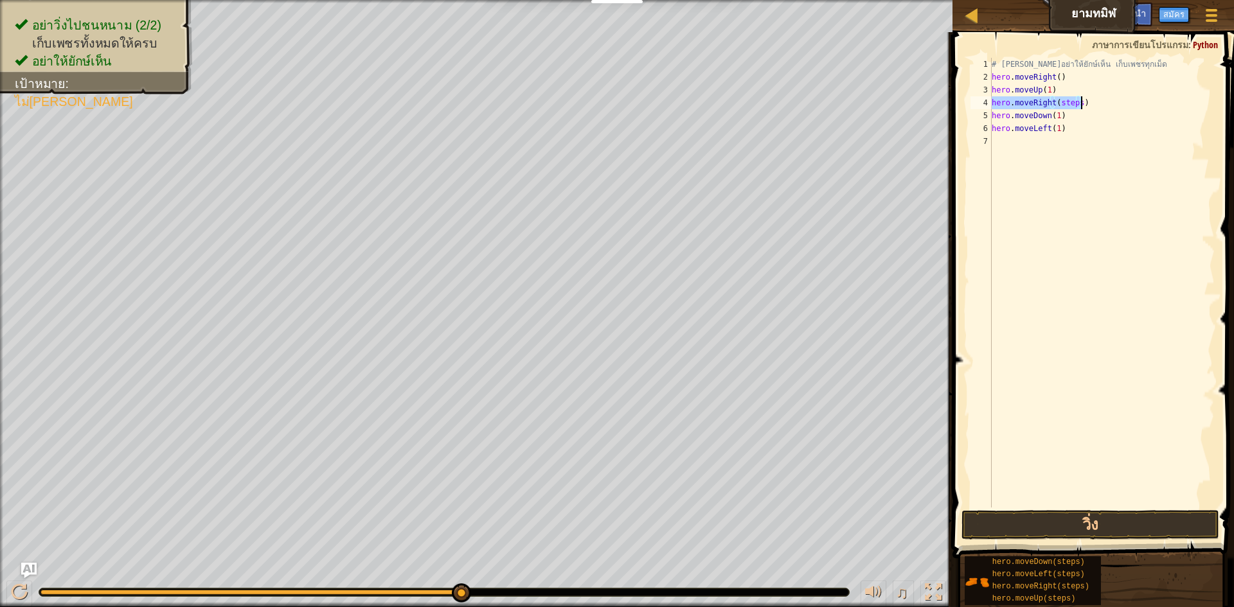
click at [1075, 106] on div "# [PERSON_NAME]อย่าให้ยักษ์เห็น เก็บเพชรทุกเม็ด hero . moveRight ( ) hero . mov…" at bounding box center [1102, 283] width 226 height 450
click at [1056, 126] on div "# [PERSON_NAME]อย่าให้ยักษ์เห็น เก็บเพชรทุกเม็ด hero . moveRight ( ) hero . mov…" at bounding box center [1102, 296] width 226 height 476
click at [1061, 127] on div "# [PERSON_NAME]อย่าให้ยักษ์เห็น เก็บเพชรทุกเม็ด hero . moveRight ( ) hero . mov…" at bounding box center [1102, 296] width 226 height 476
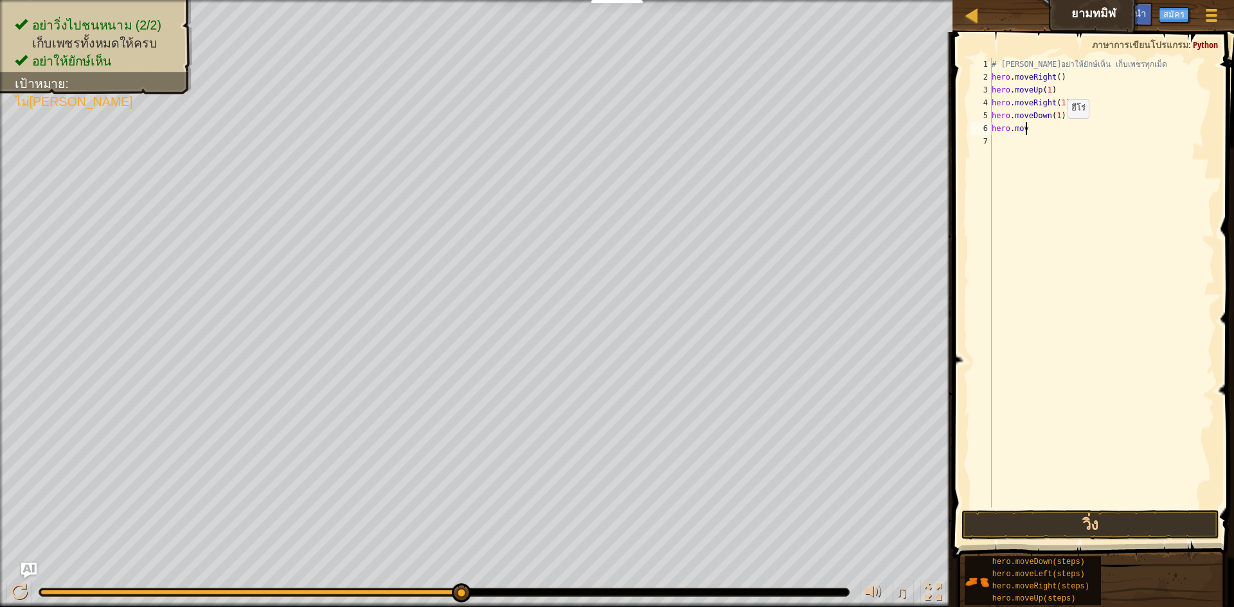
type textarea "h"
click at [1078, 129] on div "# [PERSON_NAME]อย่าให้ยักษ์เห็น เก็บเพชรทุกเม็ด hero . moveRight ( ) hero . mov…" at bounding box center [1102, 283] width 226 height 450
click at [1077, 129] on div "# [PERSON_NAME]อย่าให้ยักษ์เห็น เก็บเพชรทุกเม็ด hero . moveRight ( ) hero . mov…" at bounding box center [1102, 296] width 226 height 476
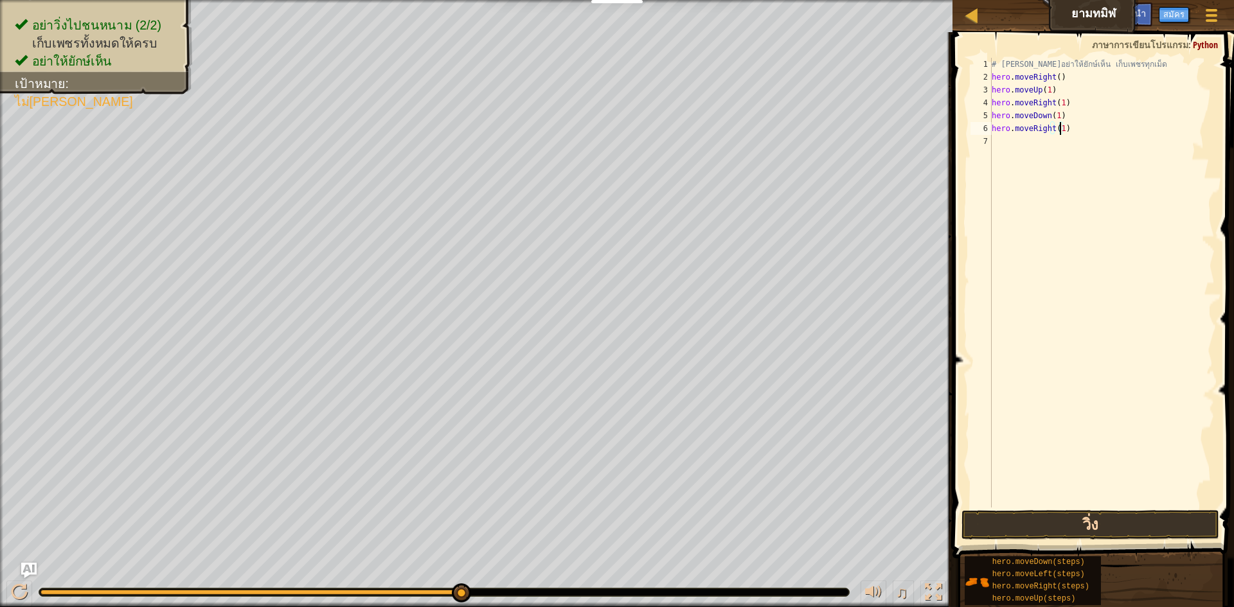
type textarea "hero.moveRight(1)"
click at [1100, 518] on button "วิ่ง" at bounding box center [1091, 525] width 258 height 30
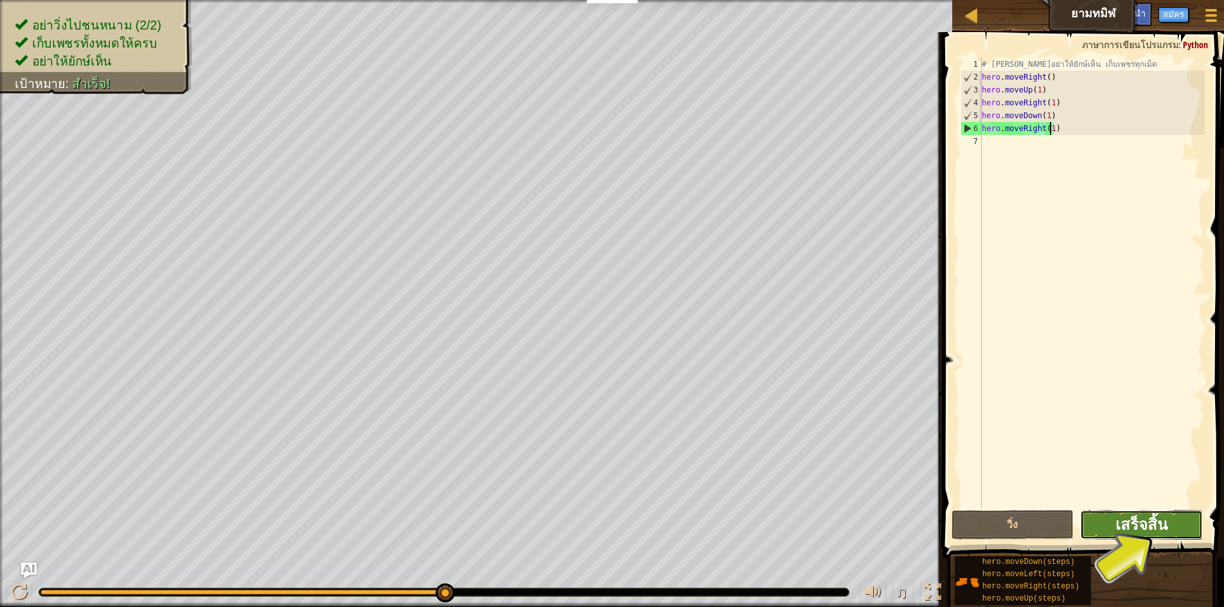
click at [1141, 517] on span "เสร็จสิ้น" at bounding box center [1142, 524] width 52 height 21
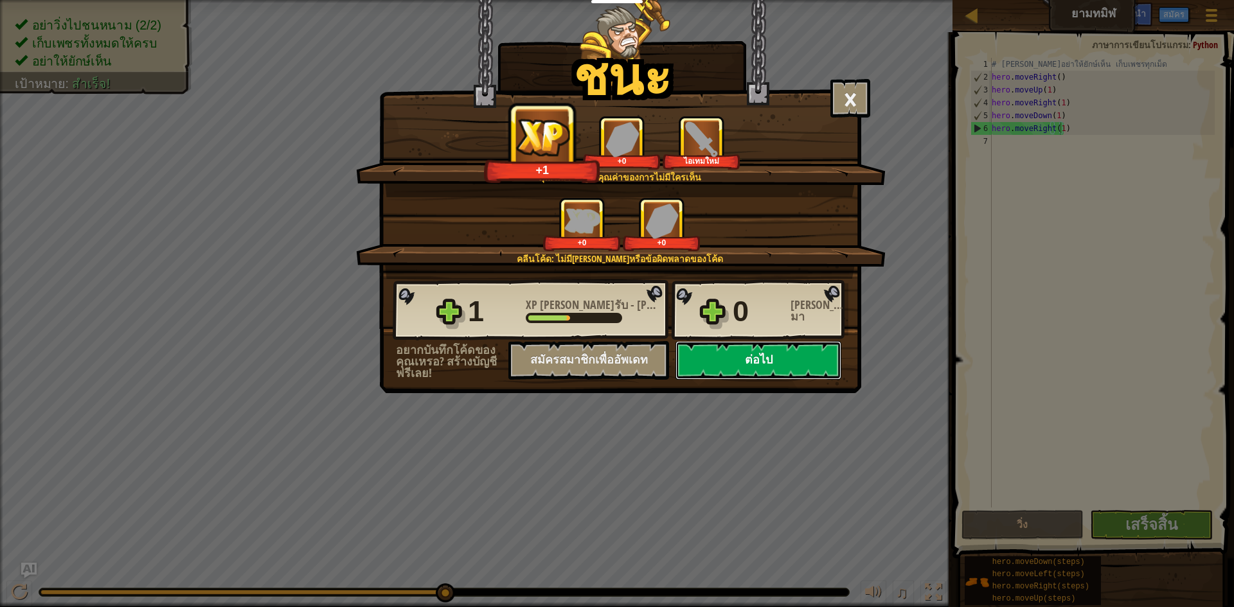
click at [762, 357] on button "ต่อไป" at bounding box center [759, 360] width 166 height 39
select select "th"
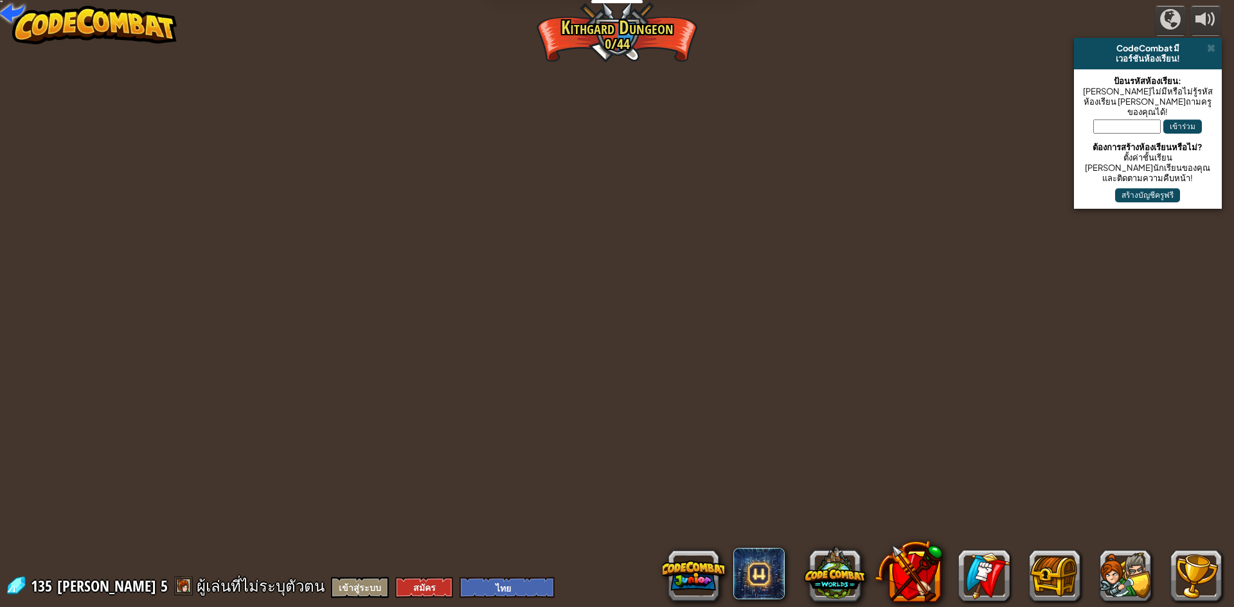
select select "th"
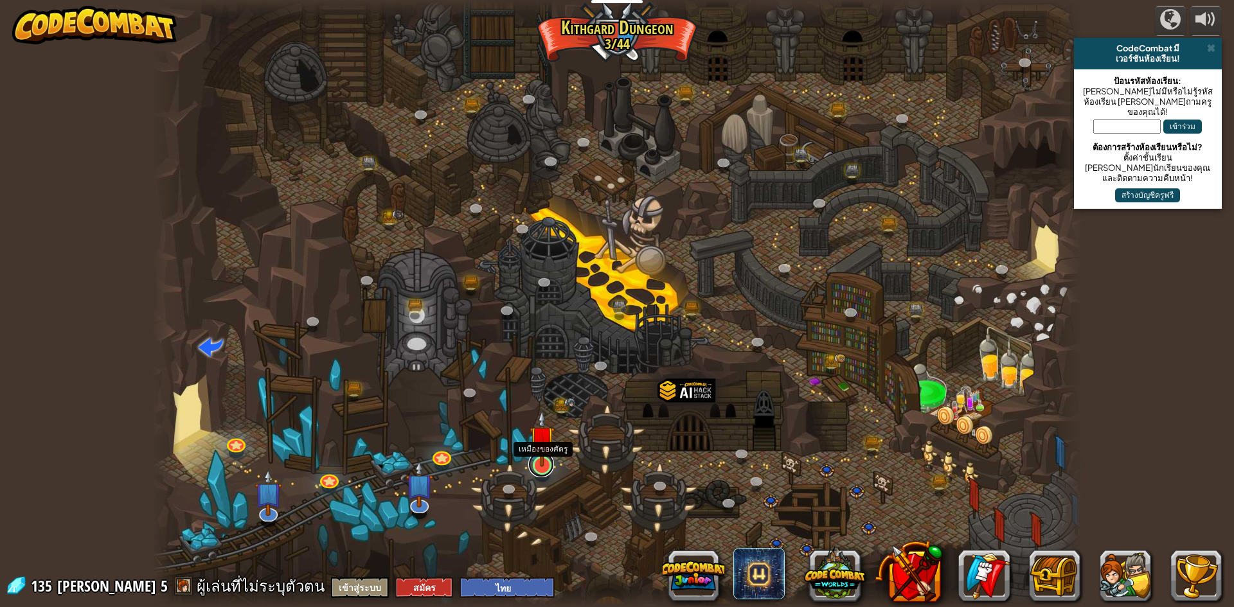
click at [545, 469] on link at bounding box center [541, 465] width 26 height 26
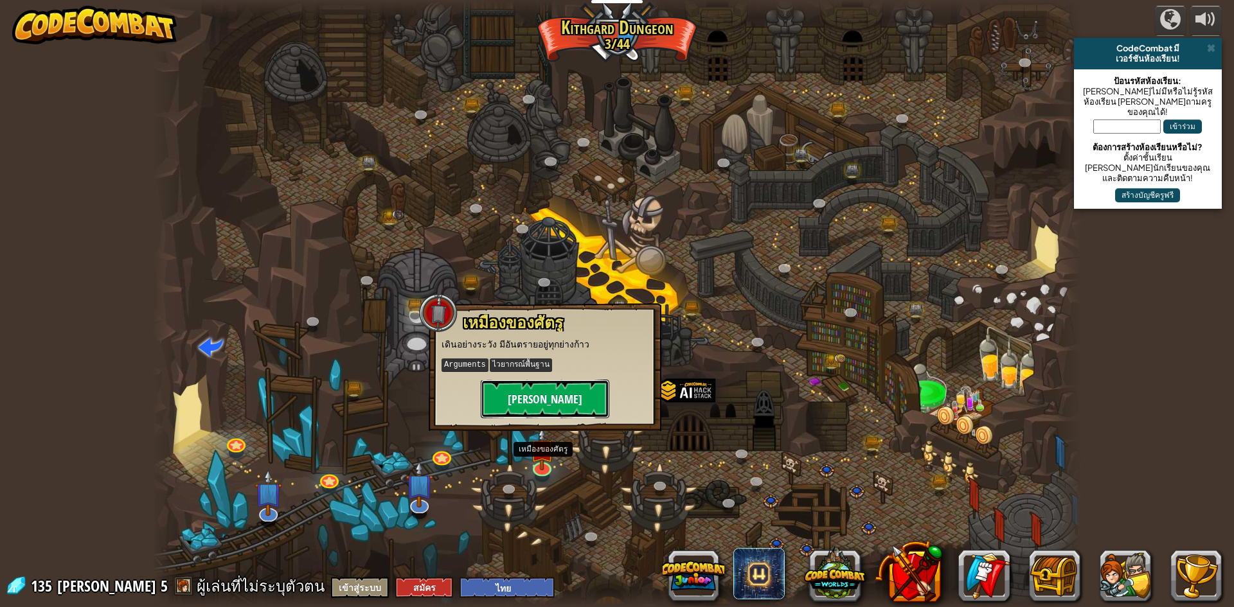
click at [564, 398] on button "[PERSON_NAME]" at bounding box center [545, 399] width 129 height 39
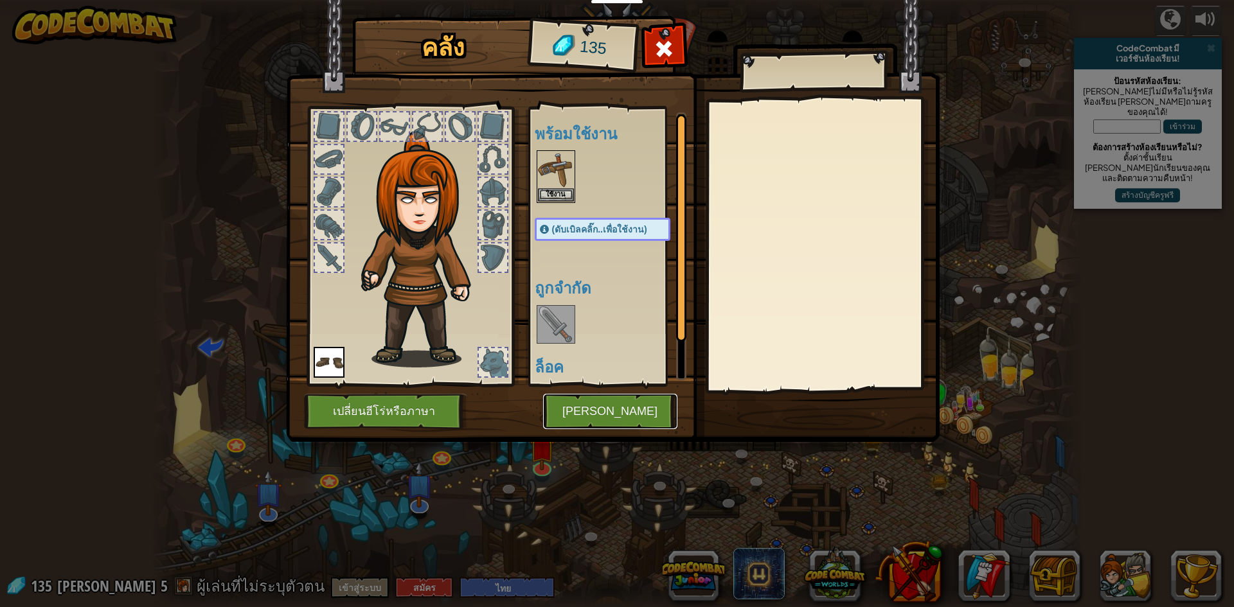
click at [629, 408] on button "[PERSON_NAME]" at bounding box center [610, 411] width 134 height 35
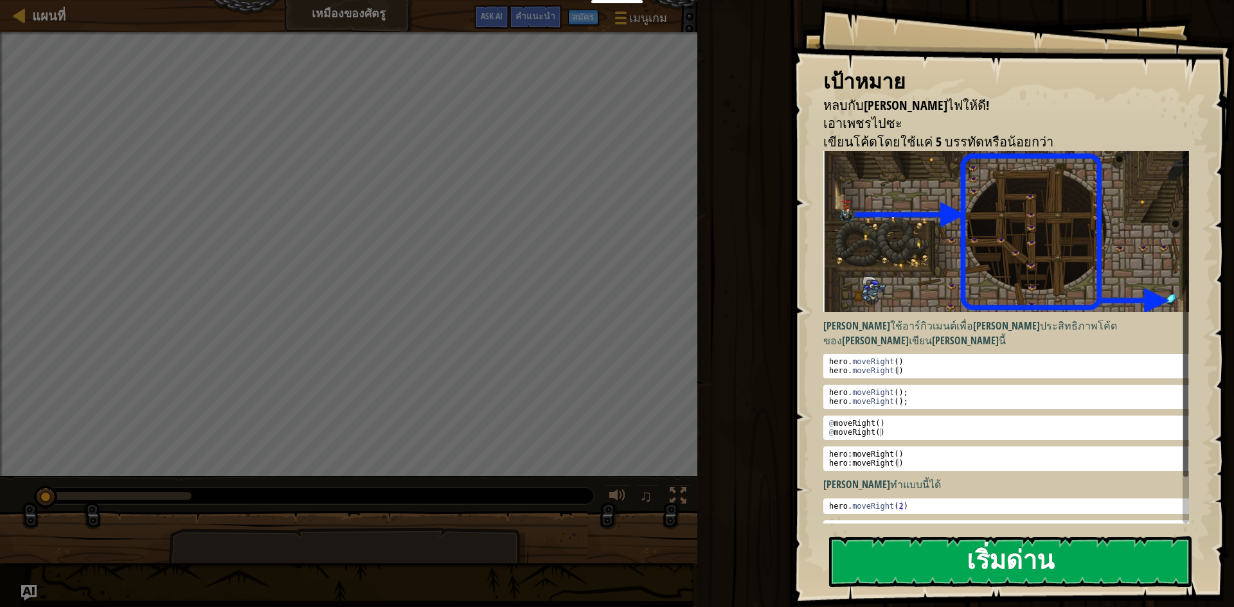
click at [1110, 569] on button "เริ่มด่าน" at bounding box center [1010, 562] width 363 height 51
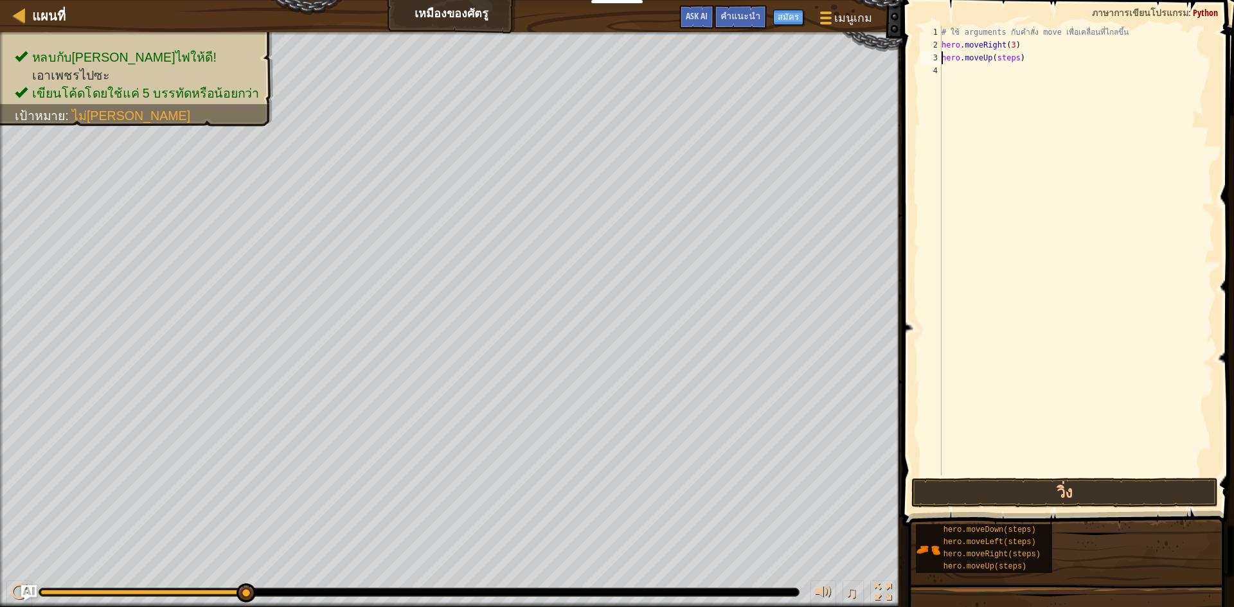
click at [1012, 63] on div "# ใช้ arguments กับคำสั่ง move เพื่อเคลื่อนที่ไกลขึ้น hero . moveRight ( 3 ) he…" at bounding box center [1077, 264] width 276 height 476
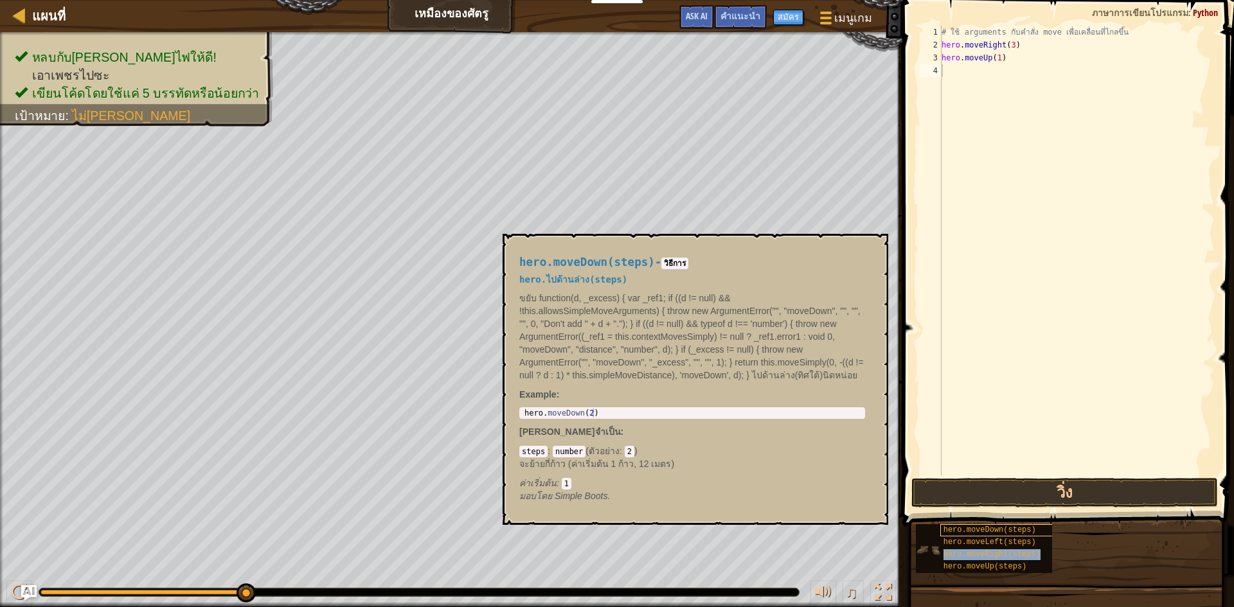
type textarea "hero.moveRight(steps)"
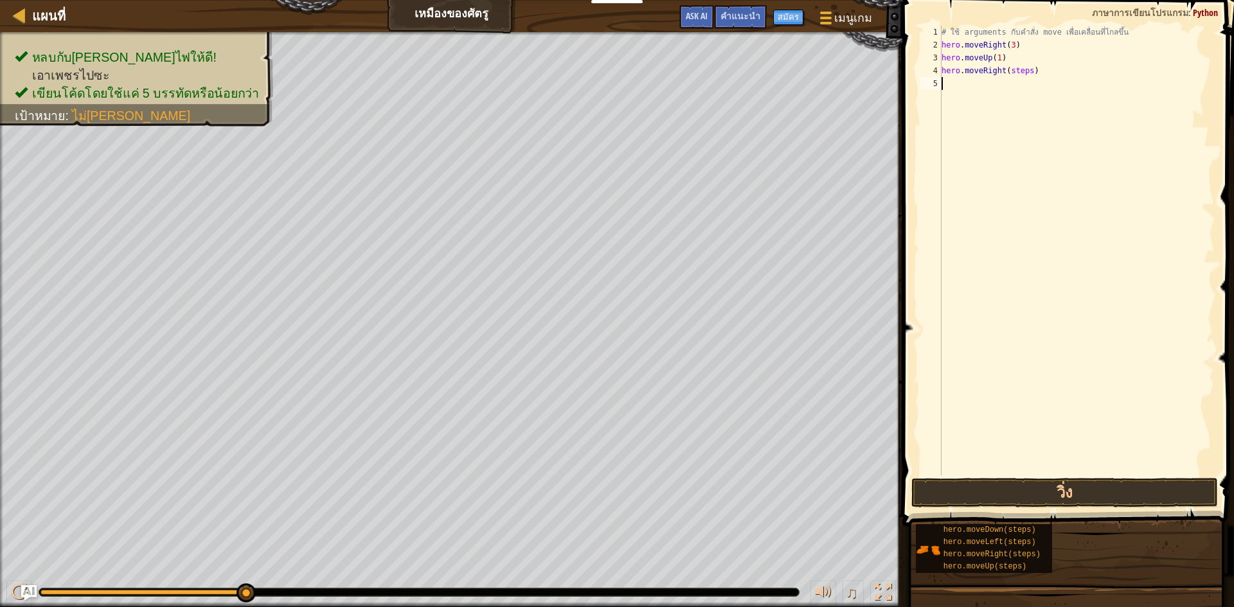
click at [1037, 210] on div "# ใช้ arguments กับคำสั่ง move เพื่อเคลื่อนที่ไกลขึ้น hero . moveRight ( 3 ) he…" at bounding box center [1077, 264] width 276 height 476
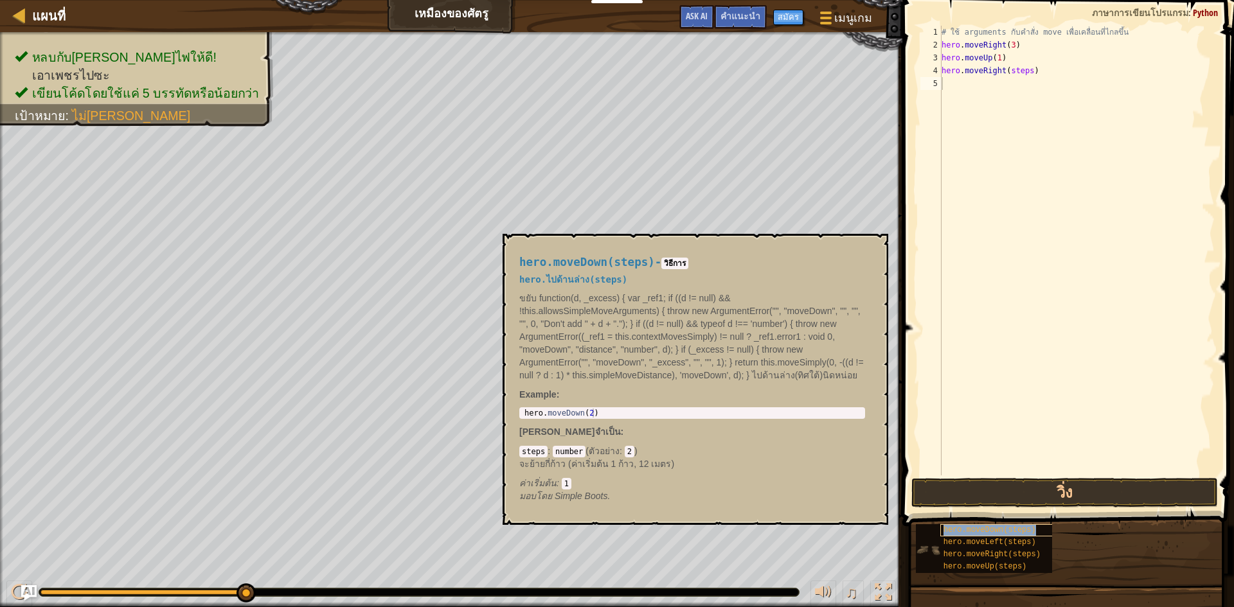
type textarea "hero.moveDown(steps)"
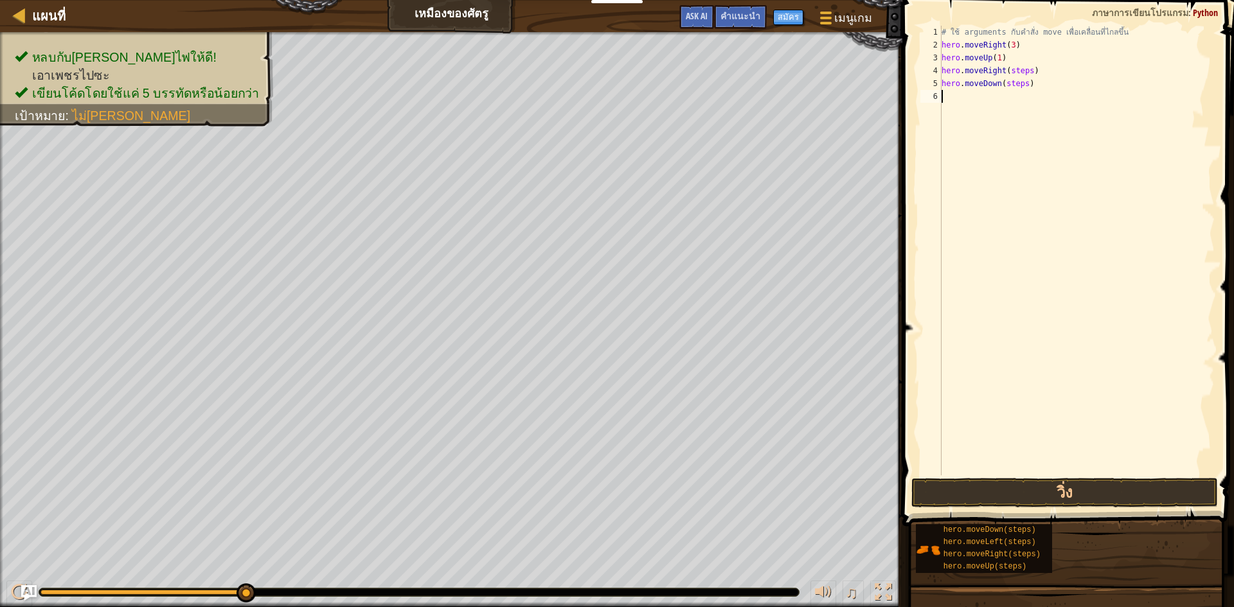
click at [1002, 183] on div "# ใช้ arguments กับคำสั่ง move เพื่อเคลื่อนที่ไกลขึ้น hero . moveRight ( 3 ) he…" at bounding box center [1077, 264] width 276 height 476
click at [1024, 75] on div "# ใช้ arguments กับคำสั่ง move เพื่อเคลื่อนที่ไกลขึ้น hero . moveRight ( 3 ) he…" at bounding box center [1077, 264] width 276 height 476
click at [1031, 74] on div "# ใช้ arguments กับคำสั่ง move เพื่อเคลื่อนที่ไกลขึ้น hero . moveRight ( 3 ) he…" at bounding box center [1077, 264] width 276 height 476
click at [1028, 74] on div "# ใช้ arguments กับคำสั่ง move เพื่อเคลื่อนที่ไกลขึ้น hero . moveRight ( 3 ) he…" at bounding box center [1077, 264] width 276 height 476
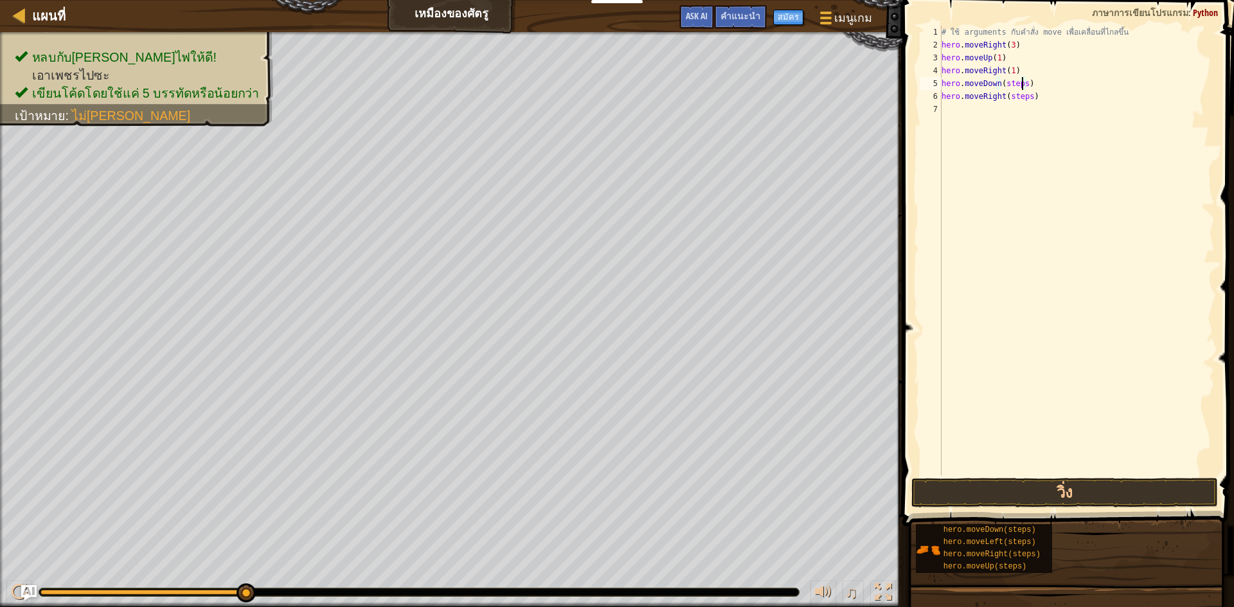
click at [1023, 84] on div "# ใช้ arguments กับคำสั่ง move เพื่อเคลื่อนที่ไกลขึ้น hero . moveRight ( 3 ) he…" at bounding box center [1077, 264] width 276 height 476
click at [1026, 101] on div "# ใช้ arguments กับคำสั่ง move เพื่อเคลื่อนที่ไกลขึ้น hero . moveRight ( 3 ) he…" at bounding box center [1077, 264] width 276 height 476
type textarea "hero.moveRight(2)"
click at [1106, 498] on button "วิ่ง" at bounding box center [1064, 493] width 307 height 30
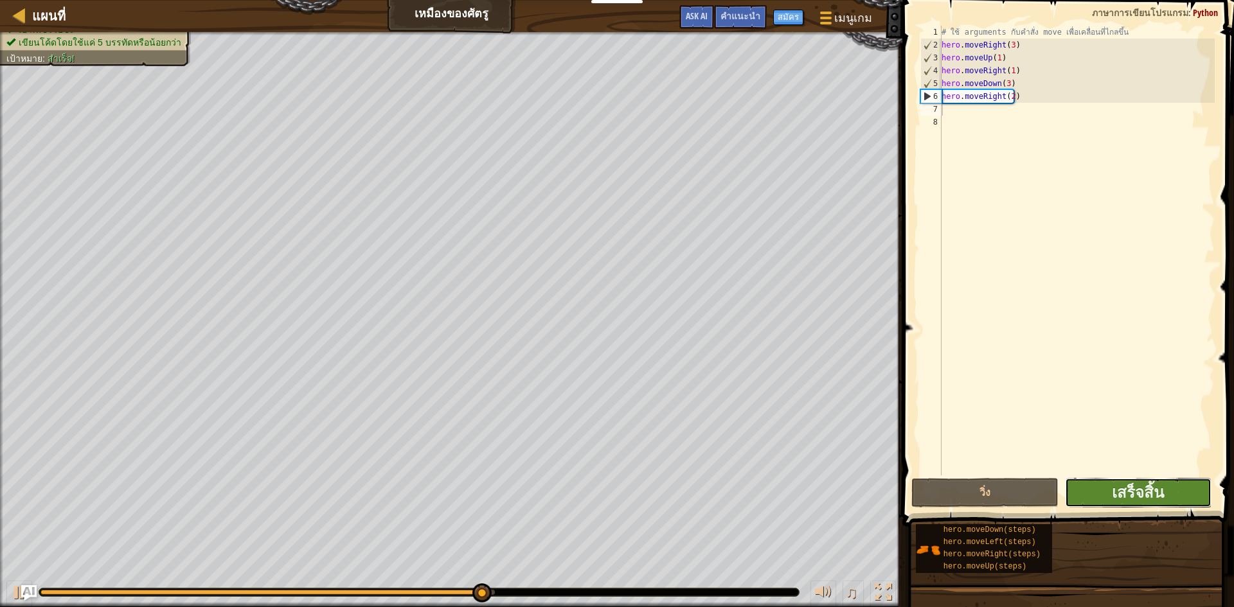
click at [1194, 493] on button "เสร็จสิ้น" at bounding box center [1138, 493] width 147 height 30
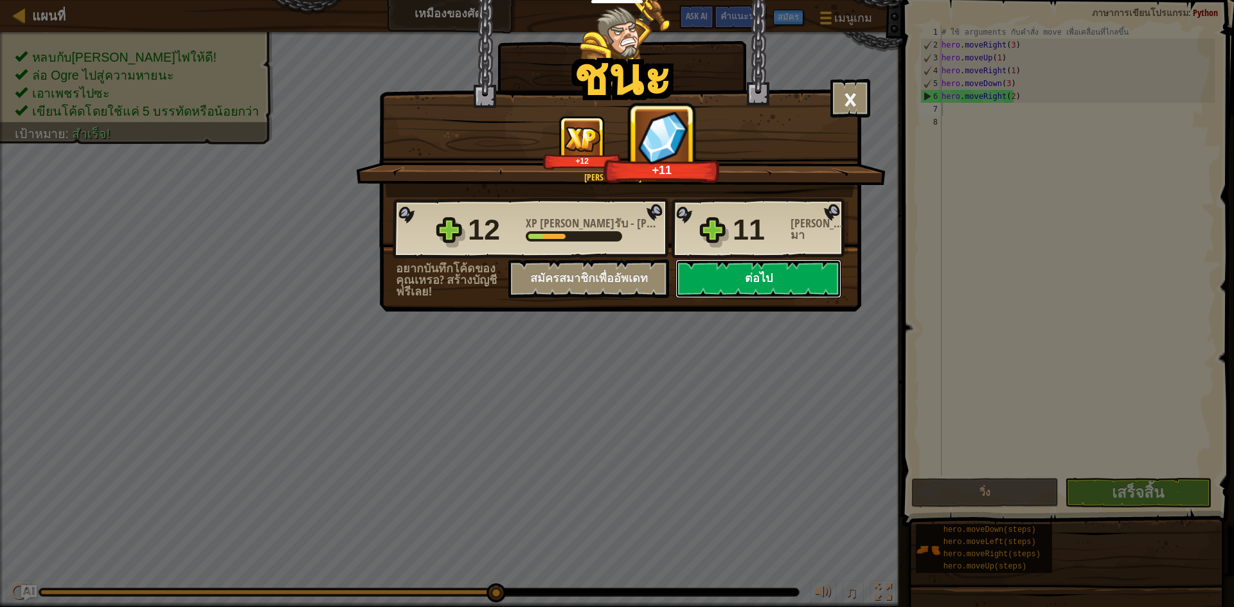
click at [742, 271] on button "ต่อไป" at bounding box center [759, 279] width 166 height 39
select select "th"
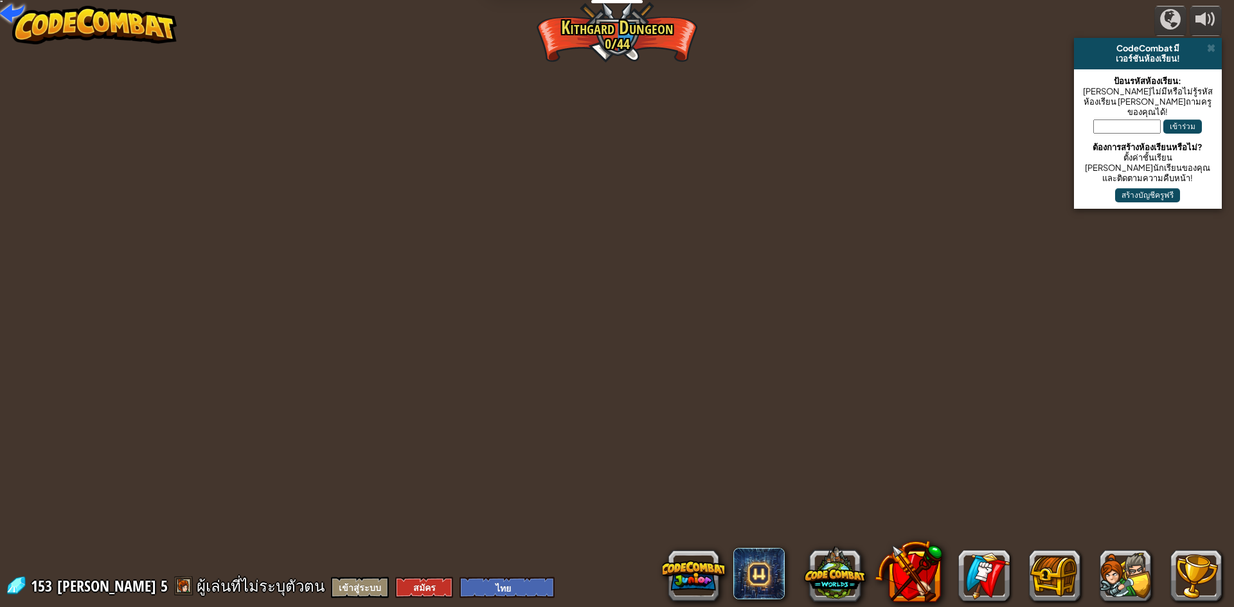
select select "th"
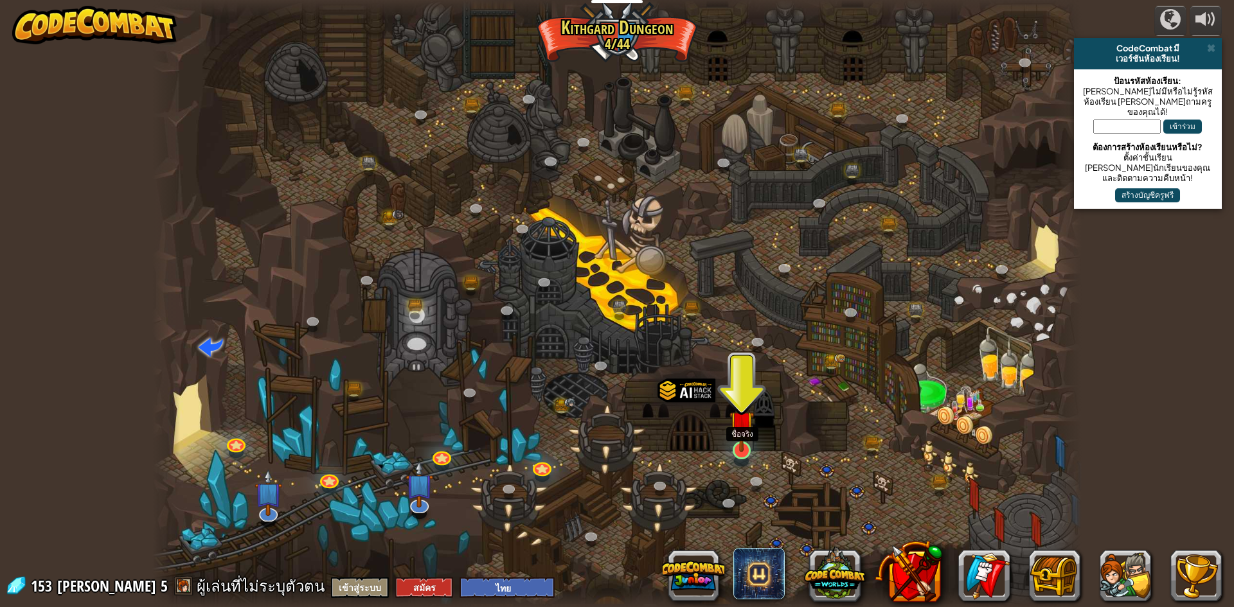
click at [738, 442] on img at bounding box center [742, 423] width 25 height 57
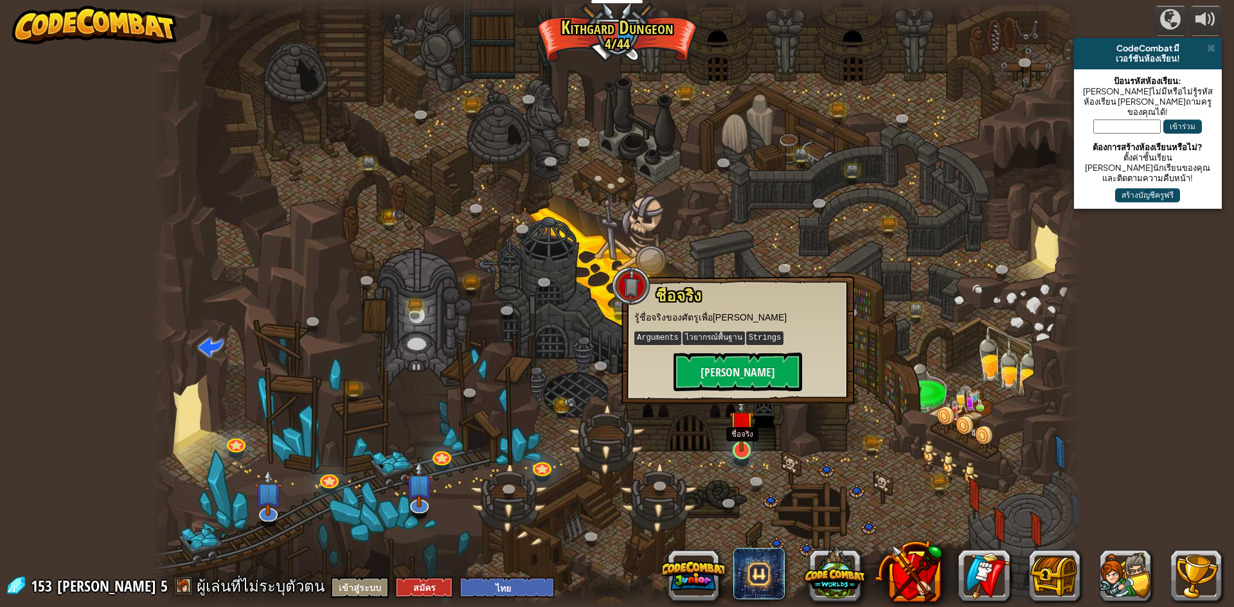
click at [738, 442] on img at bounding box center [742, 423] width 25 height 57
click at [743, 372] on button "[PERSON_NAME]" at bounding box center [738, 372] width 129 height 39
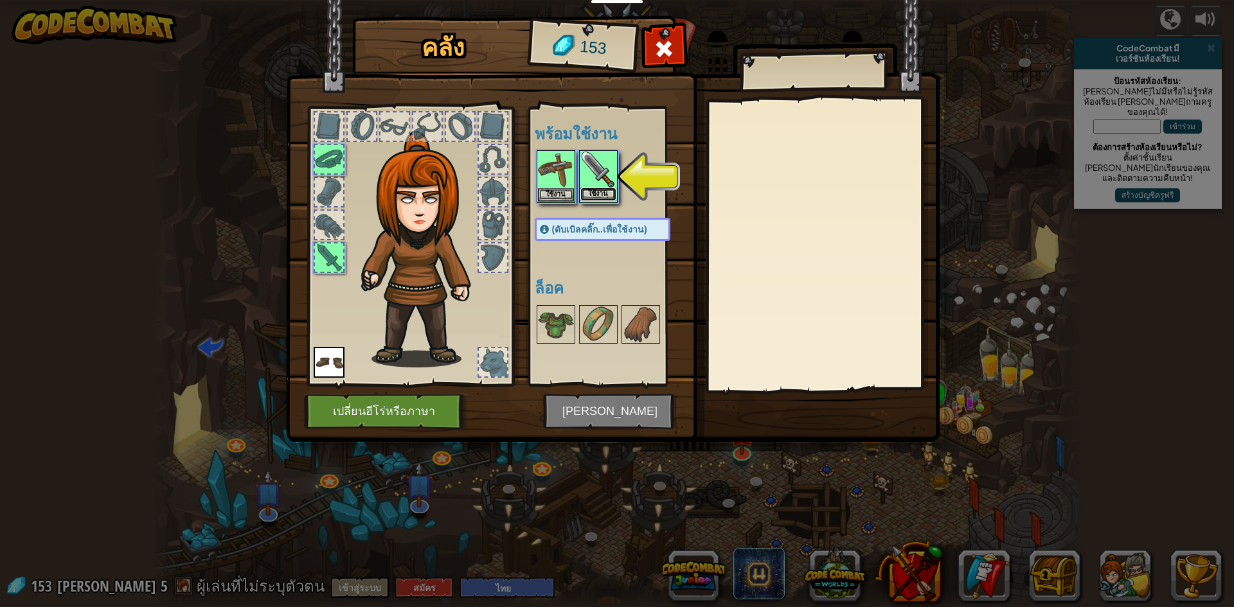
click at [609, 167] on div "ใช้งาน" at bounding box center [598, 176] width 39 height 53
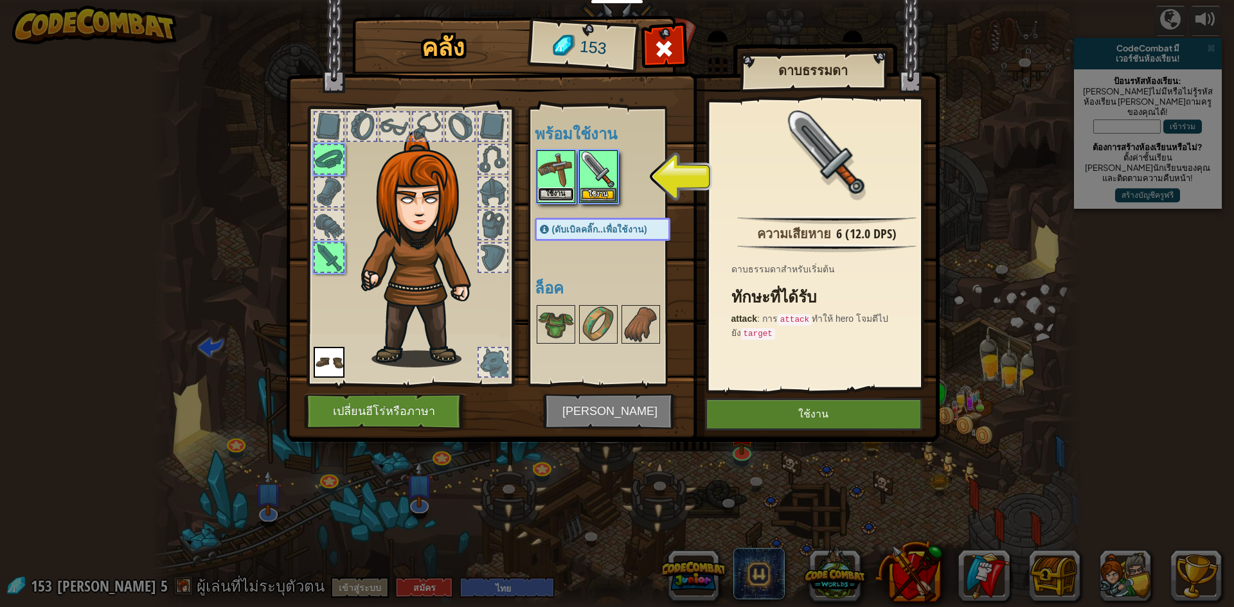
click at [547, 194] on button "ใช้งาน" at bounding box center [556, 194] width 36 height 13
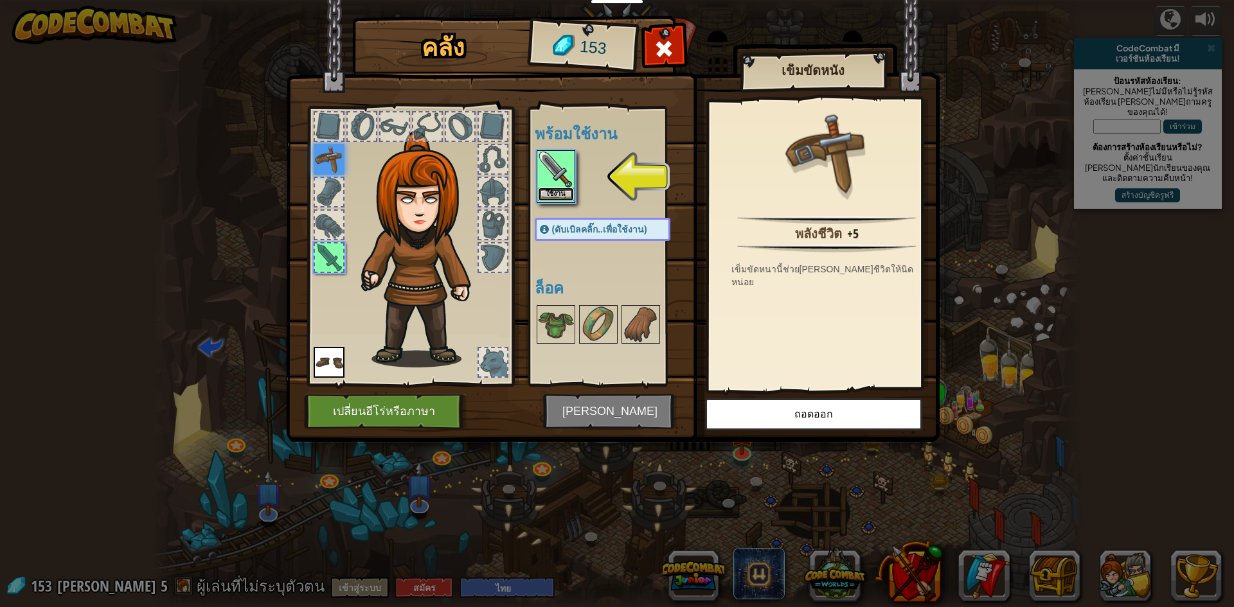
click at [543, 196] on button "ใช้งาน" at bounding box center [556, 194] width 36 height 13
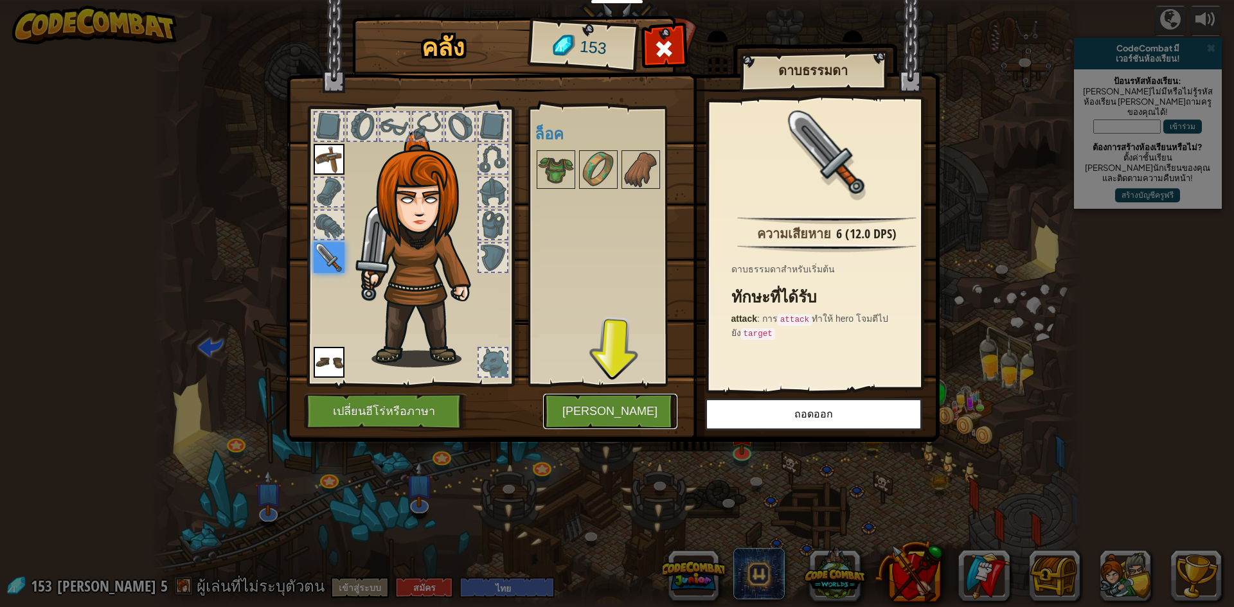
click at [663, 404] on button "[PERSON_NAME]" at bounding box center [610, 411] width 134 height 35
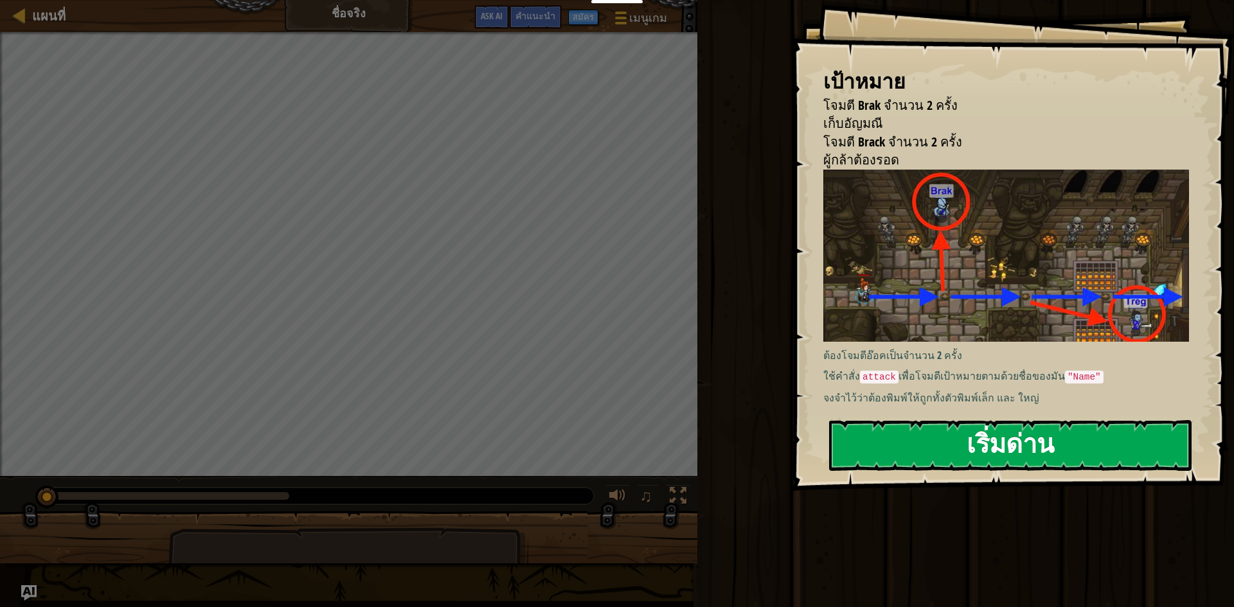
click at [1129, 450] on button "เริ่มด่าน" at bounding box center [1010, 445] width 363 height 51
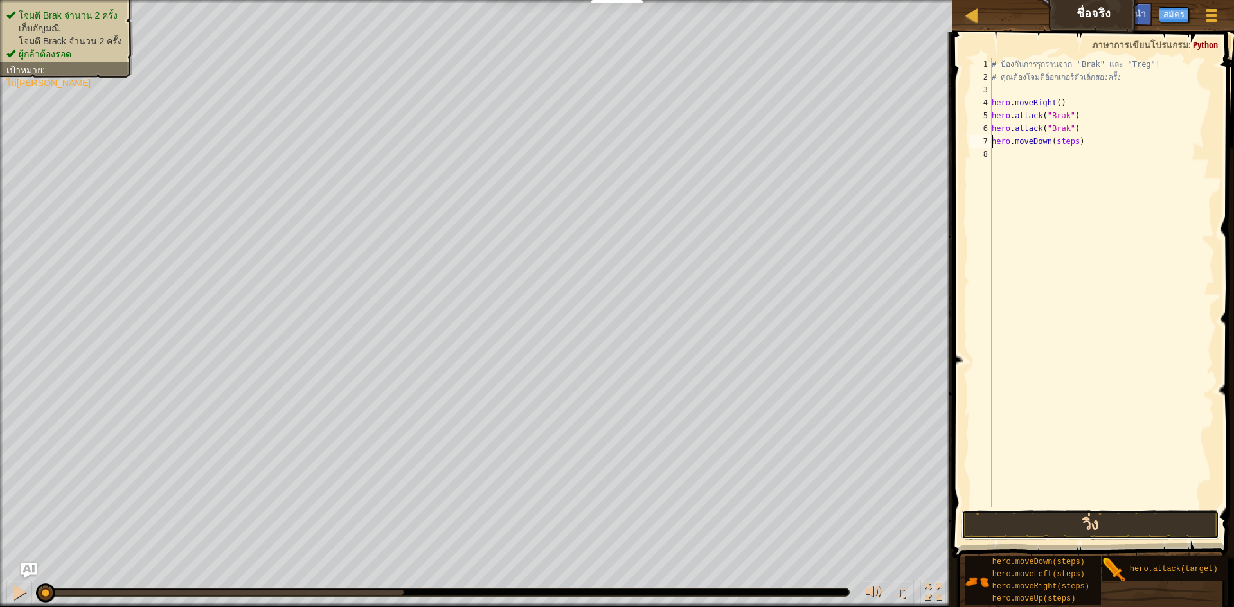
click at [1066, 520] on button "วิ่ง" at bounding box center [1091, 525] width 258 height 30
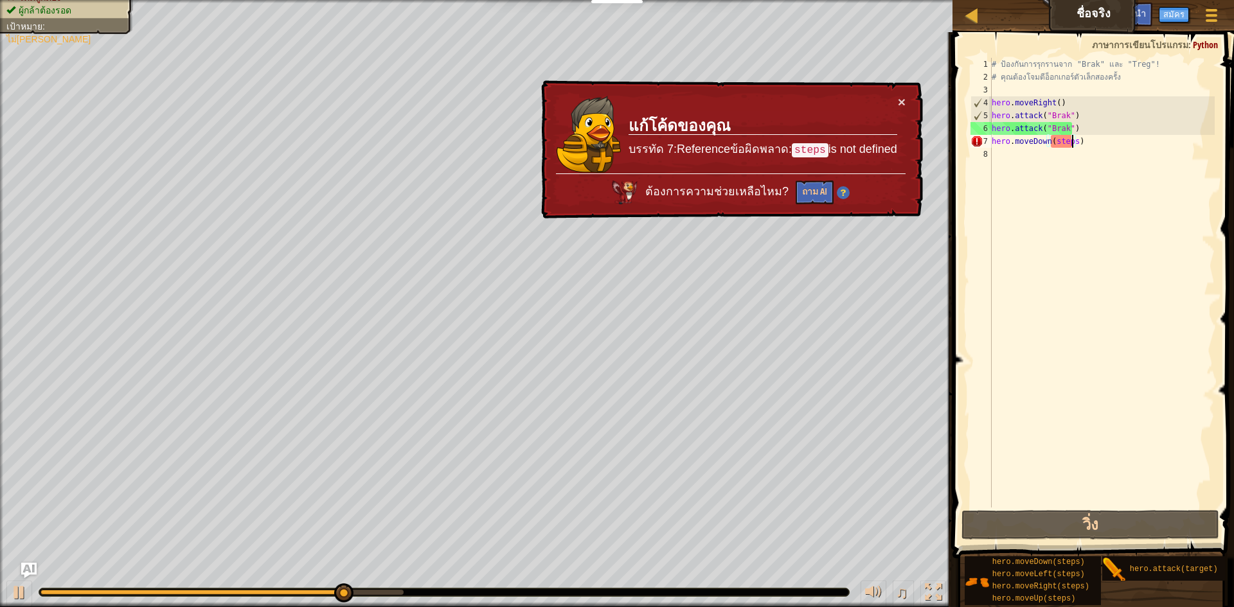
click at [1074, 145] on div "# ป้องกันการรุกรานจาก "Brak" และ "Treg"! # คุณต้องโจมตีอ็อกเกอร์ตัวเล็กสองครั้ง…" at bounding box center [1102, 296] width 226 height 476
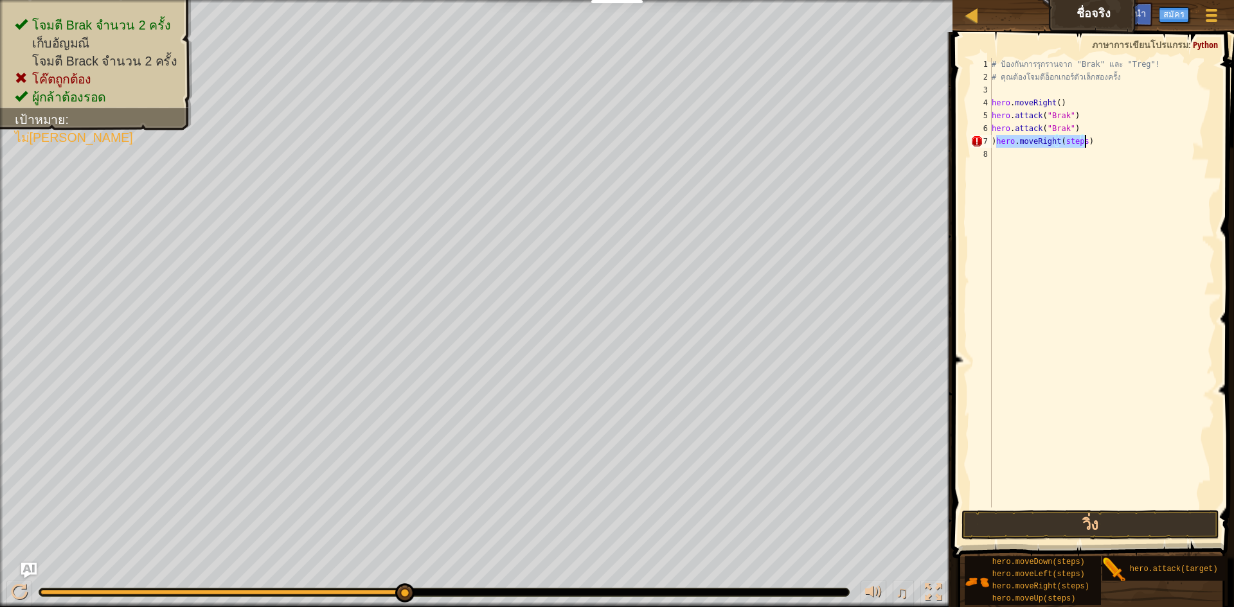
click at [1080, 142] on div "# ป้องกันการรุกรานจาก "Brak" และ "Treg"! # คุณต้องโจมตีอ็อกเกอร์ตัวเล็กสองครั้ง…" at bounding box center [1102, 283] width 226 height 450
type textarea ")hero.moveRight(1)"
click at [1034, 519] on button "วิ่ง" at bounding box center [1091, 525] width 258 height 30
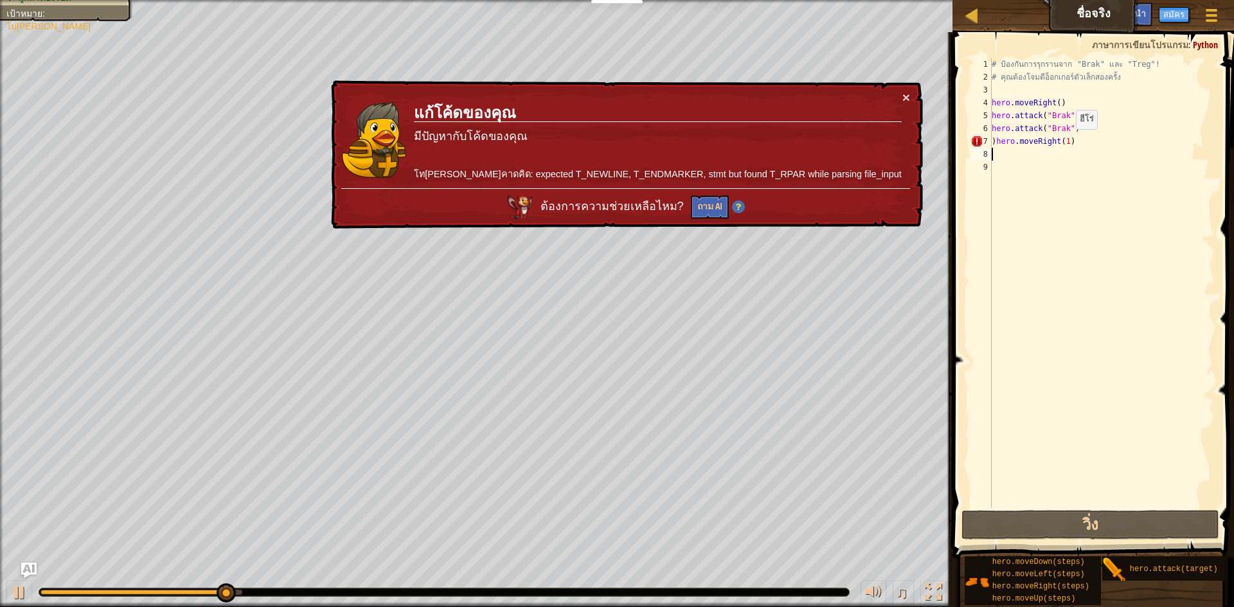
click at [1065, 143] on div "# ป้องกันการรุกรานจาก "Brak" และ "Treg"! # คุณต้องโจมตีอ็อกเกอร์ตัวเล็กสองครั้ง…" at bounding box center [1102, 296] width 226 height 476
type textarea ")hero.moveRight(1)"
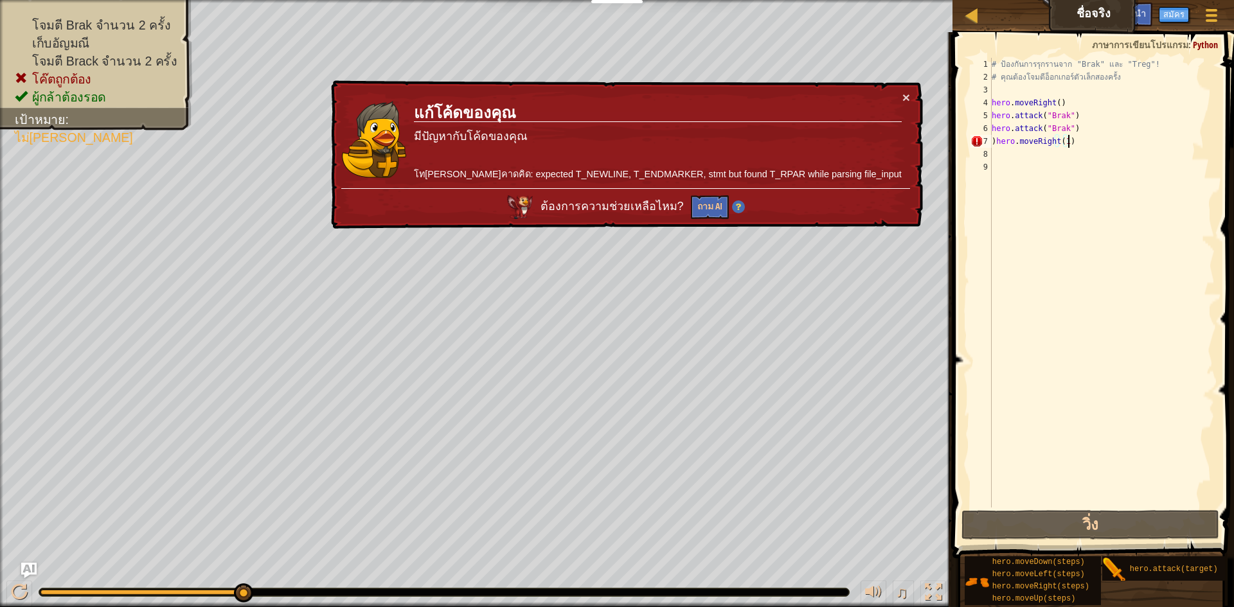
click at [1098, 143] on div "# ป้องกันการรุกรานจาก "Brak" และ "Treg"! # คุณต้องโจมตีอ็อกเกอร์ตัวเล็กสองครั้ง…" at bounding box center [1102, 296] width 226 height 476
drag, startPoint x: 462, startPoint y: 136, endPoint x: 1089, endPoint y: 138, distance: 626.7
click at [1089, 138] on div "# ป้องกันการรุกรานจาก "Brak" และ "Treg"! # คุณต้องโจมตีอ็อกเกอร์ตัวเล็กสองครั้ง…" at bounding box center [1102, 296] width 226 height 476
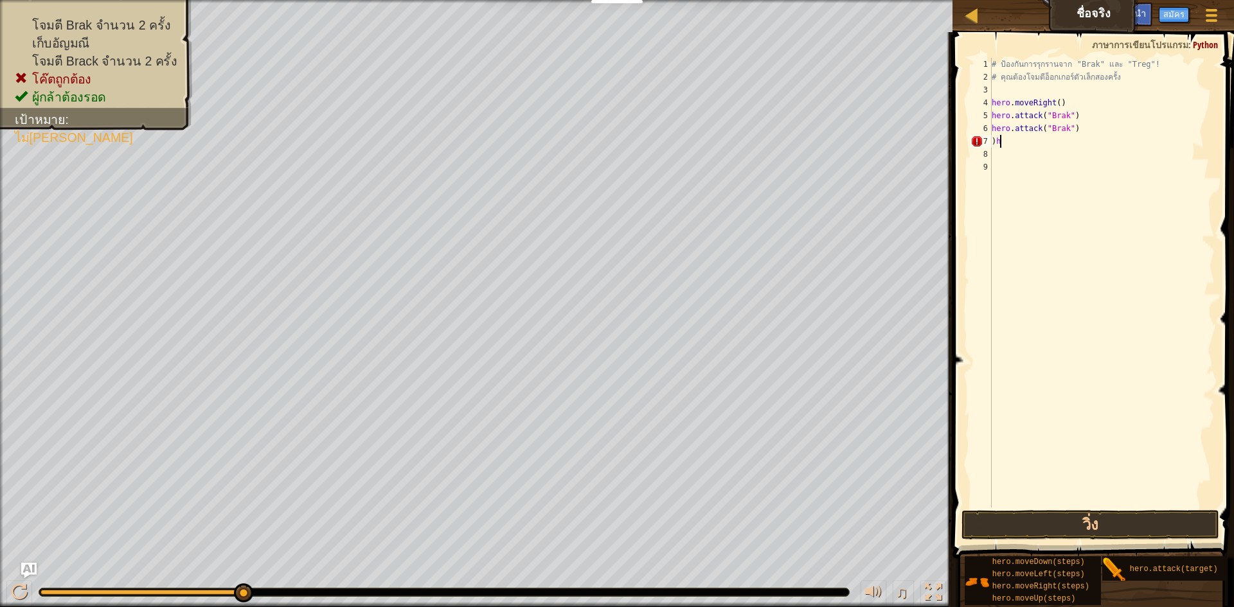
type textarea ")"
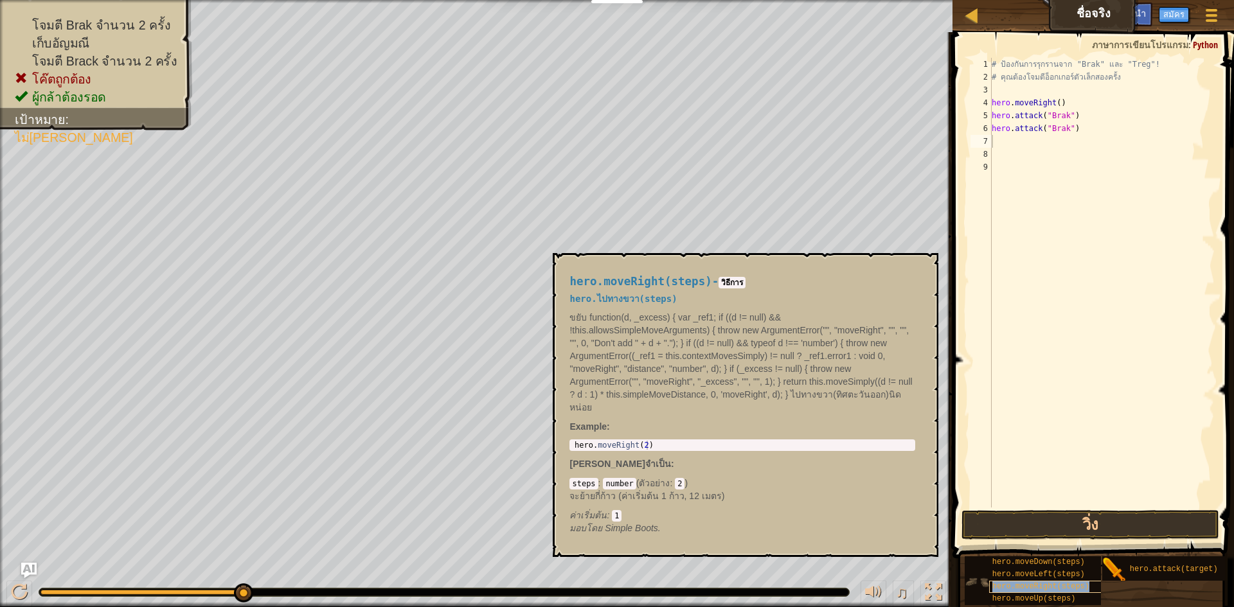
type textarea "hero.moveRight(steps)"
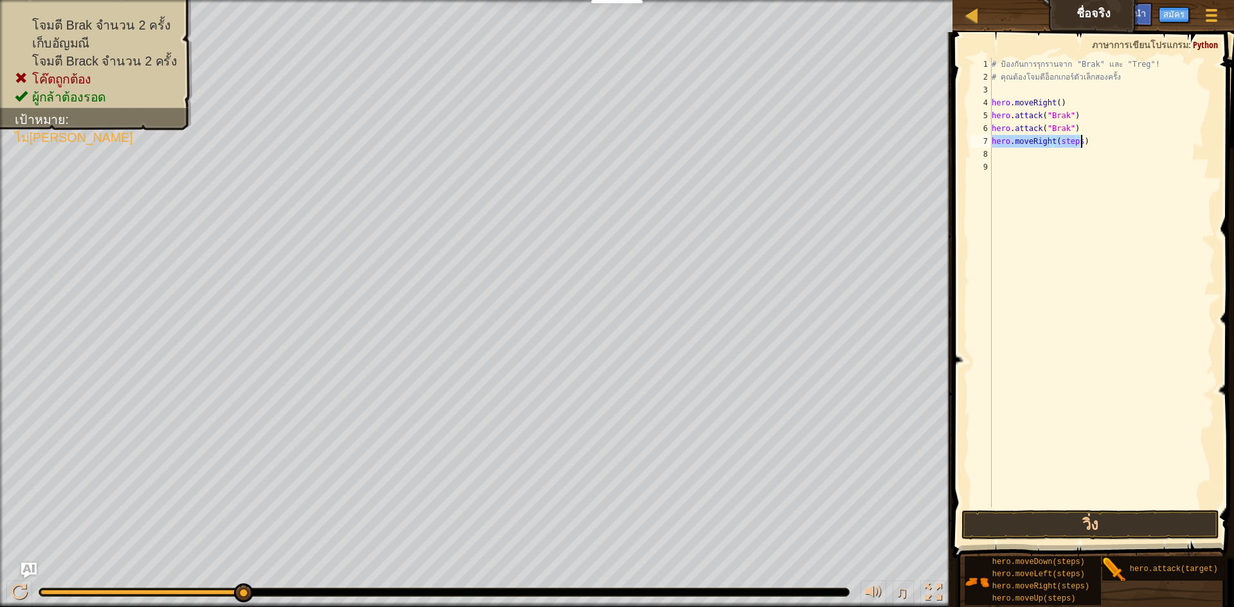
click at [1075, 142] on div "# ป้องกันการรุกรานจาก "Brak" และ "Treg"! # คุณต้องโจมตีอ็อกเกอร์ตัวเล็กสองครั้ง…" at bounding box center [1102, 283] width 226 height 450
click at [1075, 138] on div "# ป้องกันการรุกรานจาก "Brak" และ "Treg"! # คุณต้องโจมตีอ็อกเกอร์ตัวเล็กสองครั้ง…" at bounding box center [1102, 296] width 226 height 476
click at [1077, 148] on div "# ป้องกันการรุกรานจาก "Brak" และ "Treg"! # คุณต้องโจมตีอ็อกเกอร์ตัวเล็กสองครั้ง…" at bounding box center [1102, 296] width 226 height 476
click at [1077, 143] on div "# ป้องกันการรุกรานจาก "Brak" และ "Treg"! # คุณต้องโจมตีอ็อกเกอร์ตัวเล็กสองครั้ง…" at bounding box center [1102, 296] width 226 height 476
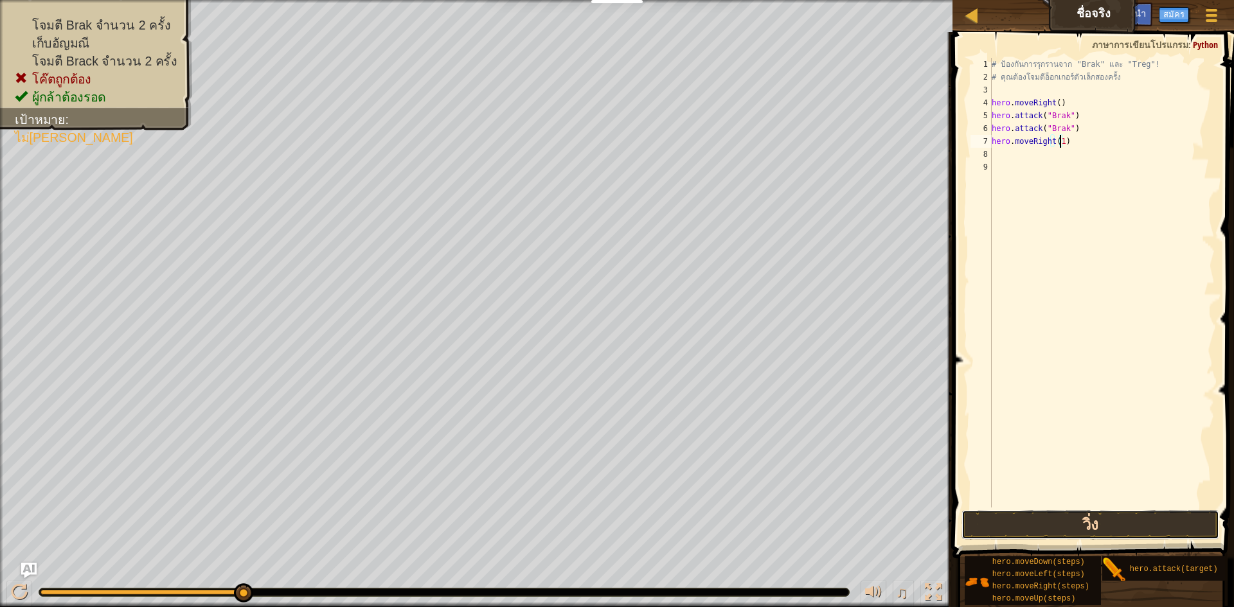
click at [1171, 510] on button "วิ่ง" at bounding box center [1091, 525] width 258 height 30
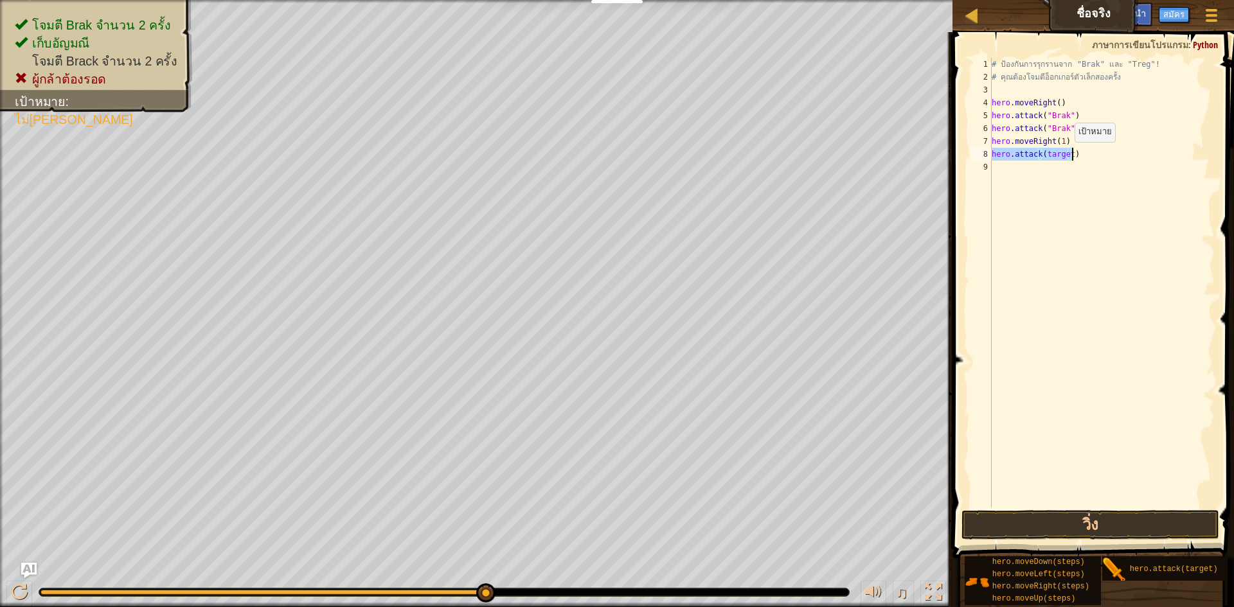
click at [1064, 155] on div "# ป้องกันการรุกรานจาก "Brak" และ "Treg"! # คุณต้องโจมตีอ็อกเกอร์ตัวเล็กสองครั้ง…" at bounding box center [1102, 283] width 226 height 450
click at [1071, 151] on div "# ป้องกันการรุกรานจาก "Brak" และ "Treg"! # คุณต้องโจมตีอ็อกเกอร์ตัวเล็กสองครั้ง…" at bounding box center [1102, 296] width 226 height 476
click at [1065, 154] on div "# ป้องกันการรุกรานจาก "Brak" และ "Treg"! # คุณต้องโจมตีอ็อกเกอร์ตัวเล็กสองครั้ง…" at bounding box center [1102, 296] width 226 height 476
click at [1068, 154] on div "# ป้องกันการรุกรานจาก "Brak" และ "Treg"! # คุณต้องโจมตีอ็อกเกอร์ตัวเล็กสองครั้ง…" at bounding box center [1102, 296] width 226 height 476
click at [1068, 153] on div "# ป้องกันการรุกรานจาก "Brak" และ "Treg"! # คุณต้องโจมตีอ็อกเกอร์ตัวเล็กสองครั้ง…" at bounding box center [1102, 283] width 226 height 450
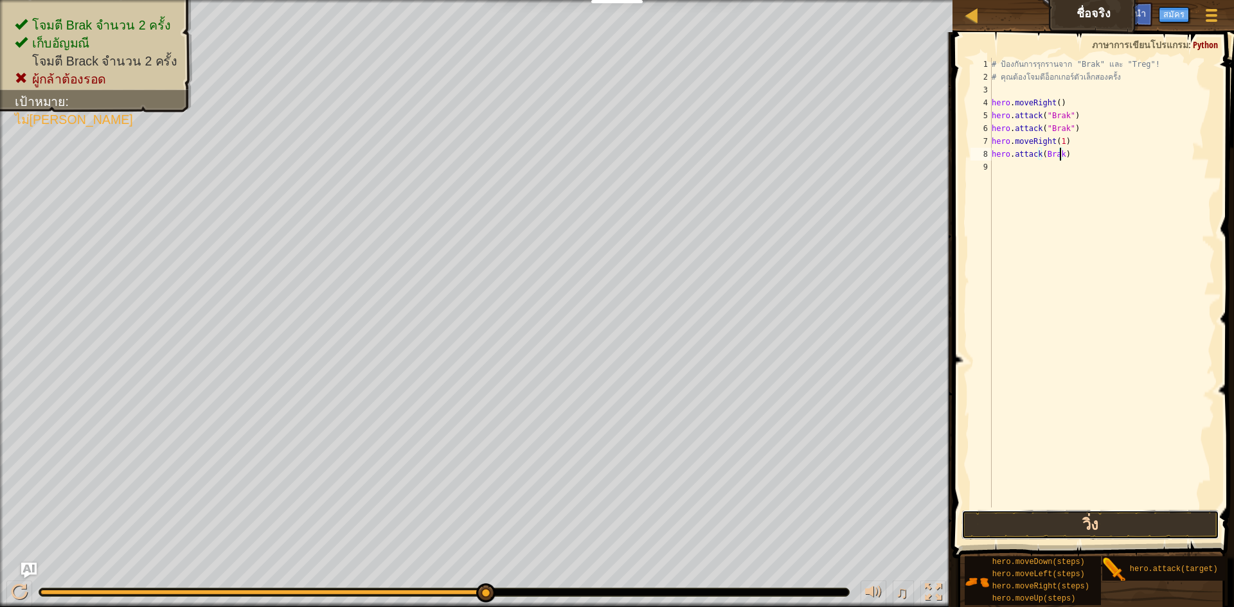
click at [1087, 524] on button "วิ่ง" at bounding box center [1091, 525] width 258 height 30
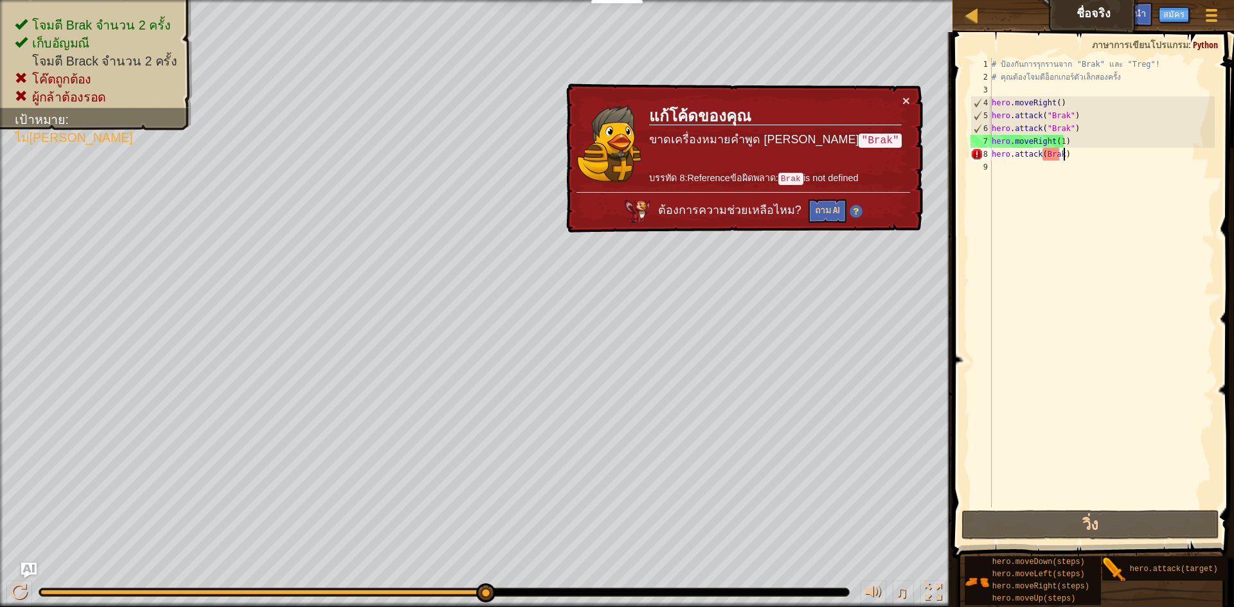
click at [1077, 152] on div "# ป้องกันการรุกรานจาก "Brak" และ "Treg"! # คุณต้องโจมตีอ็อกเกอร์ตัวเล็กสองครั้ง…" at bounding box center [1102, 296] width 226 height 476
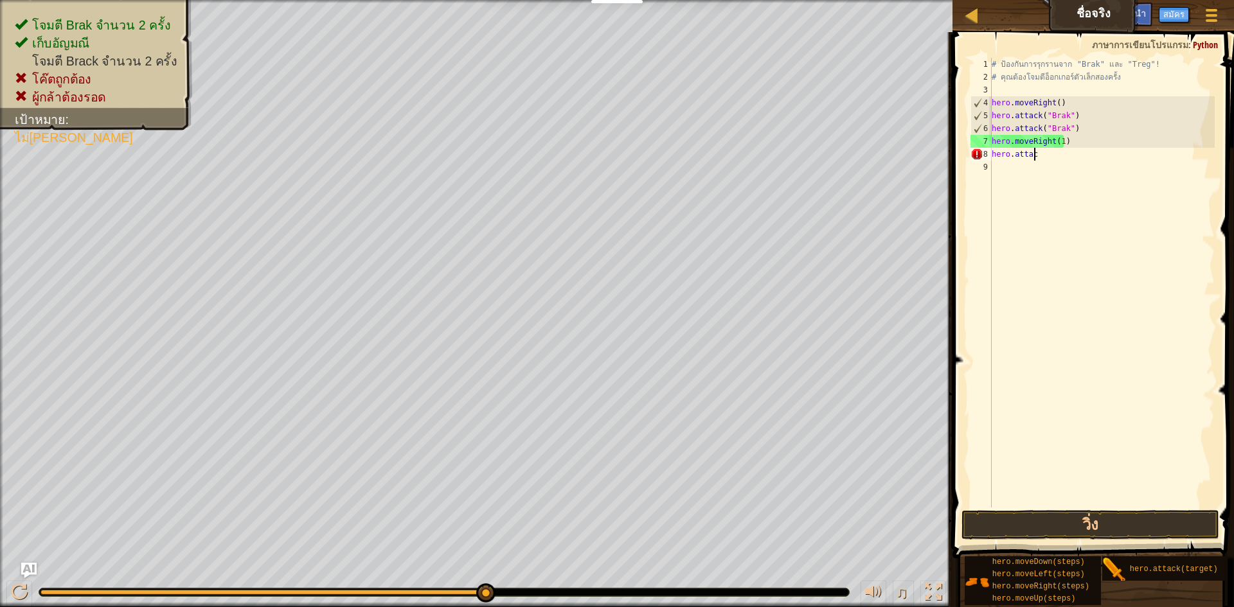
scroll to position [6, 1]
type textarea "h"
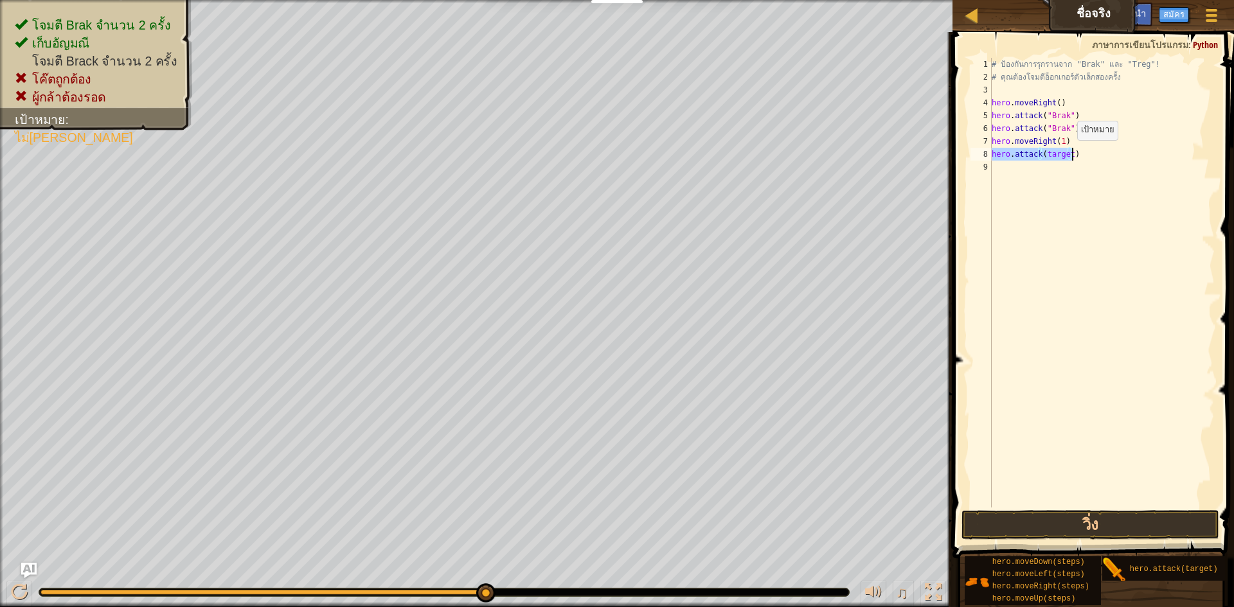
click at [1067, 154] on div "# ป้องกันการรุกรานจาก "Brak" และ "Treg"! # คุณต้องโจมตีอ็อกเกอร์ตัวเล็กสองครั้ง…" at bounding box center [1102, 283] width 226 height 450
click at [1039, 156] on div "# ป้องกันการรุกรานจาก "Brak" และ "Treg"! # คุณต้องโจมตีอ็อกเกอร์ตัวเล็กสองครั้ง…" at bounding box center [1102, 296] width 226 height 476
click at [1037, 156] on div "# ป้องกันการรุกรานจาก "Brak" และ "Treg"! # คุณต้องโจมตีอ็อกเกอร์ตัวเล็กสองครั้ง…" at bounding box center [1102, 296] width 226 height 476
click at [1050, 154] on div "# ป้องกันการรุกรานจาก "Brak" และ "Treg"! # คุณต้องโจมตีอ็อกเกอร์ตัวเล็กสองครั้ง…" at bounding box center [1102, 296] width 226 height 476
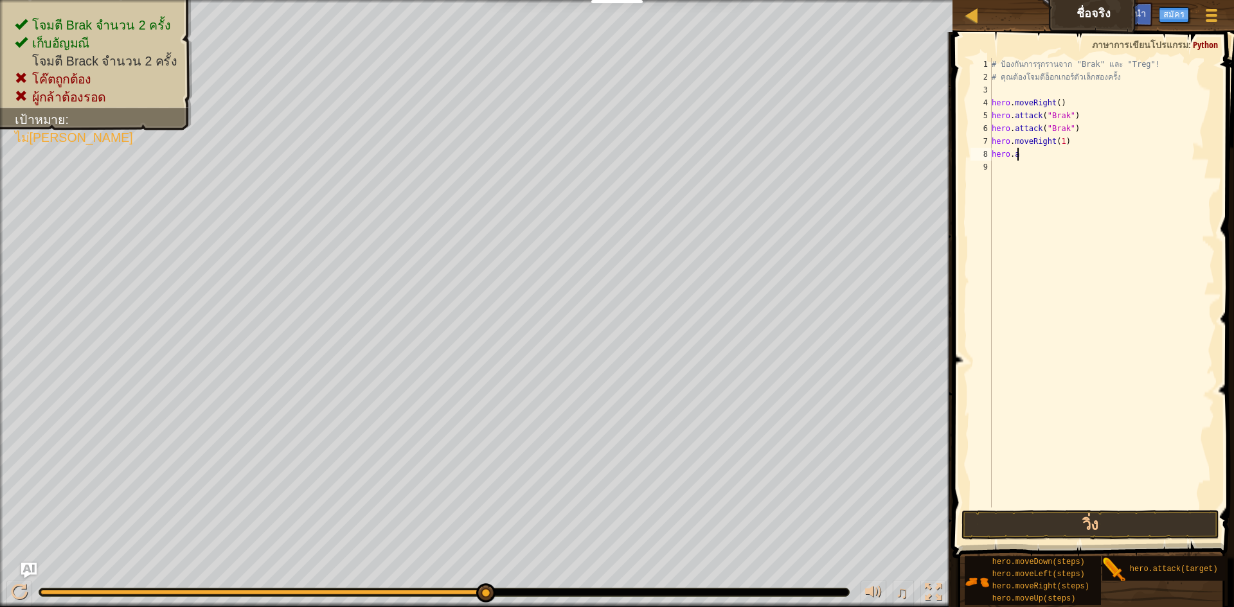
type textarea "h"
click at [1036, 173] on div "hero. a ttack กด enter" at bounding box center [1110, 191] width 243 height 58
type textarea "hero.attack("Treg")"
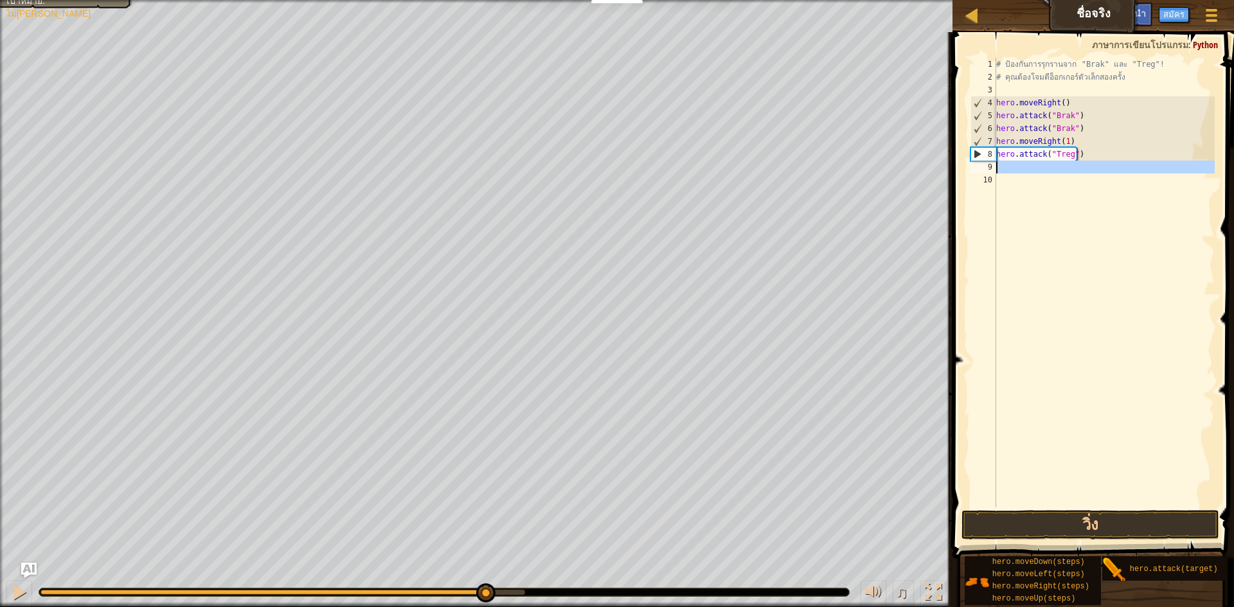
click at [1043, 172] on div "# ป้องกันการรุกรานจาก "Brak" และ "Treg"! # คุณต้องโจมตีอ็อกเกอร์ตัวเล็กสองครั้ง…" at bounding box center [1105, 296] width 222 height 476
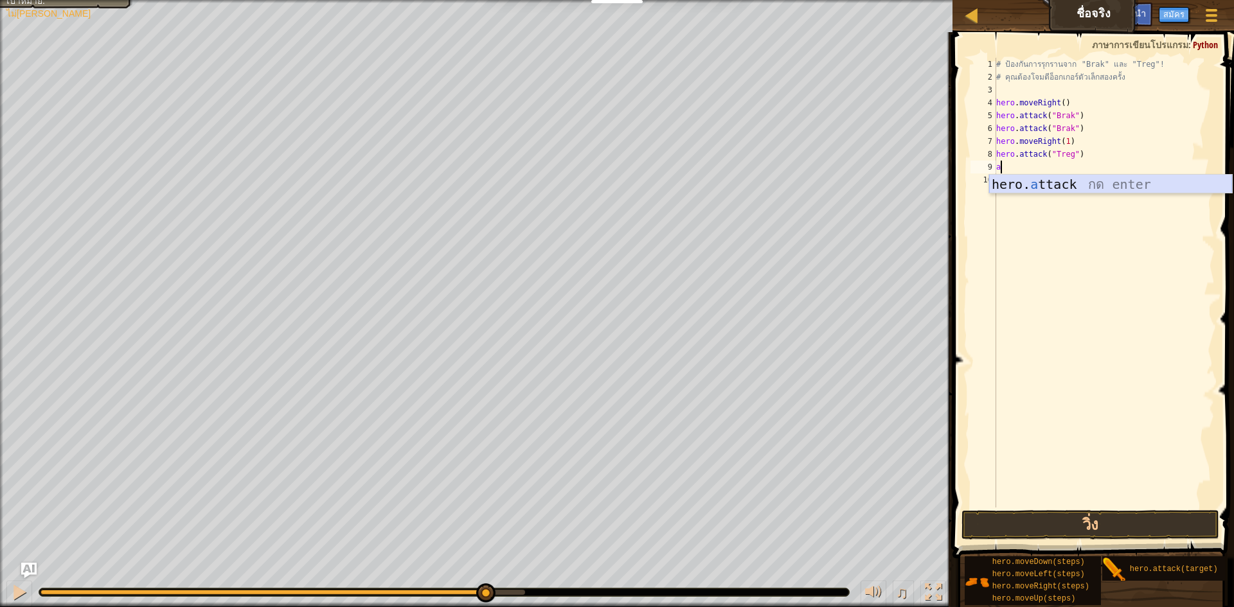
click at [1064, 182] on div "hero. a ttack กด enter" at bounding box center [1110, 204] width 243 height 58
type textarea "hero.attack("Treg")"
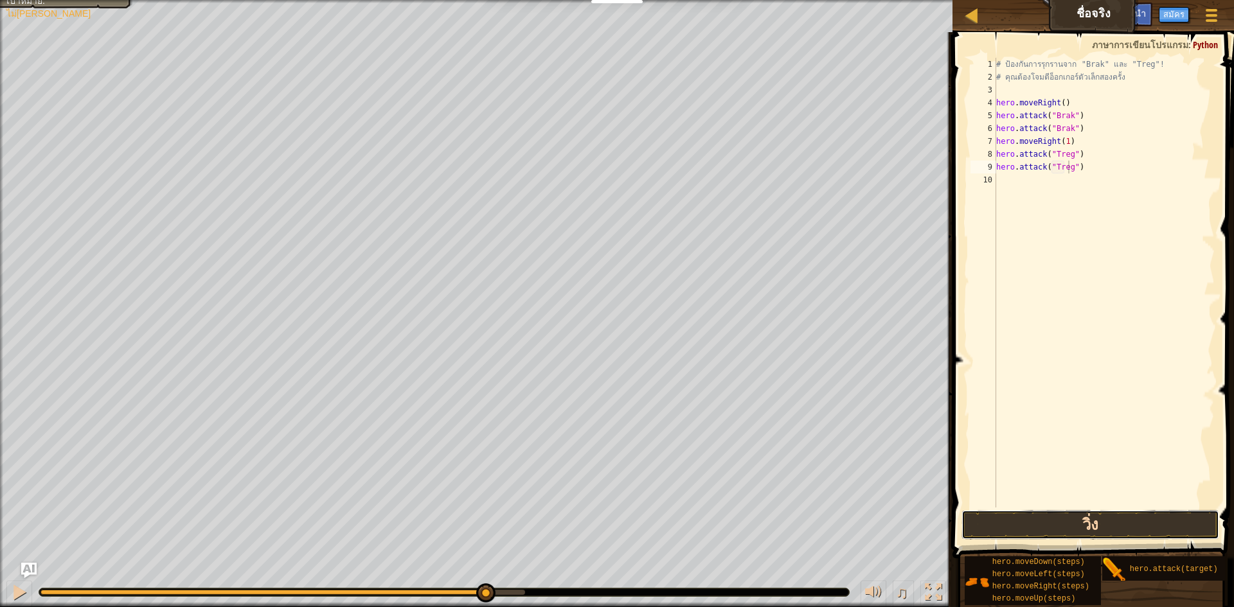
click at [1114, 521] on button "วิ่ง" at bounding box center [1091, 525] width 258 height 30
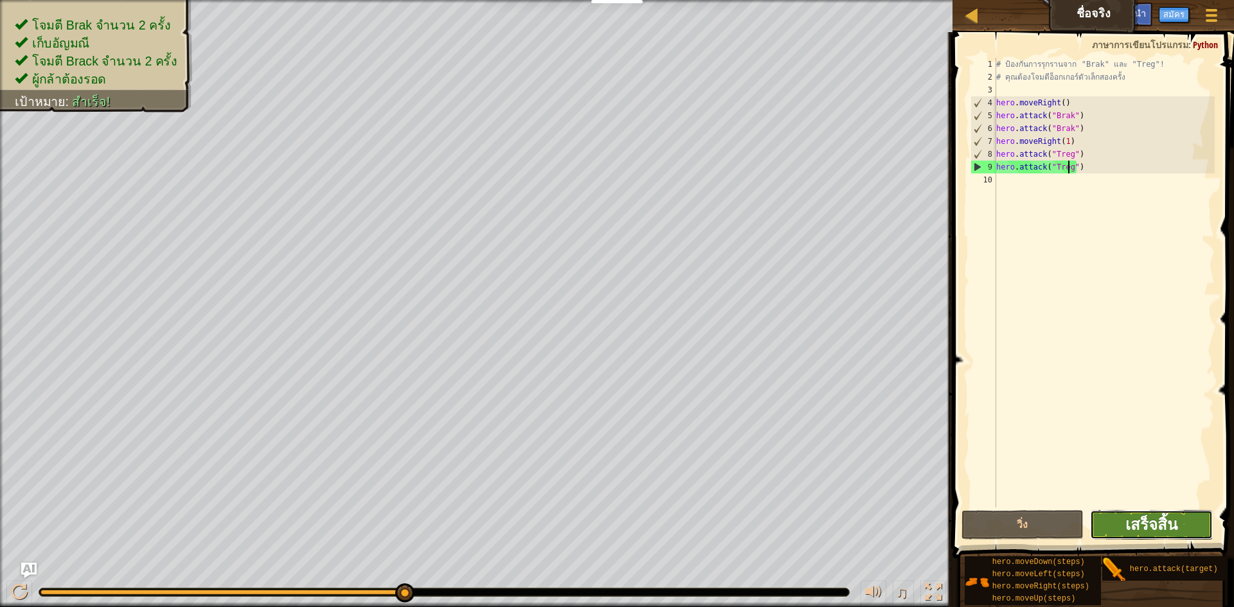
click at [1151, 521] on span "เสร็จสิ้น" at bounding box center [1151, 524] width 52 height 21
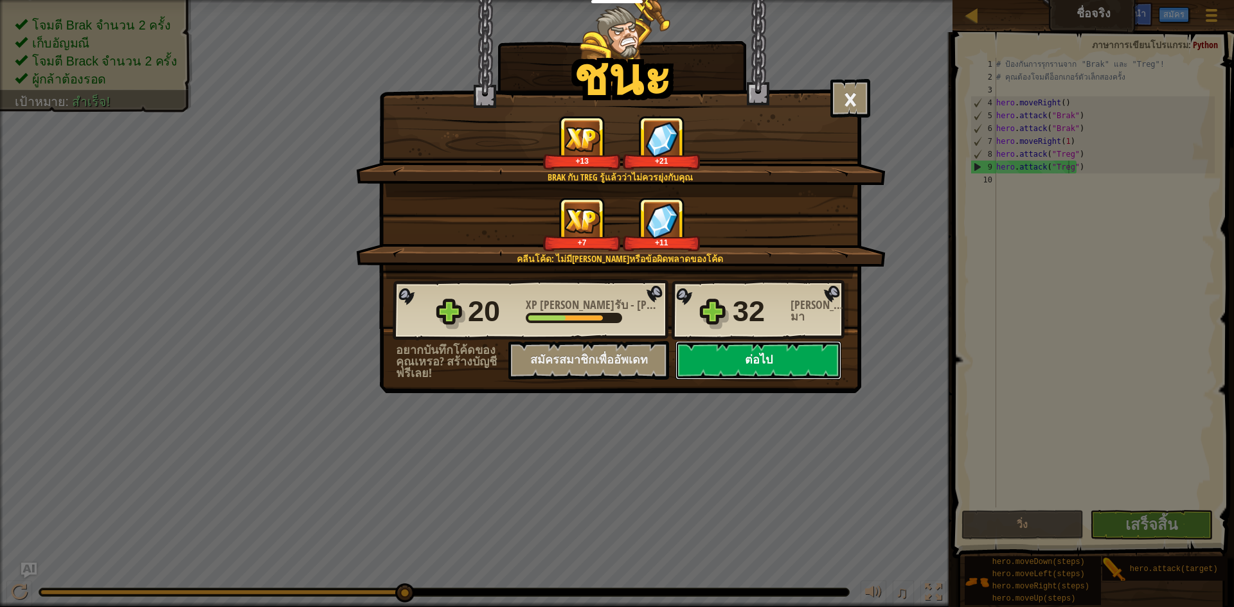
click at [775, 366] on button "ต่อไป" at bounding box center [759, 360] width 166 height 39
select select "th"
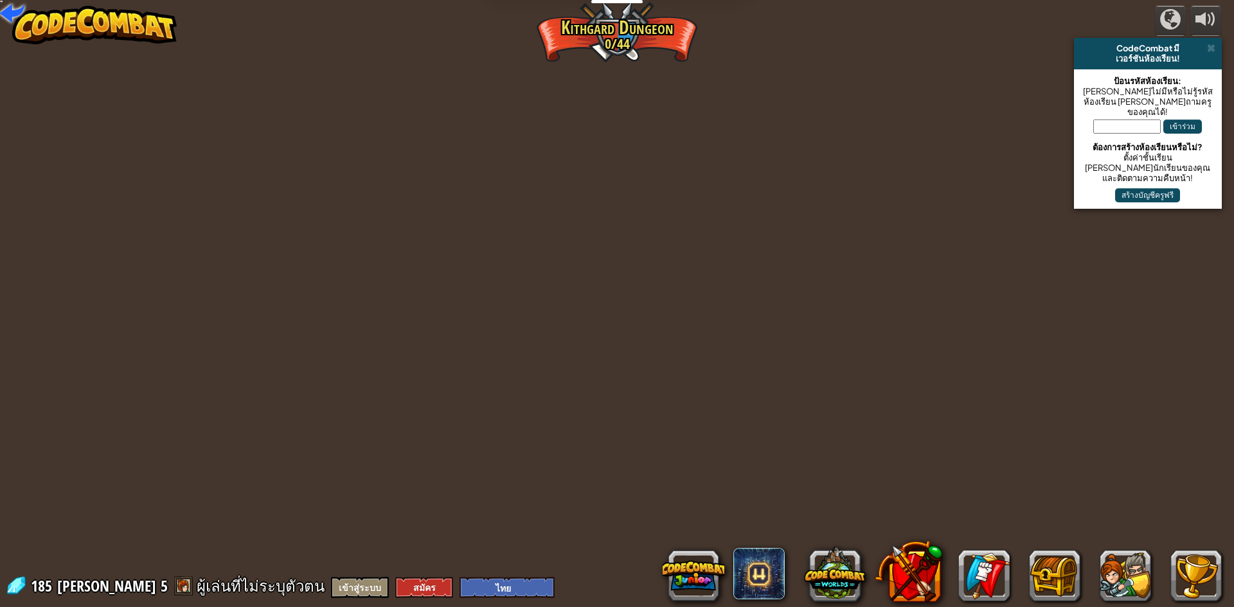
select select "th"
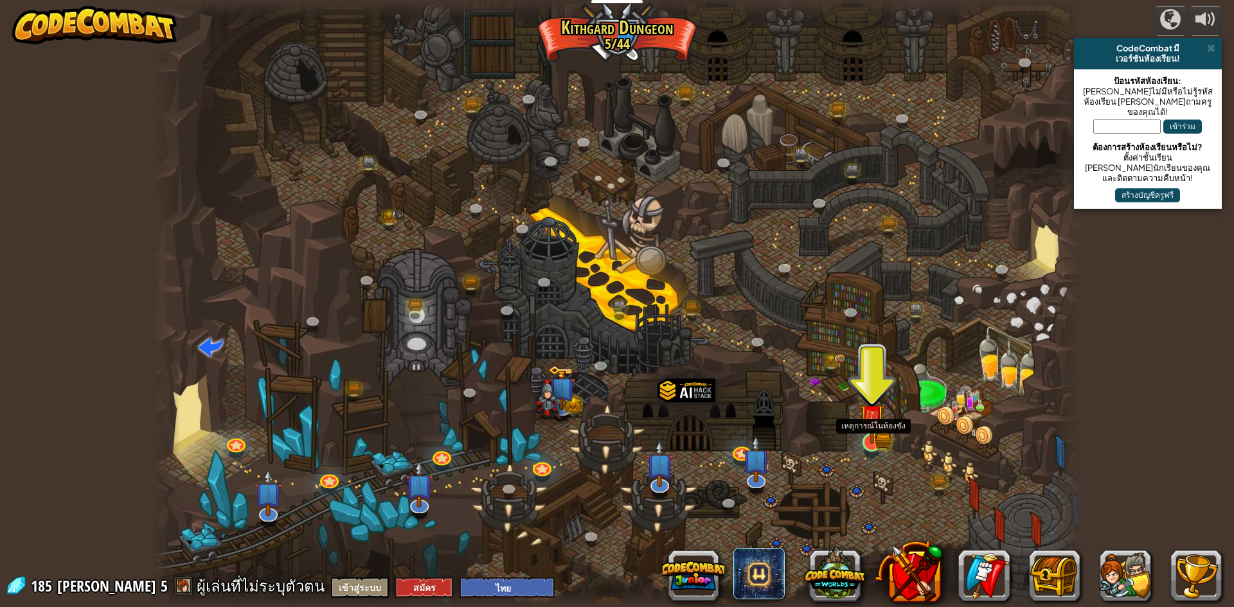
click at [883, 436] on img at bounding box center [871, 417] width 25 height 55
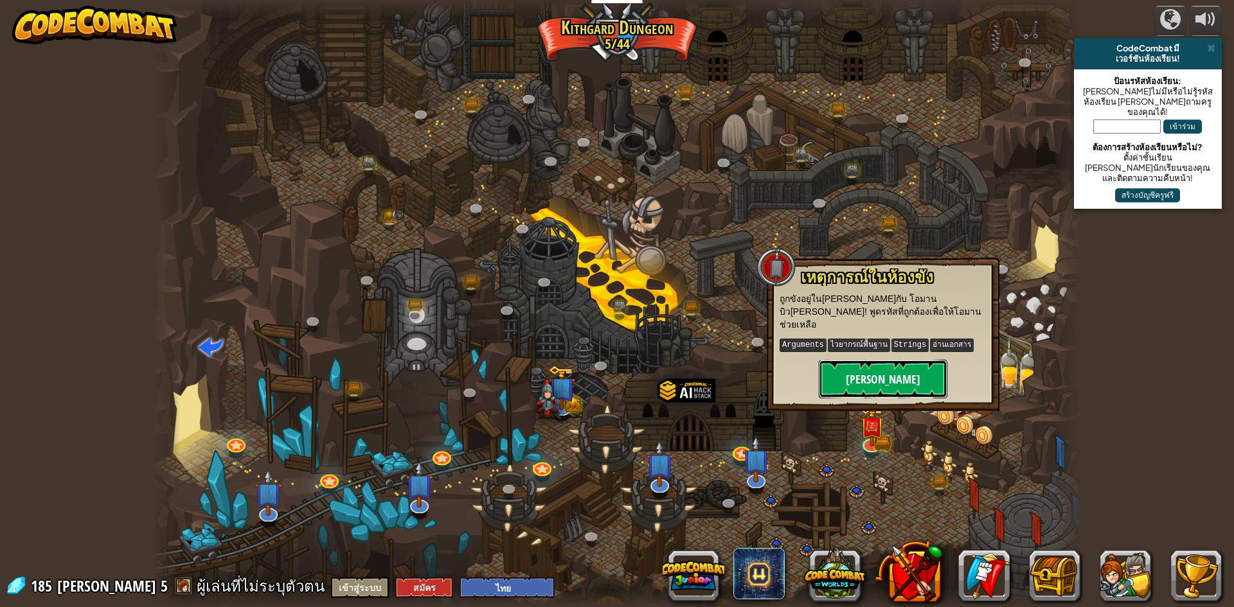
click at [875, 361] on button "[PERSON_NAME]" at bounding box center [883, 379] width 129 height 39
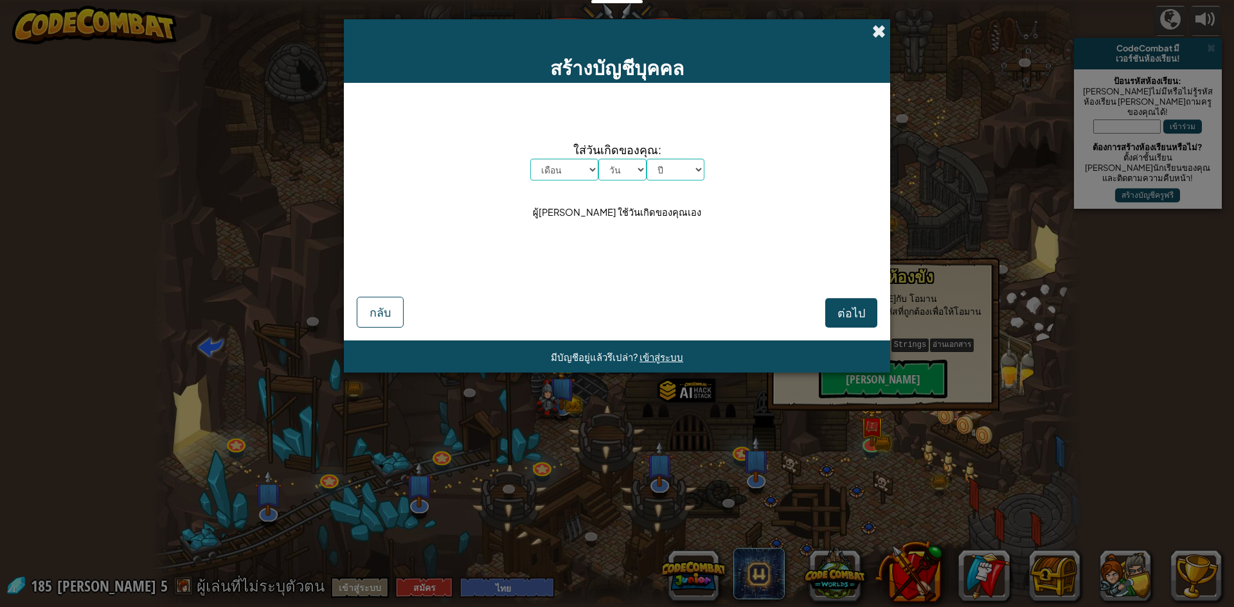
click at [881, 29] on span at bounding box center [878, 30] width 13 height 13
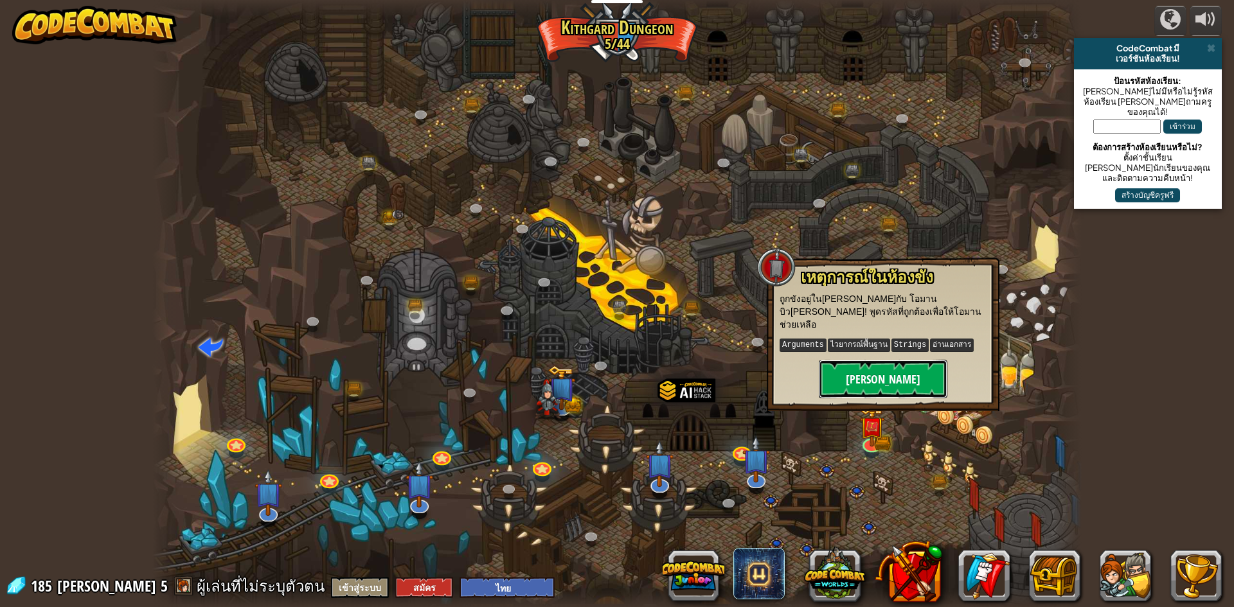
click at [914, 363] on button "[PERSON_NAME]" at bounding box center [883, 379] width 129 height 39
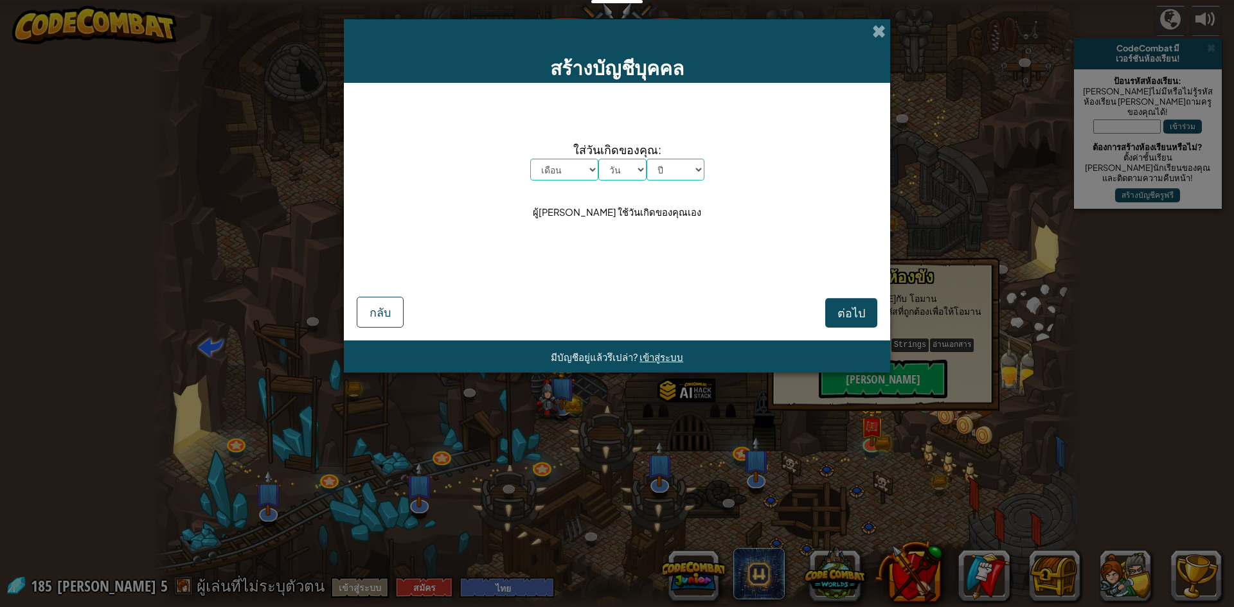
click at [584, 153] on span "ใส่วันเกิดของคุณ:" at bounding box center [617, 149] width 174 height 19
click at [385, 318] on span "กลับ" at bounding box center [380, 312] width 21 height 15
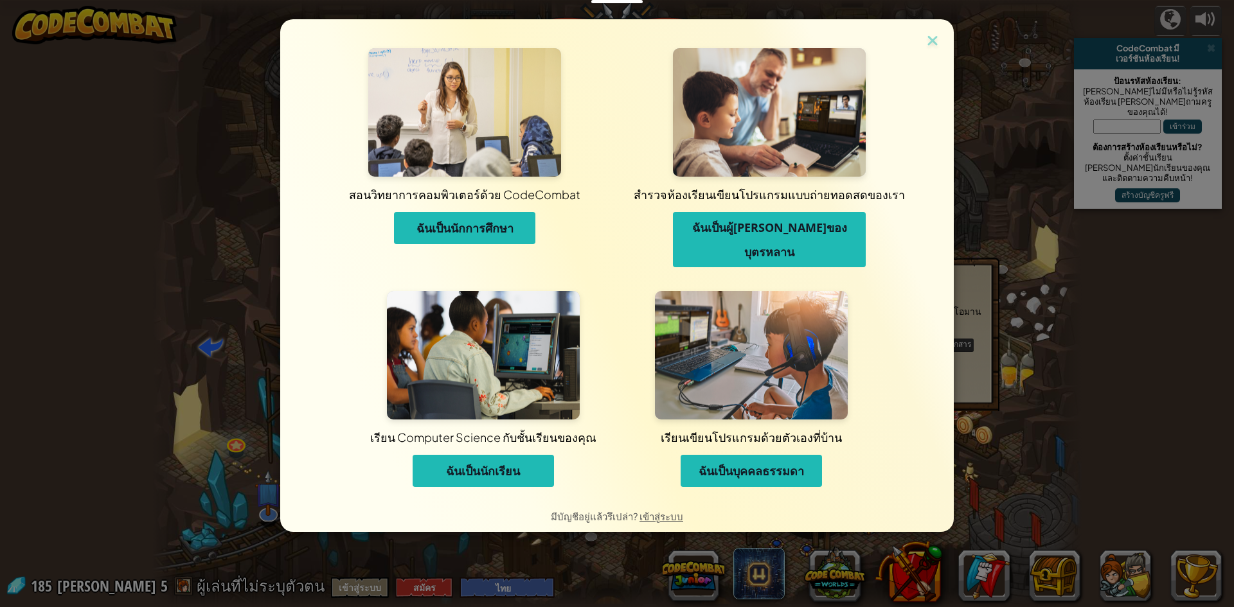
click at [435, 455] on button "ฉันเป็นนักเรียน" at bounding box center [483, 471] width 141 height 32
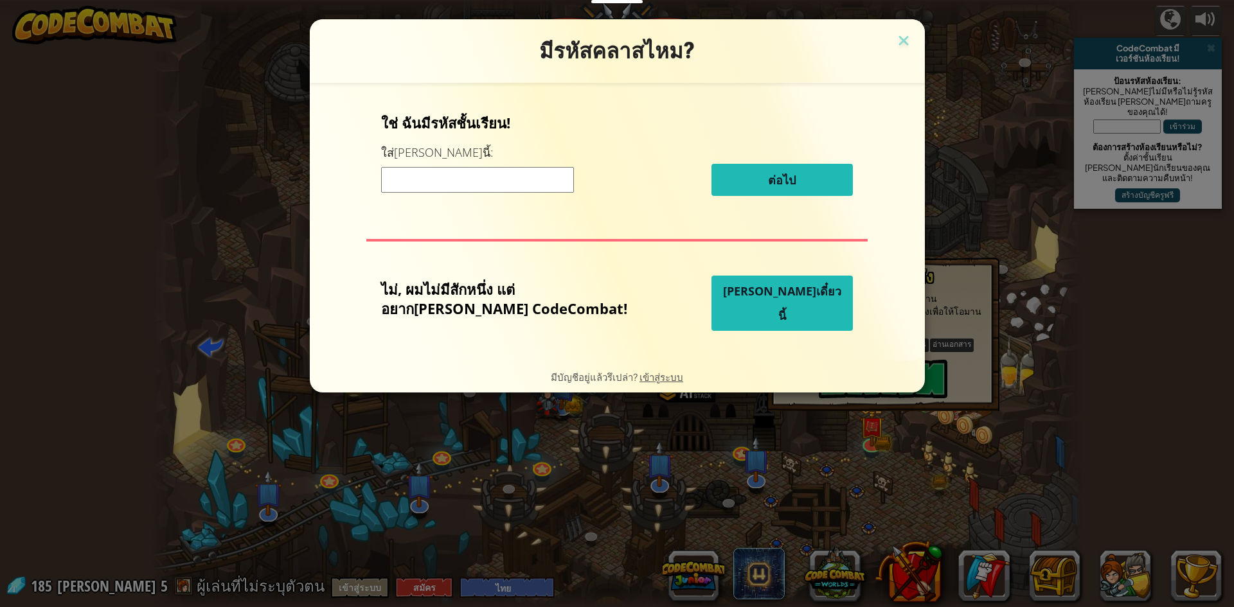
click at [856, 48] on h3 "มีรหัสคลาสไหม?" at bounding box center [617, 51] width 596 height 26
click at [895, 40] on img at bounding box center [903, 41] width 17 height 19
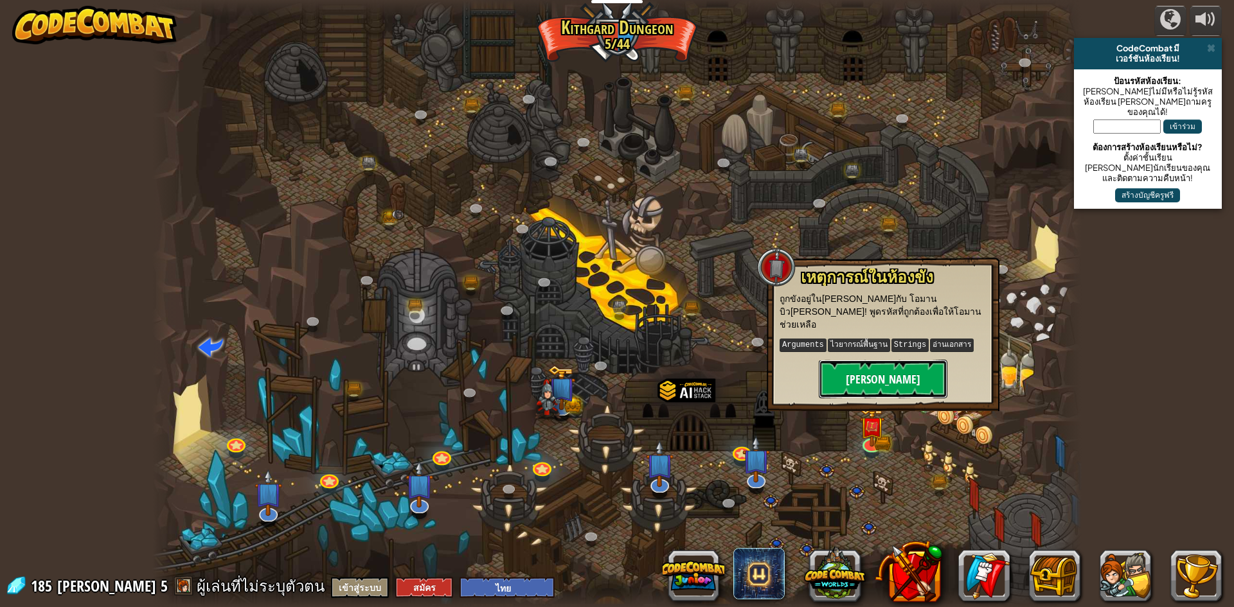
click at [859, 382] on button "[PERSON_NAME]" at bounding box center [883, 379] width 129 height 39
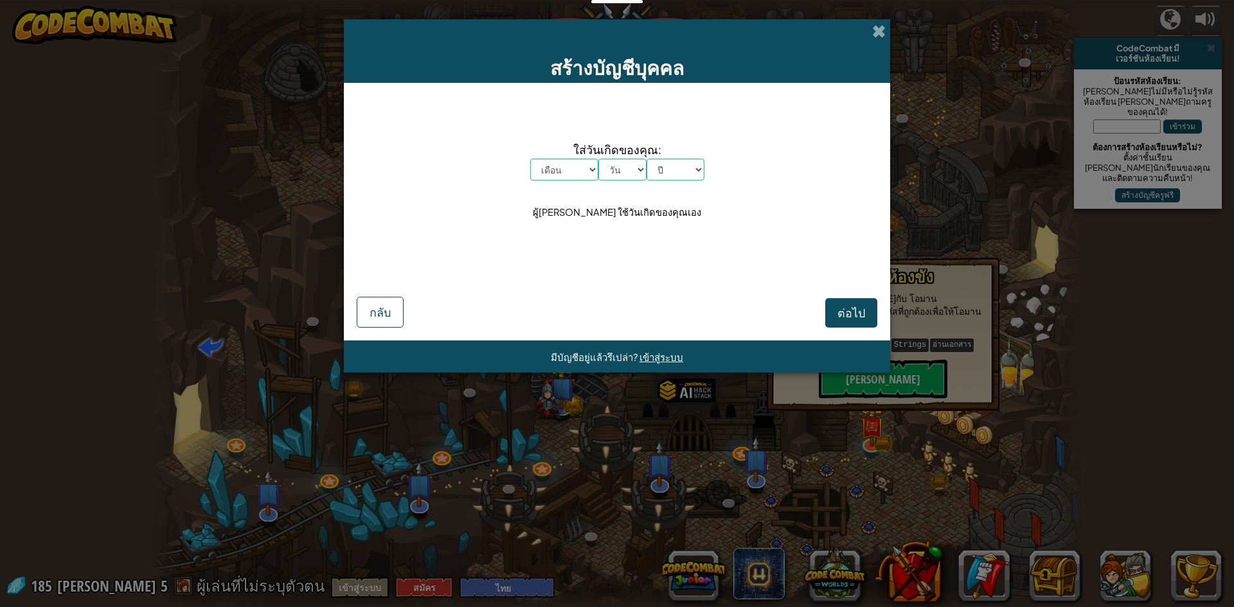
click at [884, 39] on div "สร้างบัญชีบุคคล" at bounding box center [617, 51] width 546 height 64
click at [881, 33] on span at bounding box center [878, 30] width 13 height 13
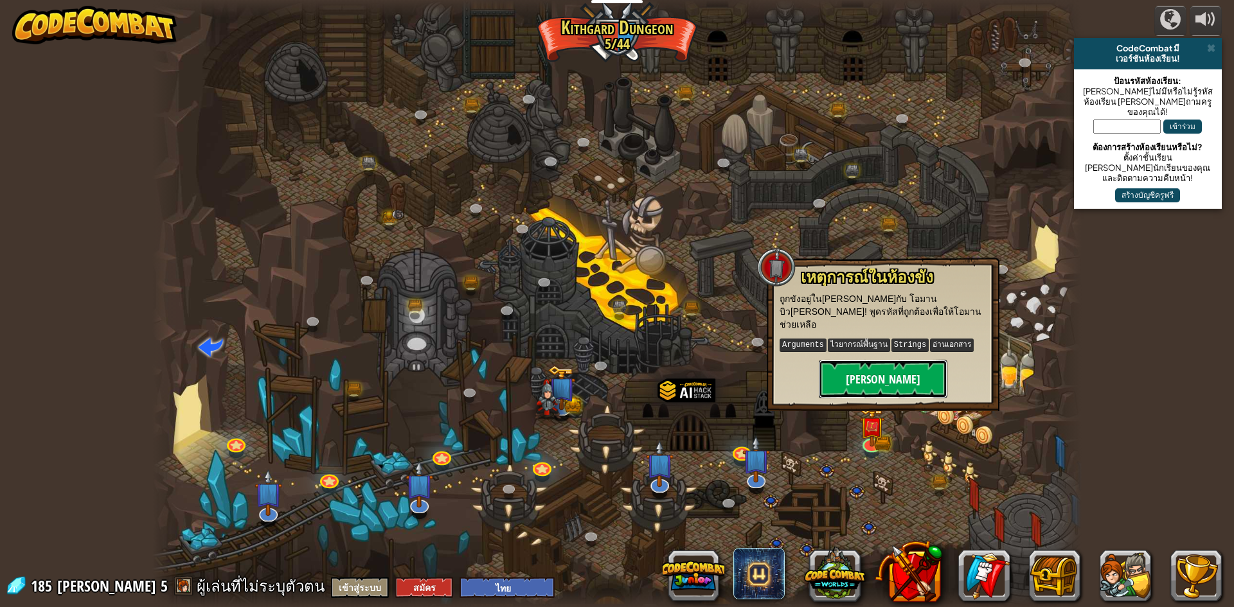
click at [870, 361] on button "[PERSON_NAME]" at bounding box center [883, 379] width 129 height 39
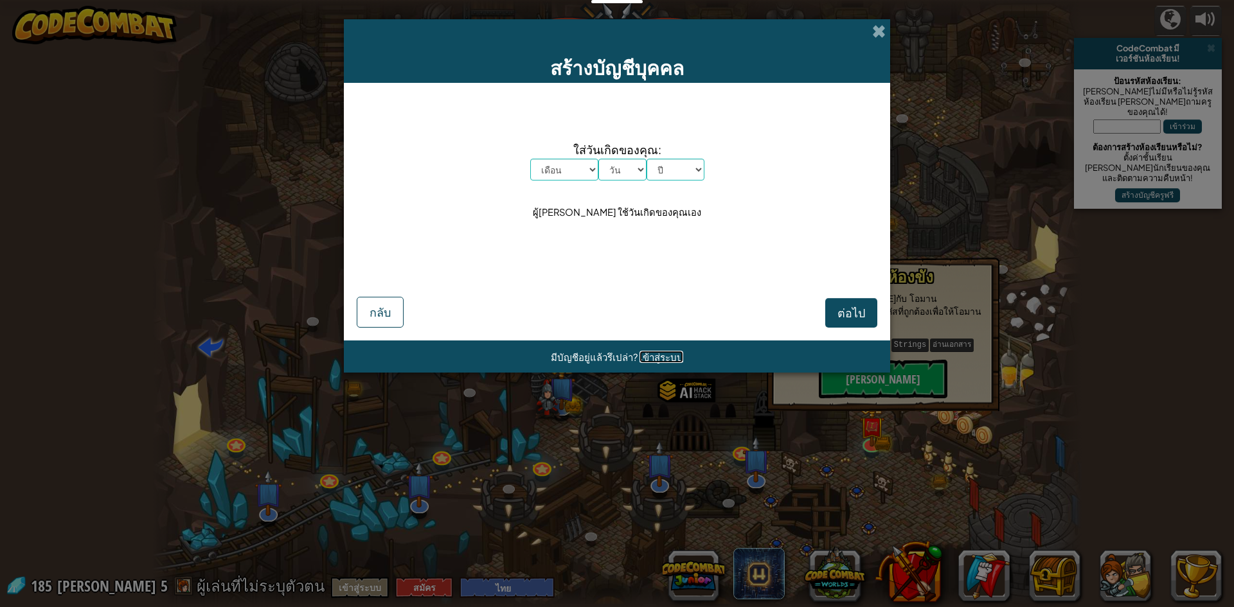
click at [658, 359] on span "เข้าสู่ระบบ" at bounding box center [662, 357] width 44 height 12
